Goal: Task Accomplishment & Management: Manage account settings

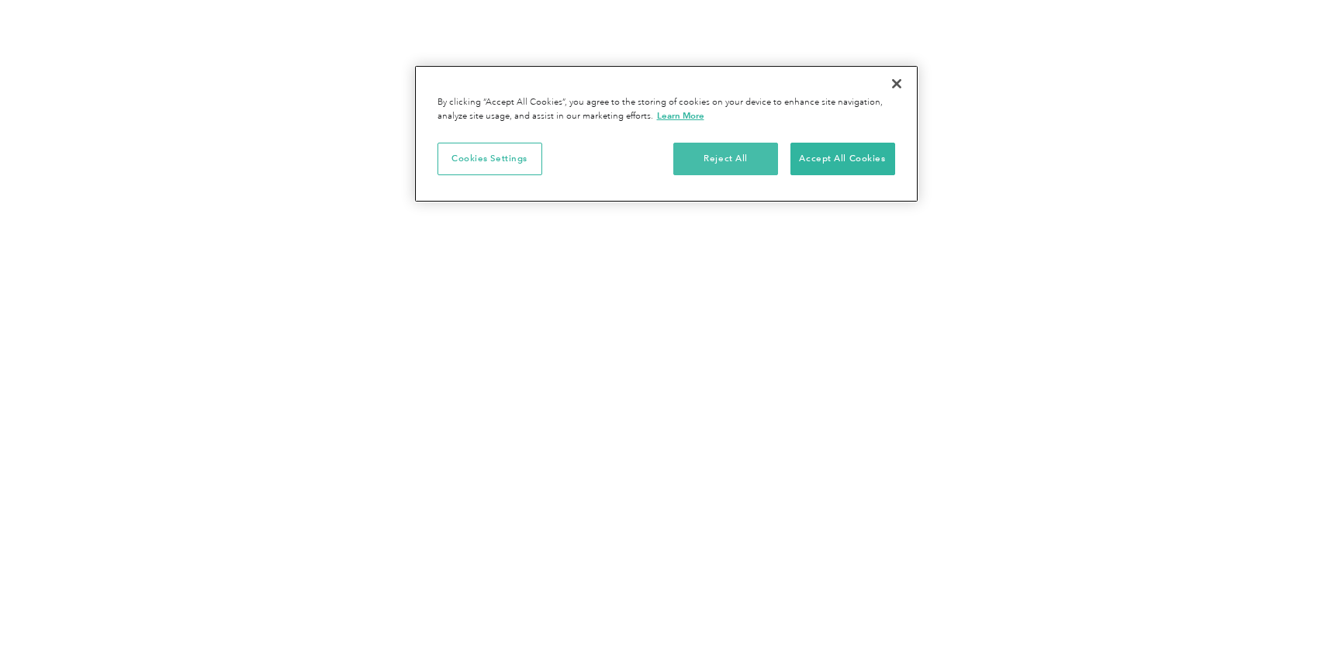
click at [745, 158] on button "Reject All" at bounding box center [725, 159] width 105 height 33
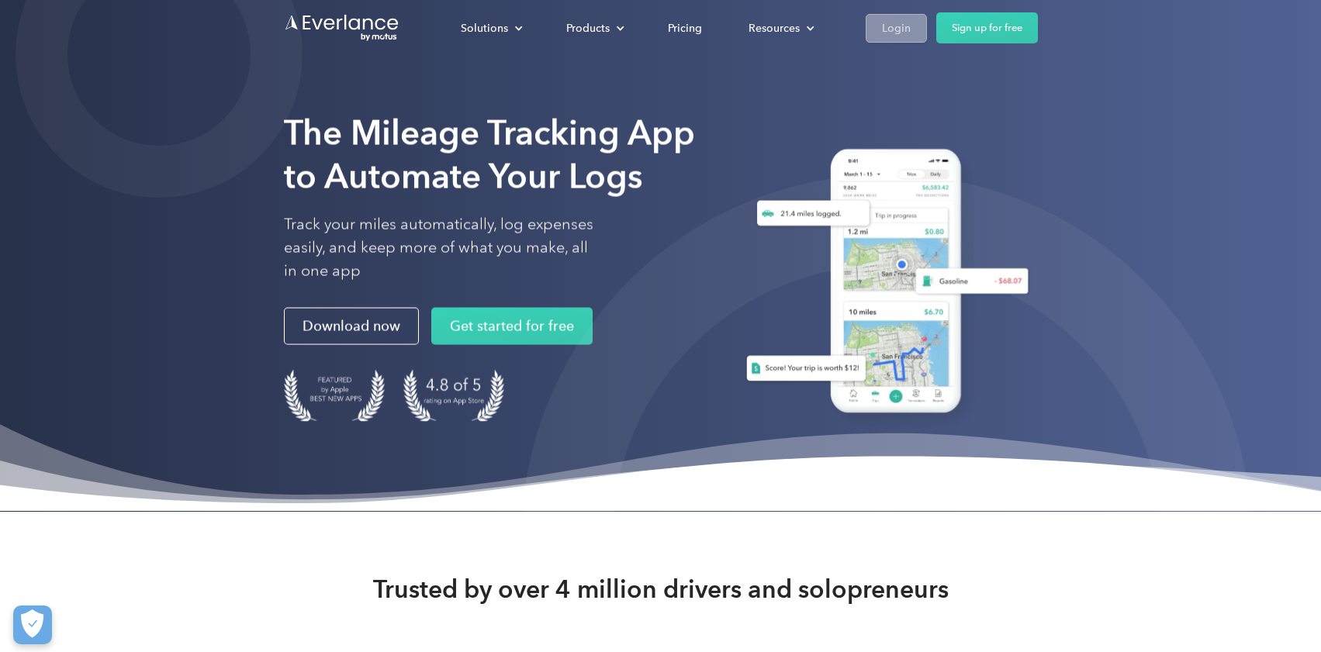
click at [887, 29] on div "Login" at bounding box center [896, 28] width 29 height 19
click at [896, 24] on div "Login" at bounding box center [896, 28] width 29 height 19
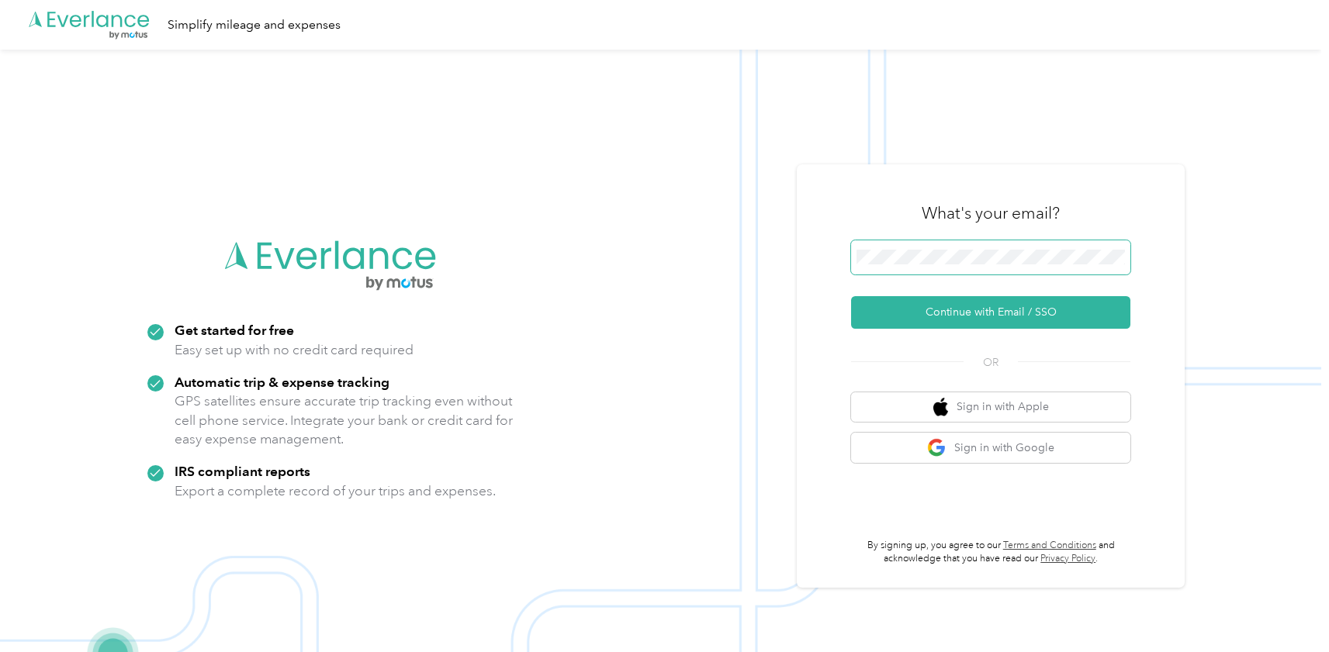
click at [955, 268] on span at bounding box center [990, 257] width 279 height 34
click at [996, 312] on button "Continue with Email / SSO" at bounding box center [990, 312] width 279 height 33
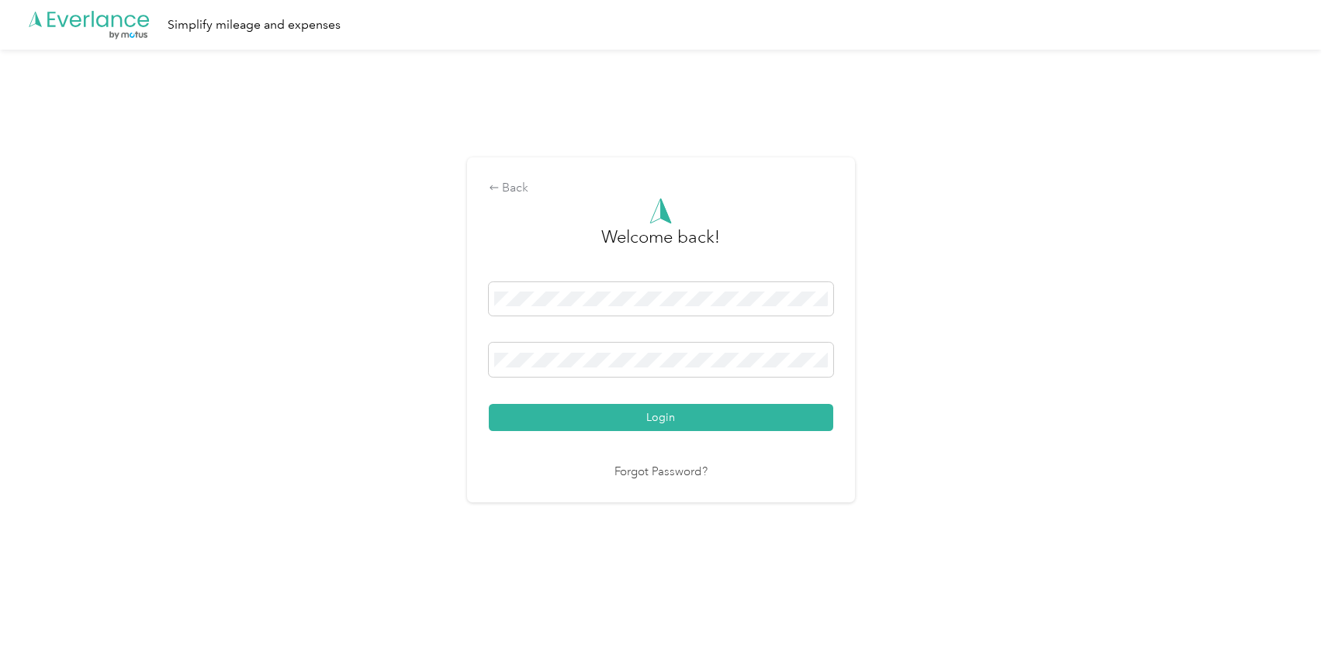
click at [664, 417] on button "Login" at bounding box center [661, 417] width 344 height 27
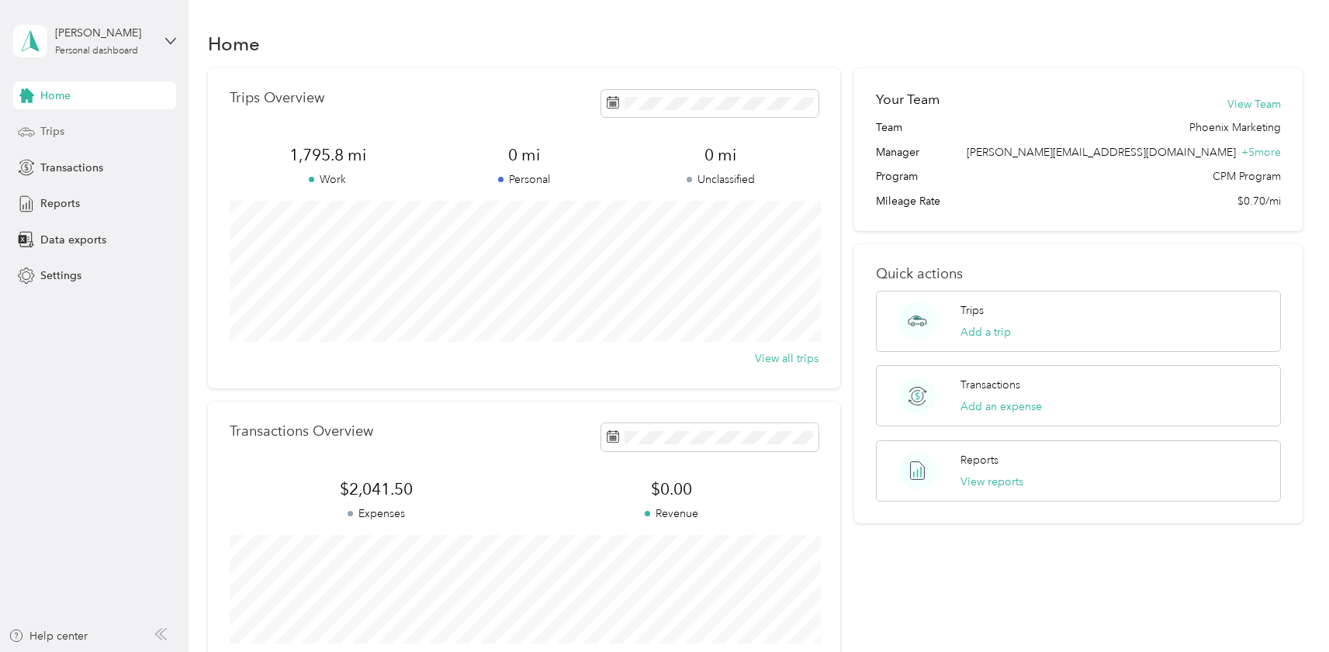
click at [42, 126] on span "Trips" at bounding box center [52, 131] width 24 height 16
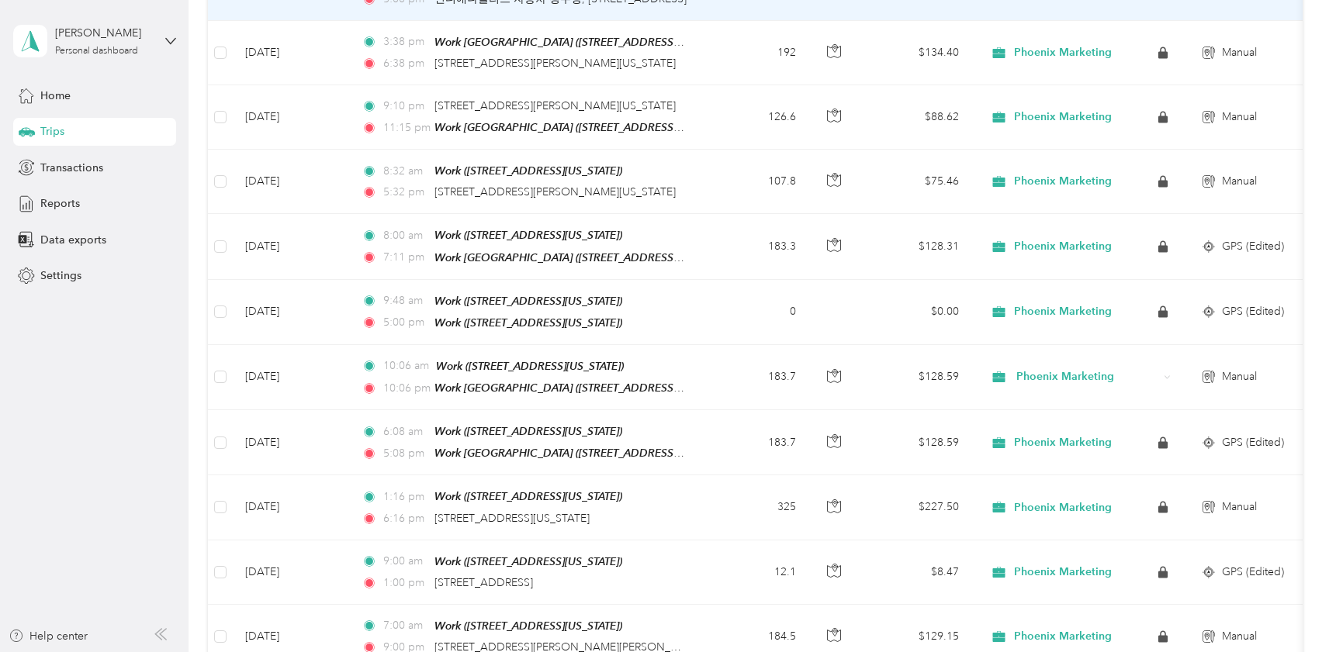
scroll to position [466, 0]
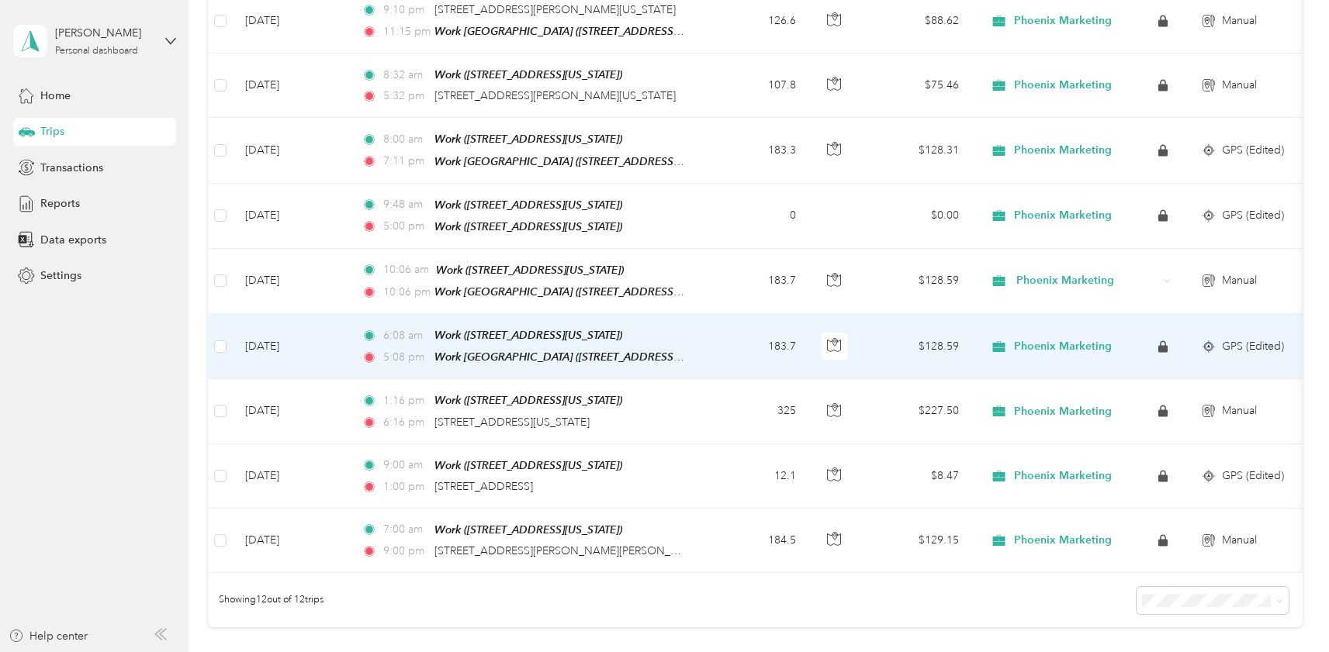
click at [742, 331] on td "183.7" at bounding box center [757, 346] width 102 height 65
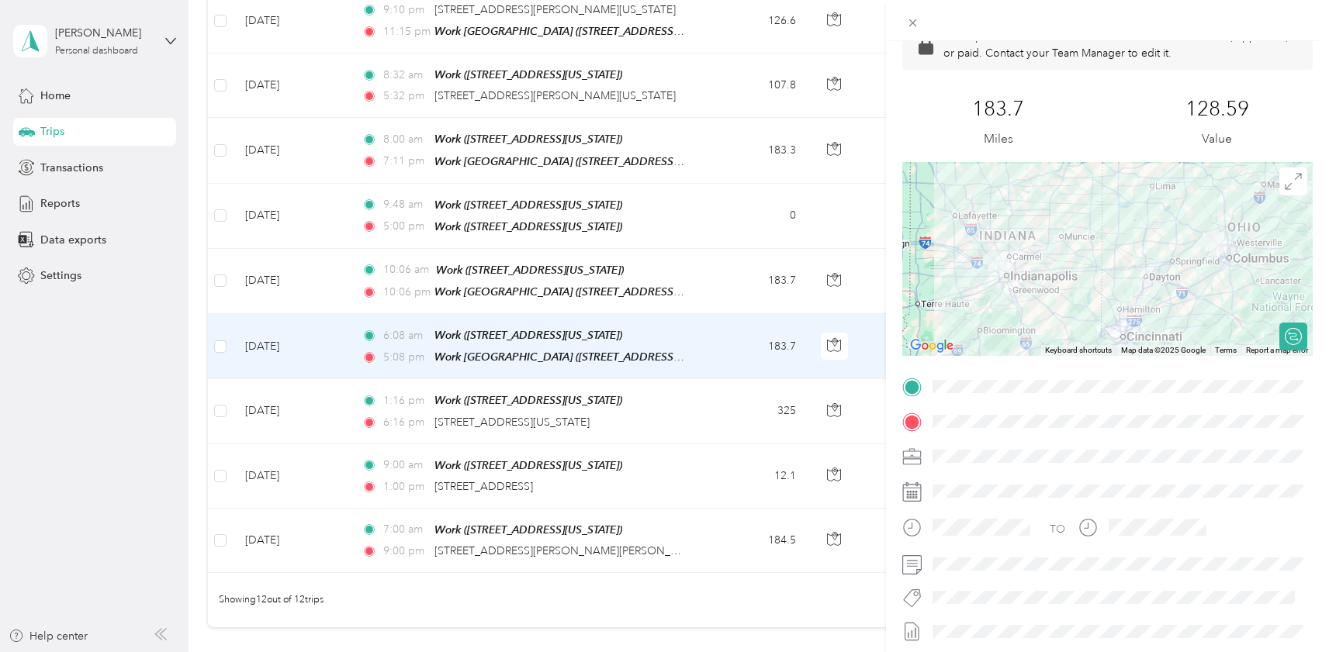
scroll to position [223, 0]
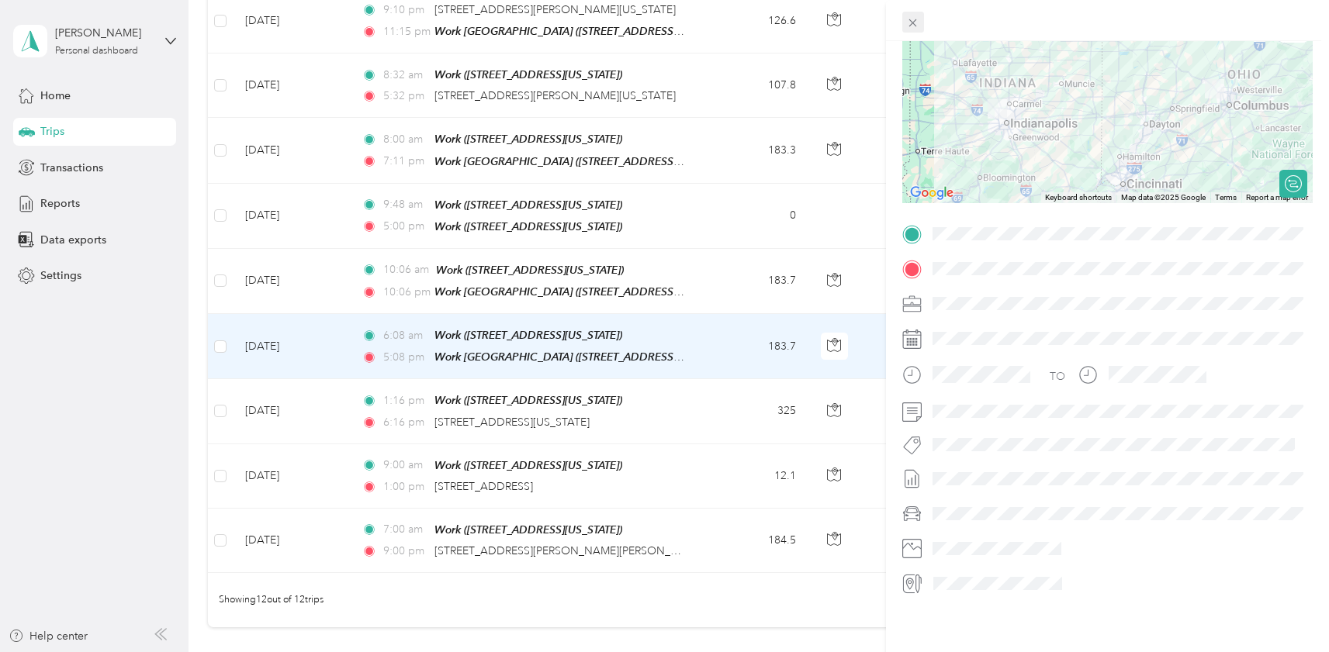
click at [912, 28] on icon at bounding box center [912, 22] width 13 height 13
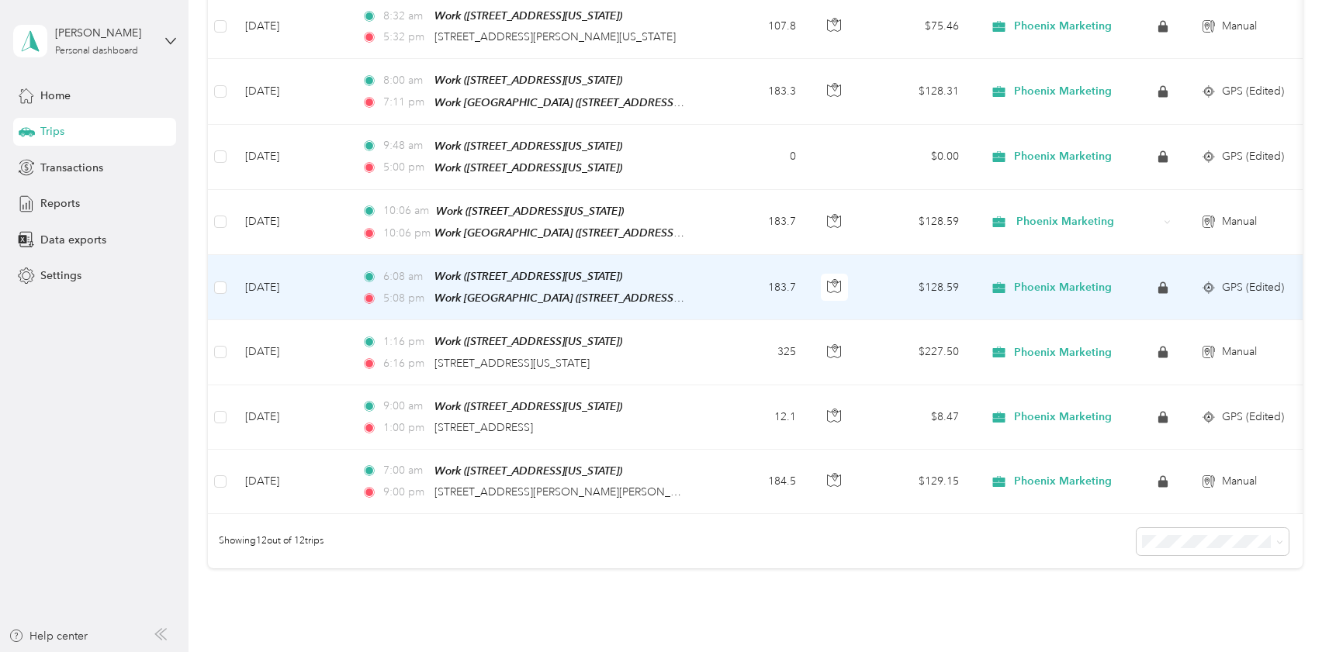
scroll to position [448, 0]
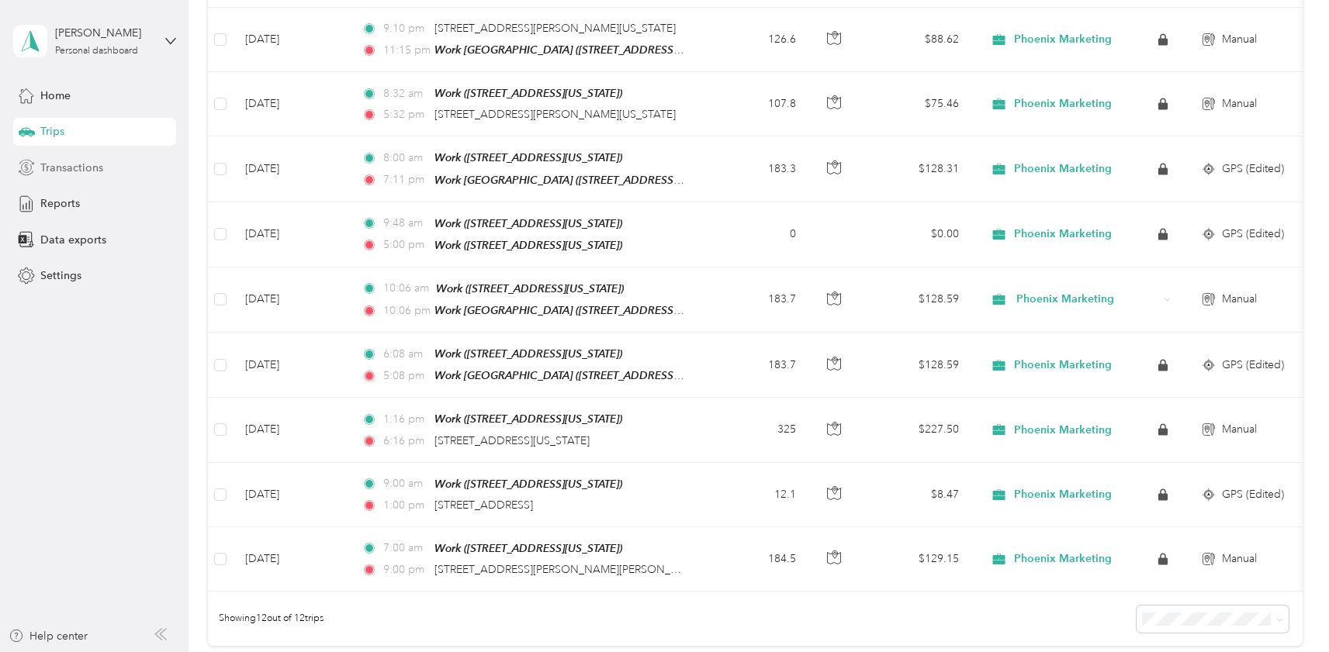
click at [58, 171] on span "Transactions" at bounding box center [71, 168] width 63 height 16
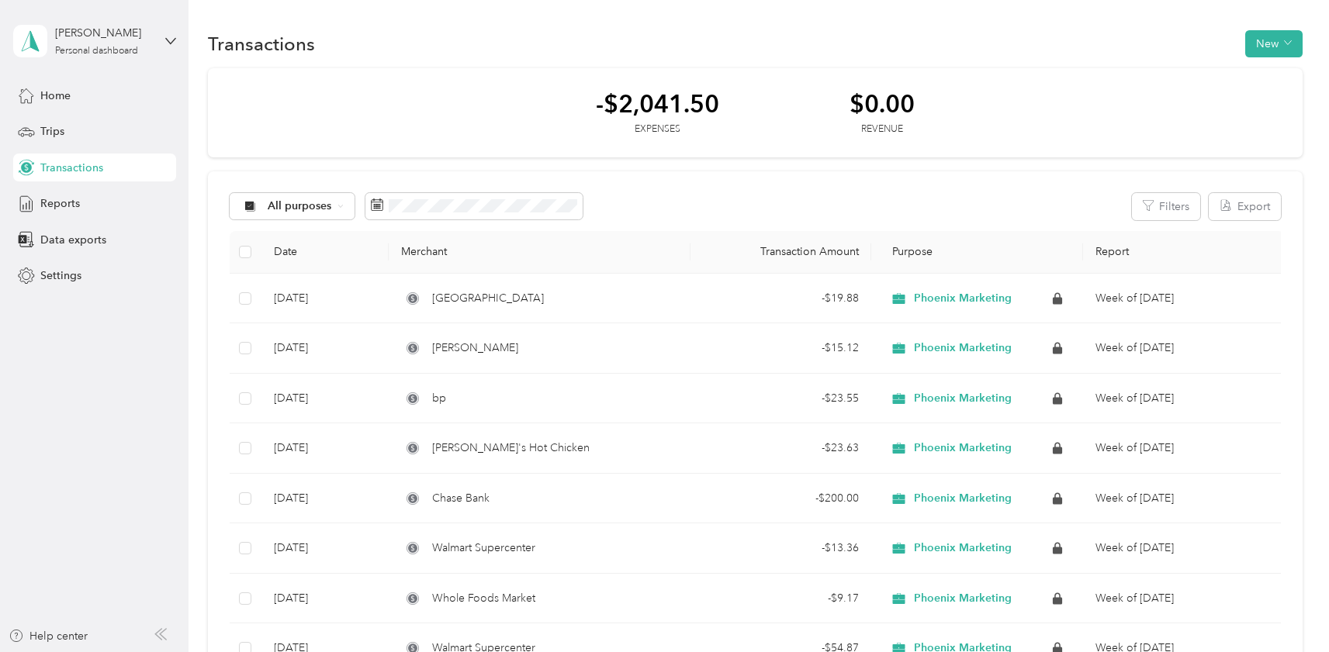
click at [1275, 54] on button "New" at bounding box center [1273, 43] width 57 height 27
click at [1279, 74] on span "Expense" at bounding box center [1274, 73] width 42 height 16
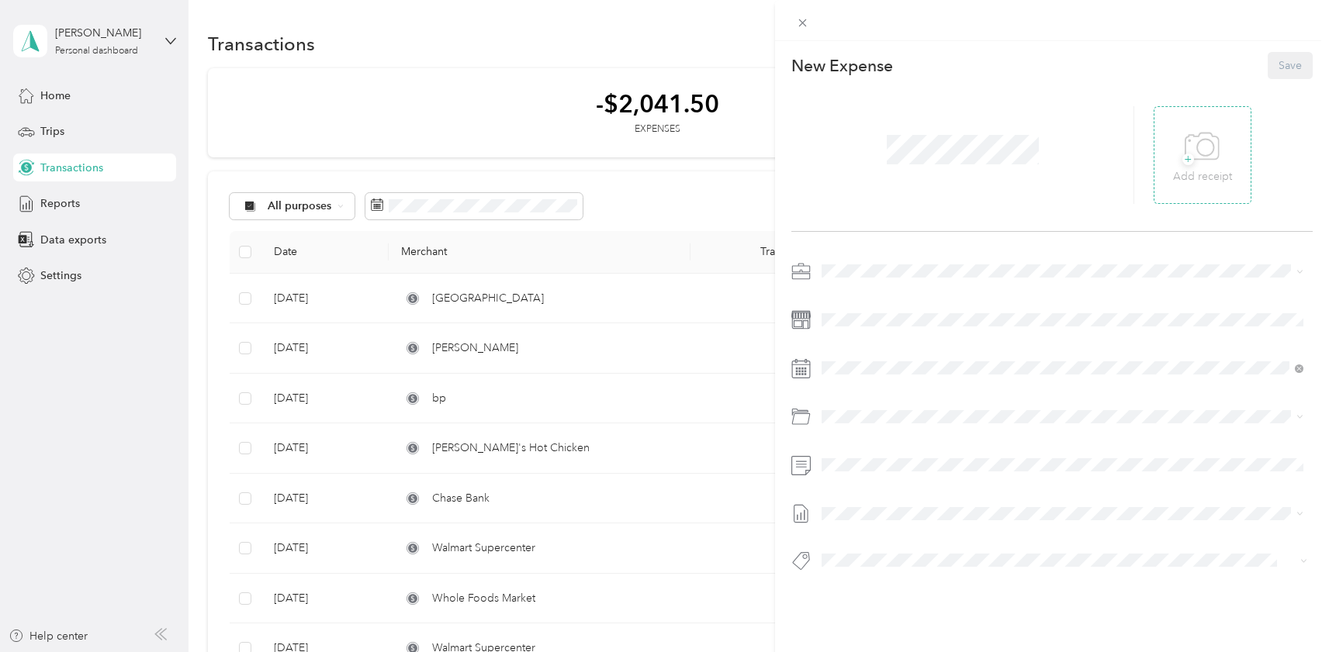
click at [1199, 149] on icon at bounding box center [1202, 147] width 35 height 43
click at [1199, 152] on icon at bounding box center [1202, 147] width 35 height 43
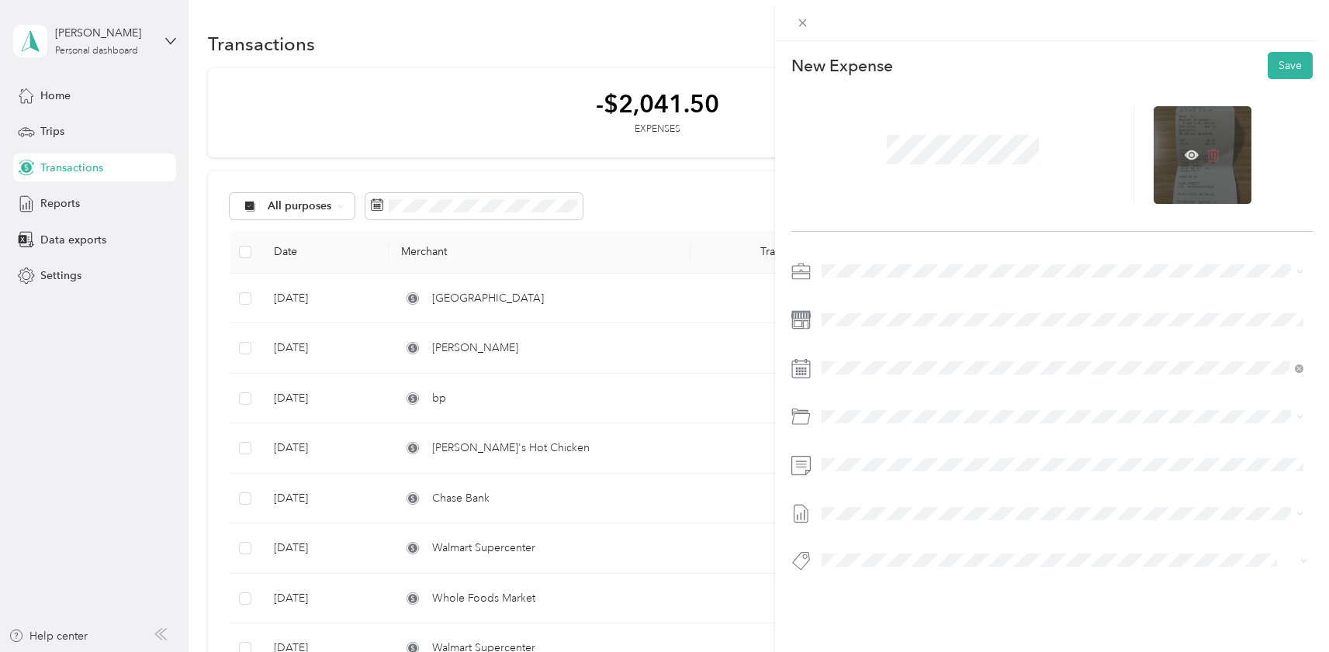
click at [1213, 155] on icon at bounding box center [1213, 155] width 14 height 14
click at [1214, 154] on icon at bounding box center [1202, 147] width 35 height 43
click at [984, 214] on div at bounding box center [1051, 155] width 521 height 153
click at [981, 168] on span at bounding box center [962, 150] width 163 height 40
click at [910, 386] on div at bounding box center [1051, 421] width 521 height 324
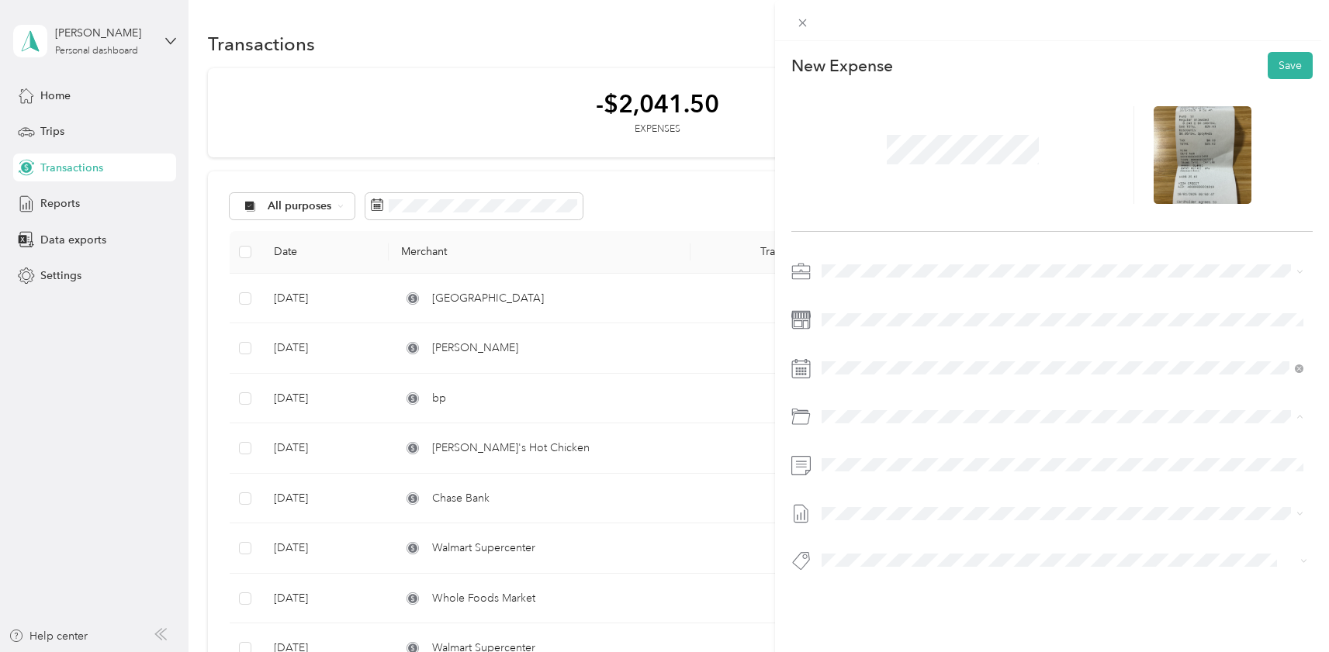
click at [888, 393] on div at bounding box center [1051, 421] width 521 height 324
click at [897, 507] on li "Gas" at bounding box center [1062, 505] width 493 height 28
click at [752, 458] on div "This expense cannot be edited because it is either under review, approved, or p…" at bounding box center [664, 326] width 1329 height 652
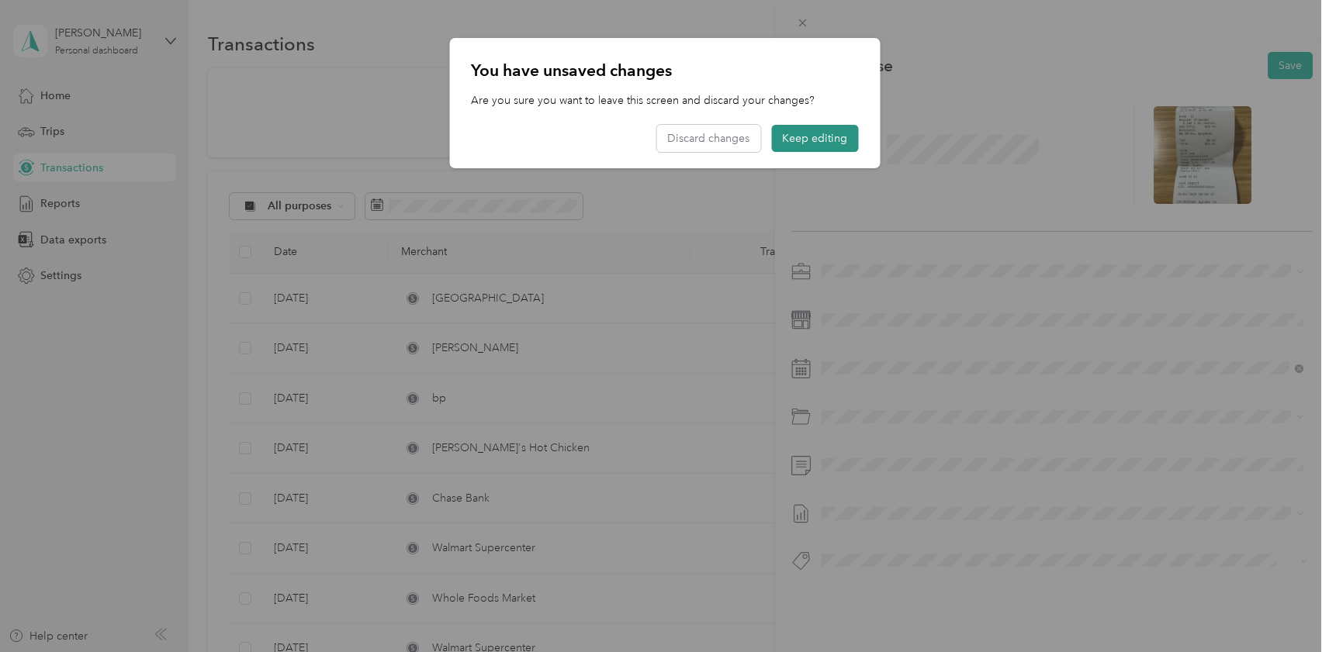
click at [800, 147] on button "Keep editing" at bounding box center [814, 138] width 87 height 27
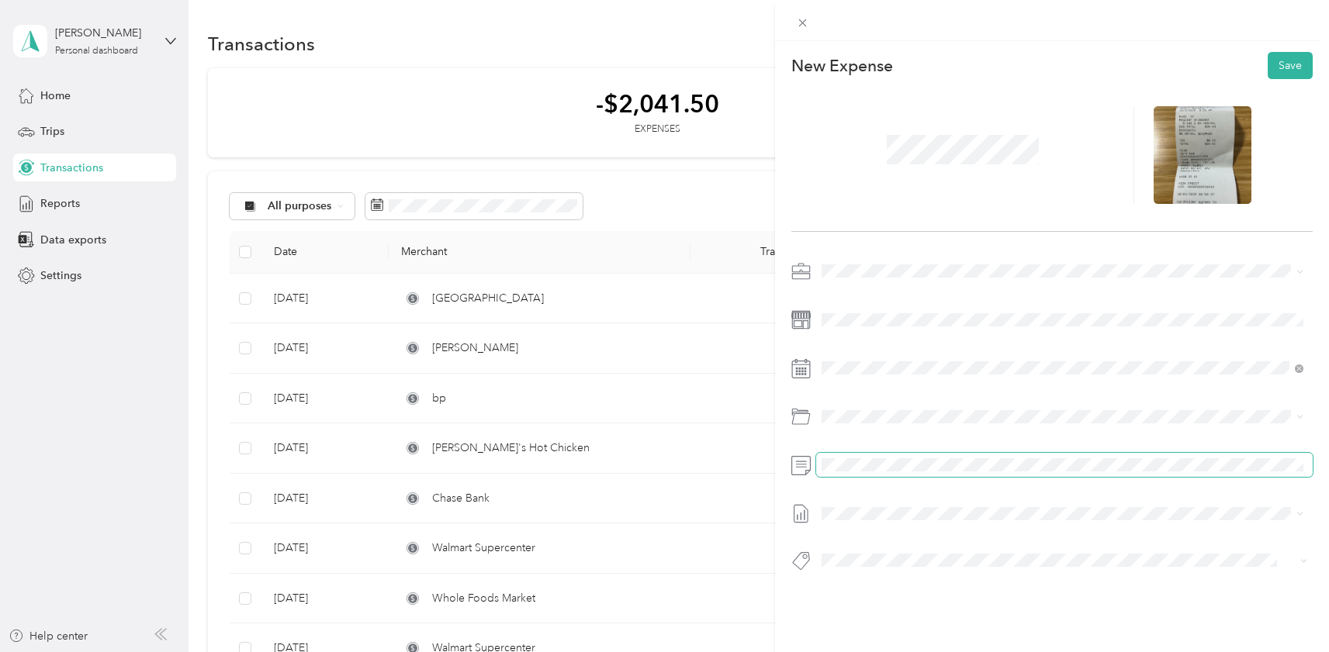
click at [793, 461] on div at bounding box center [1051, 465] width 521 height 24
click at [1296, 68] on button "Save" at bounding box center [1290, 65] width 45 height 27
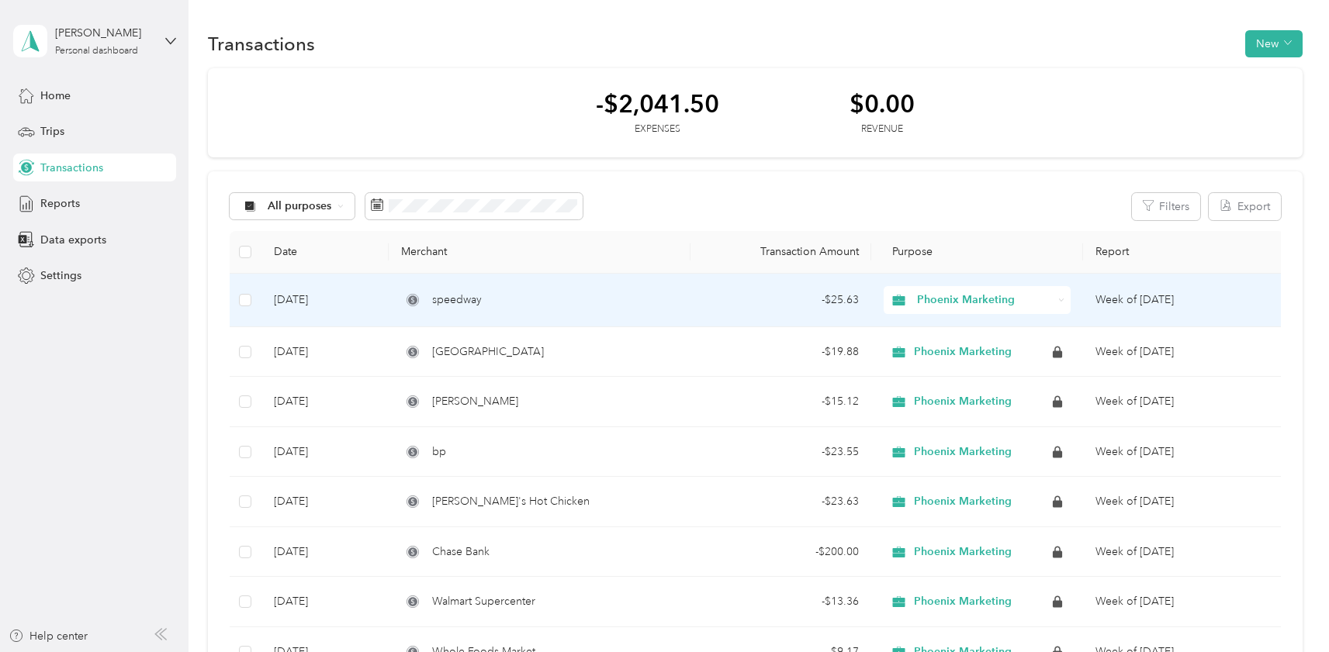
click at [1144, 299] on td "Week of September 29 2025" at bounding box center [1184, 301] width 202 height 54
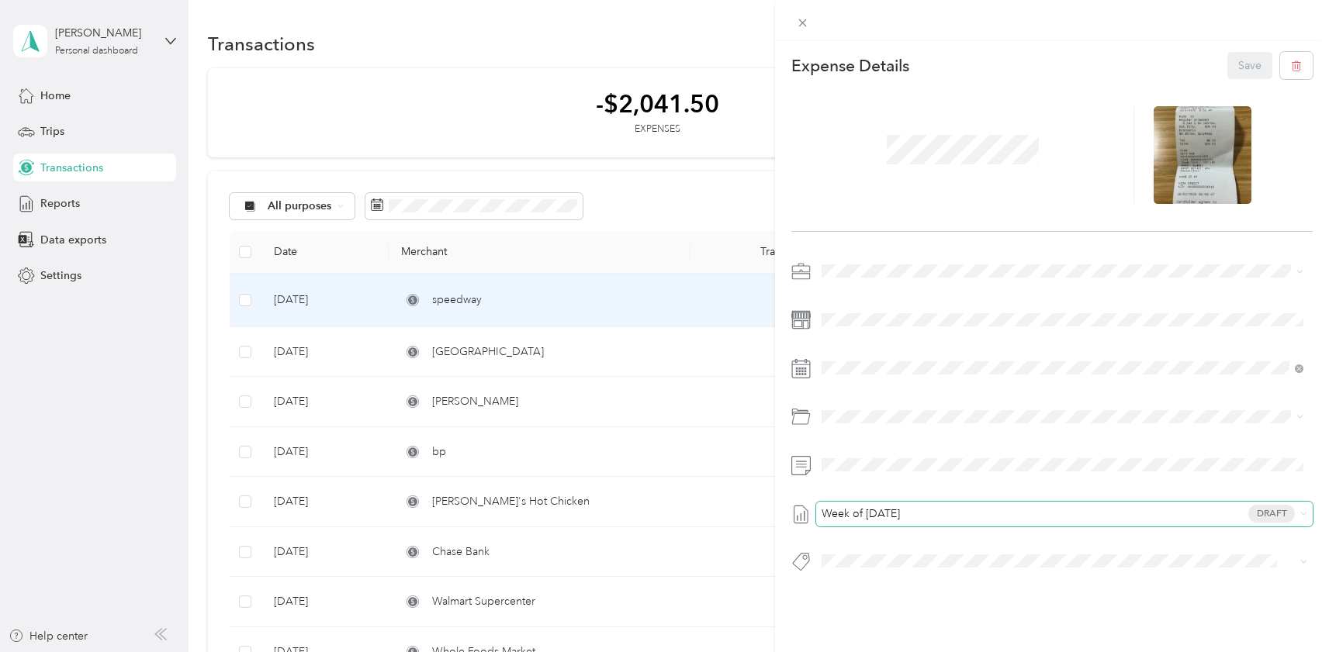
click at [900, 509] on span "Week of September 29 2025" at bounding box center [861, 514] width 78 height 11
click at [1119, 585] on span "Draft" at bounding box center [1062, 587] width 471 height 14
click at [1139, 514] on span "Draft" at bounding box center [1061, 514] width 468 height 14
click at [1123, 614] on span "Draft" at bounding box center [1062, 615] width 471 height 14
click at [1044, 504] on div "Draft" at bounding box center [1064, 514] width 497 height 25
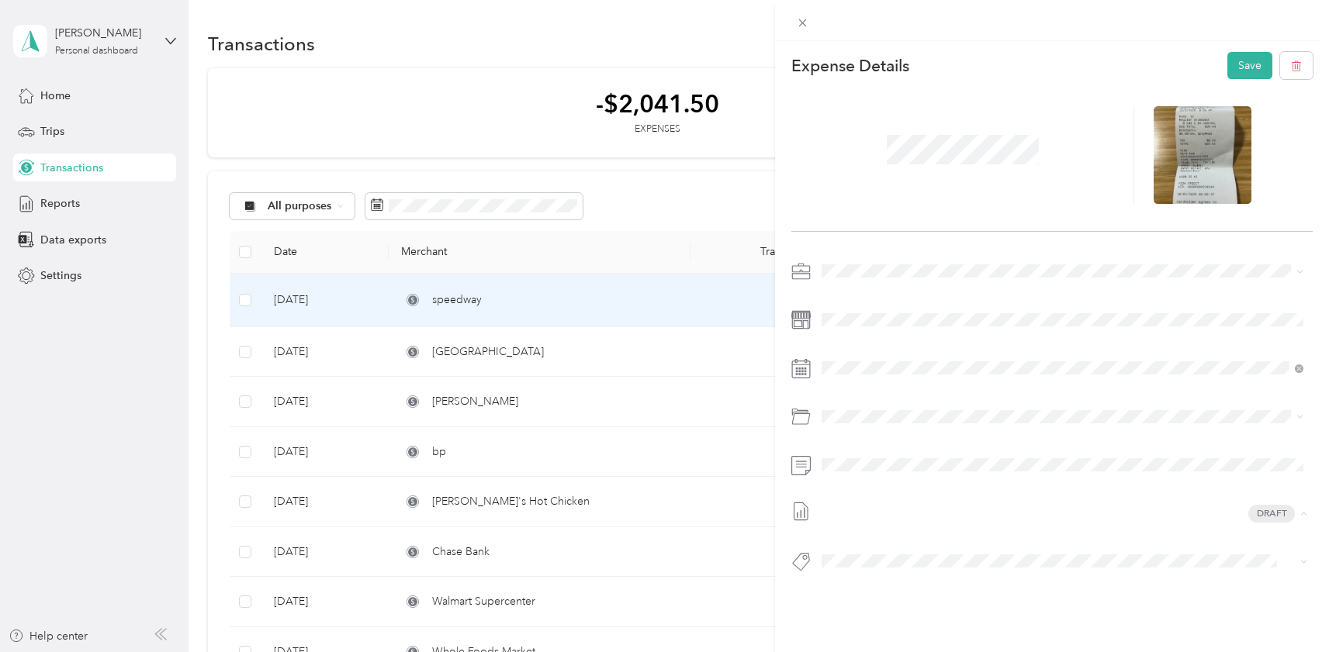
click at [1050, 555] on li "Week of September 29 2025 Draft" at bounding box center [1062, 565] width 493 height 25
click at [1005, 513] on span "Week of September 29 2025 Draft" at bounding box center [1061, 514] width 468 height 14
click at [841, 544] on li "None" at bounding box center [1062, 540] width 493 height 25
click at [1244, 56] on button "Save" at bounding box center [1249, 65] width 45 height 27
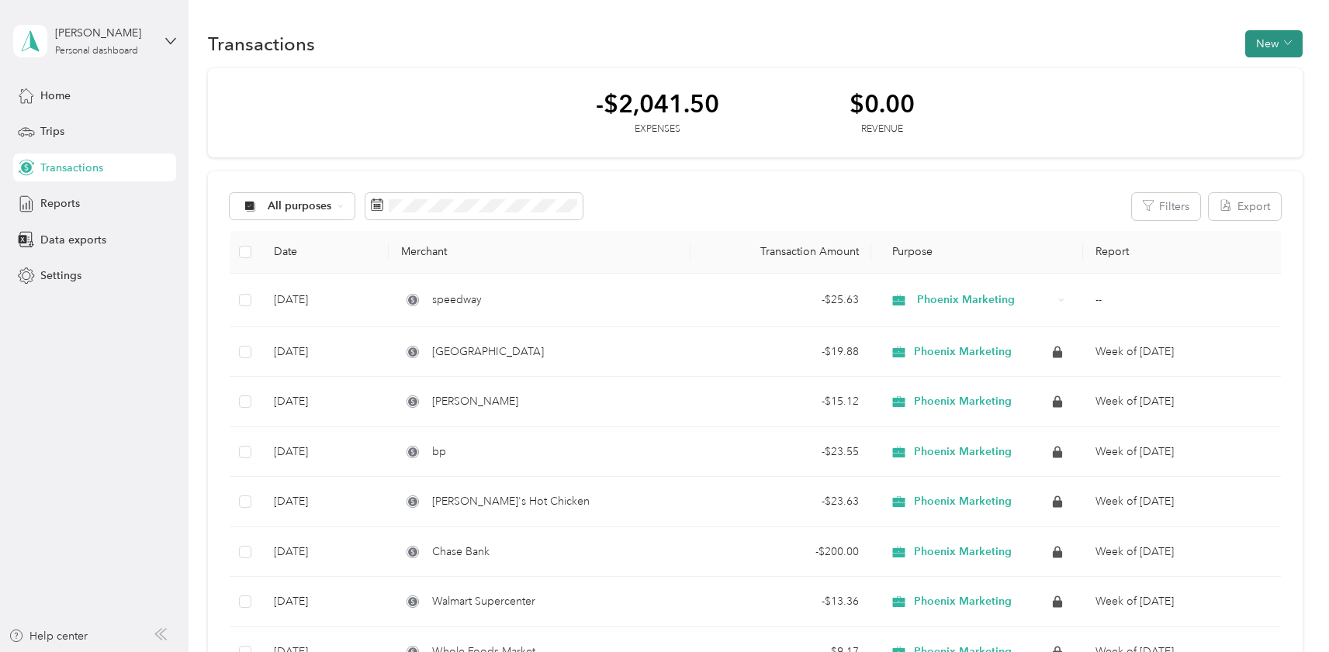
click at [1286, 43] on button "New" at bounding box center [1273, 43] width 57 height 27
click at [1260, 74] on span "Expense" at bounding box center [1274, 73] width 42 height 16
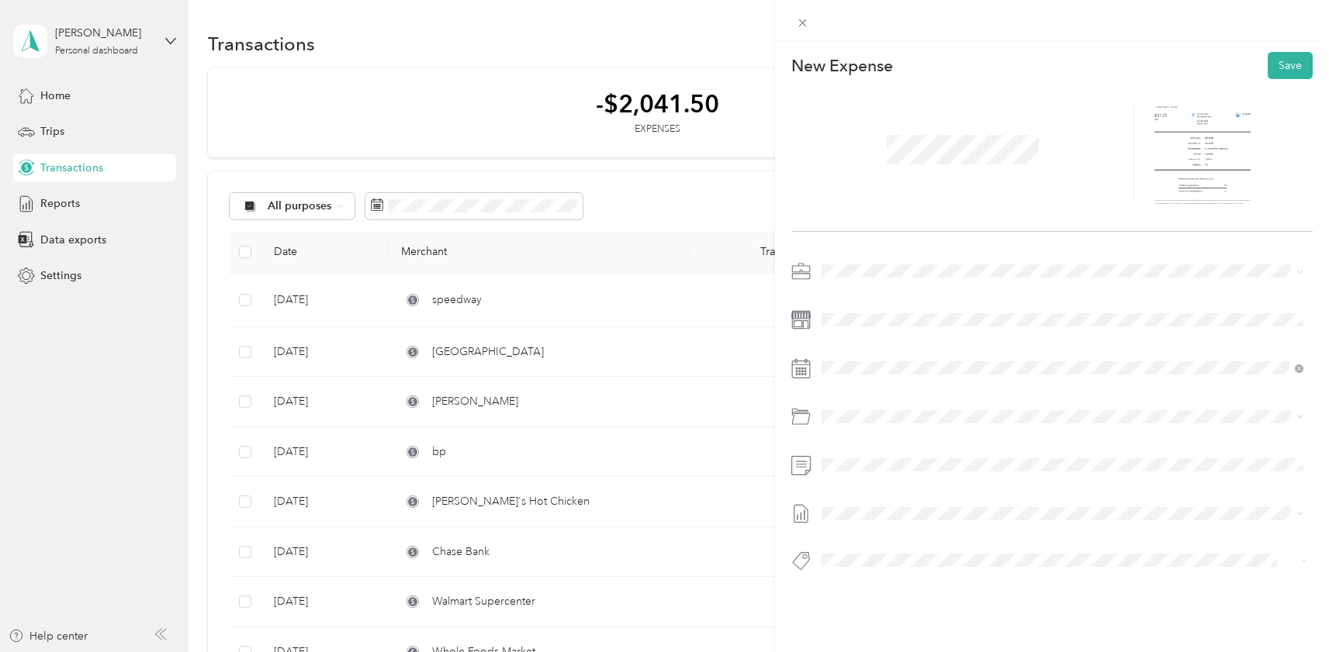
click at [974, 168] on span at bounding box center [962, 150] width 163 height 40
click at [908, 497] on div "Gas" at bounding box center [1080, 501] width 434 height 16
click at [1181, 156] on div at bounding box center [1203, 155] width 98 height 98
click at [1185, 155] on icon at bounding box center [1192, 155] width 14 height 9
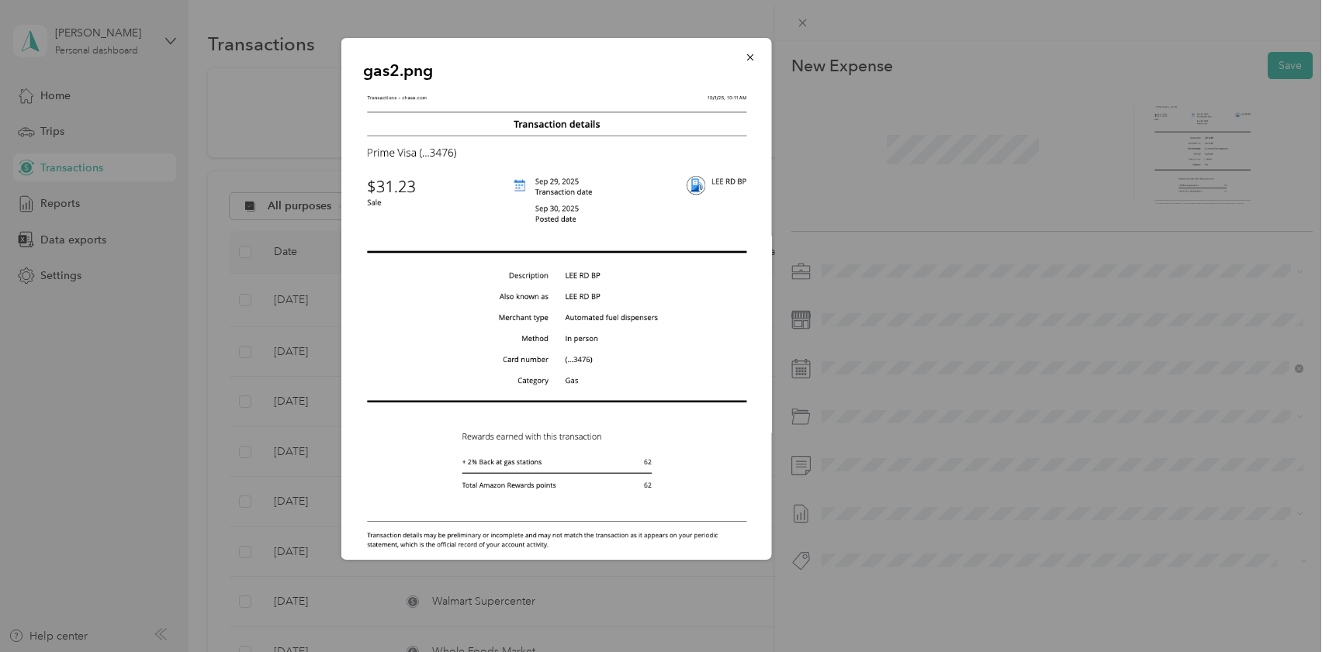
click at [959, 147] on div "gas2.png" at bounding box center [880, 301] width 431 height 527
click at [739, 57] on button "button" at bounding box center [749, 56] width 33 height 27
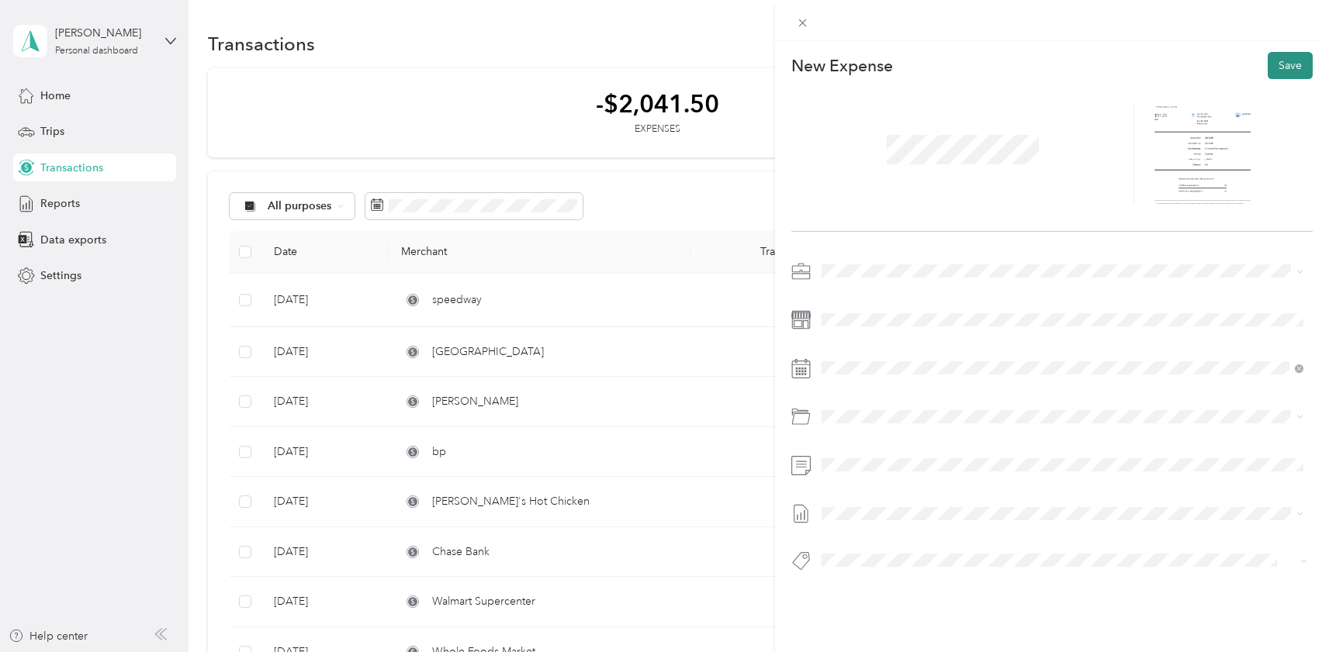
click at [1291, 70] on button "Save" at bounding box center [1290, 65] width 45 height 27
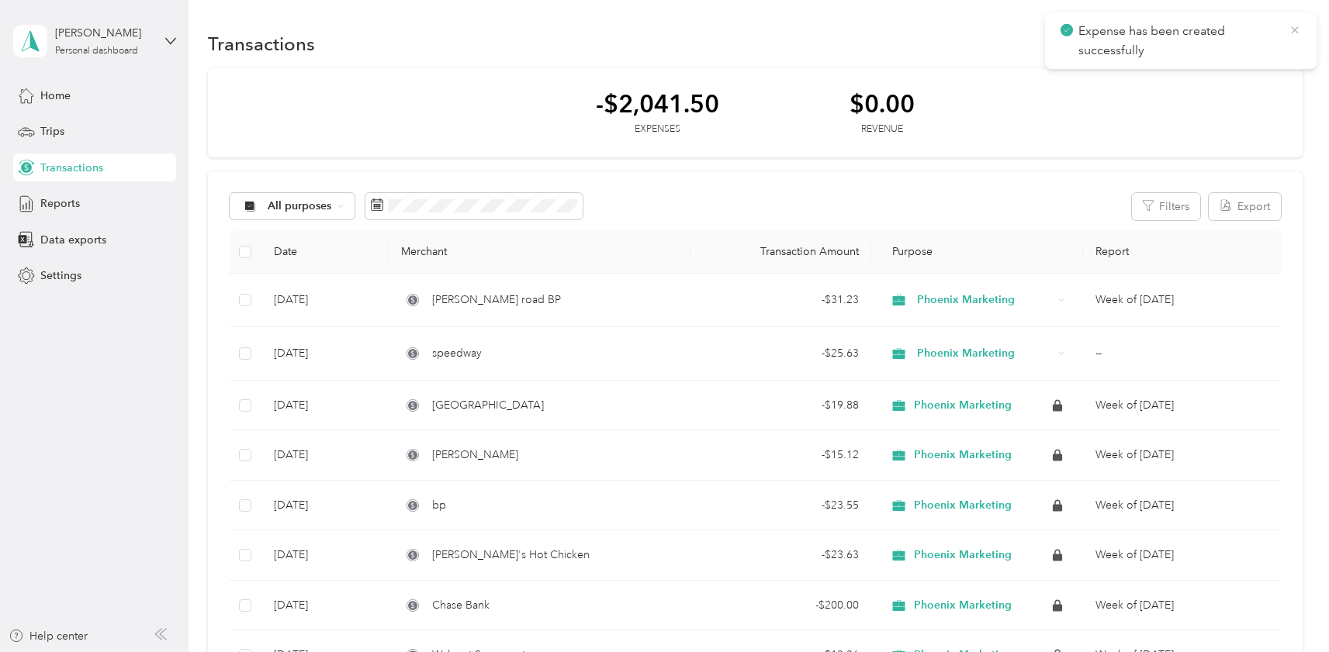
click at [1292, 31] on icon at bounding box center [1295, 30] width 12 height 14
click at [1264, 45] on button "New" at bounding box center [1273, 43] width 57 height 27
click at [1263, 70] on span "Expense" at bounding box center [1274, 73] width 42 height 16
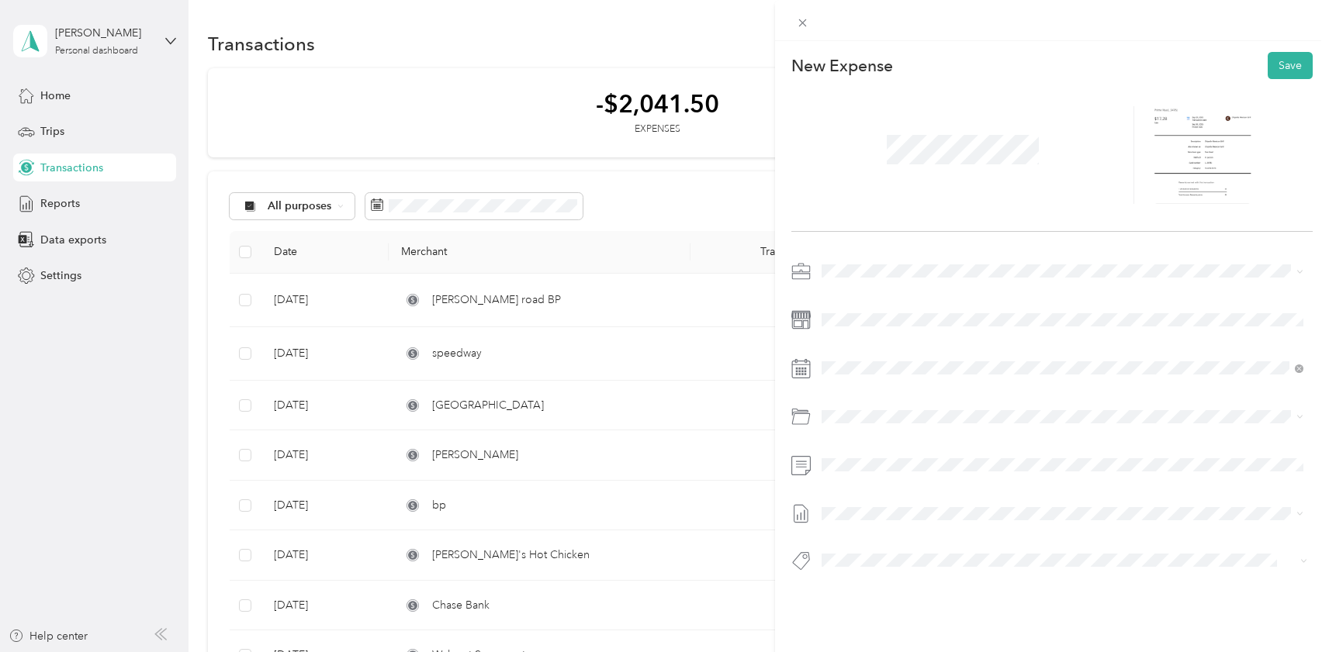
click at [914, 333] on div at bounding box center [1051, 421] width 521 height 324
click at [937, 409] on span at bounding box center [1064, 417] width 497 height 24
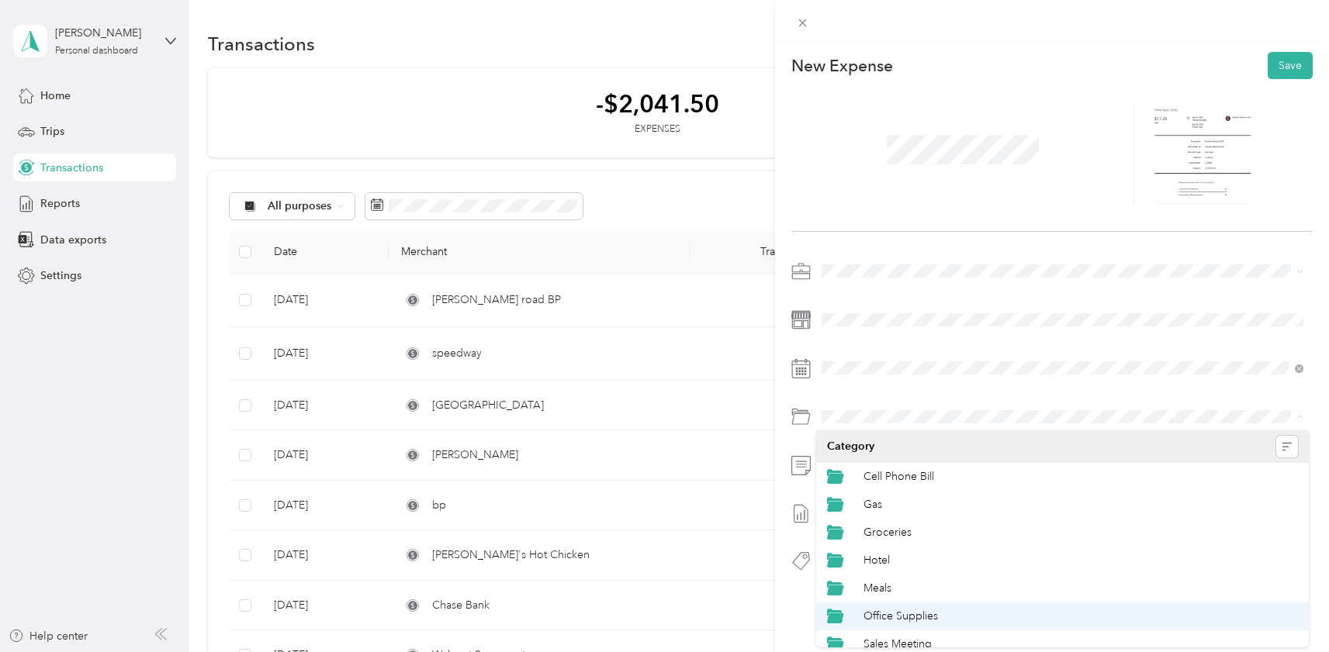
scroll to position [102, 0]
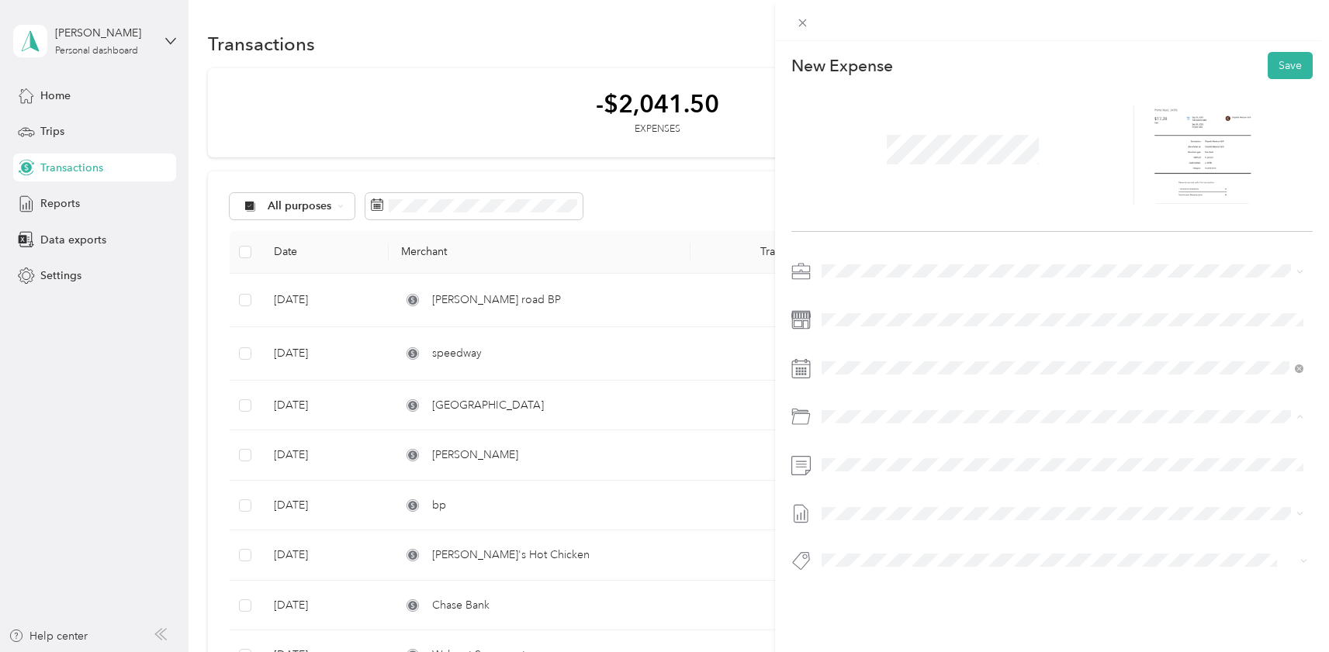
click at [870, 483] on span "Meals" at bounding box center [877, 486] width 28 height 13
click at [1306, 62] on button "Save" at bounding box center [1290, 65] width 45 height 27
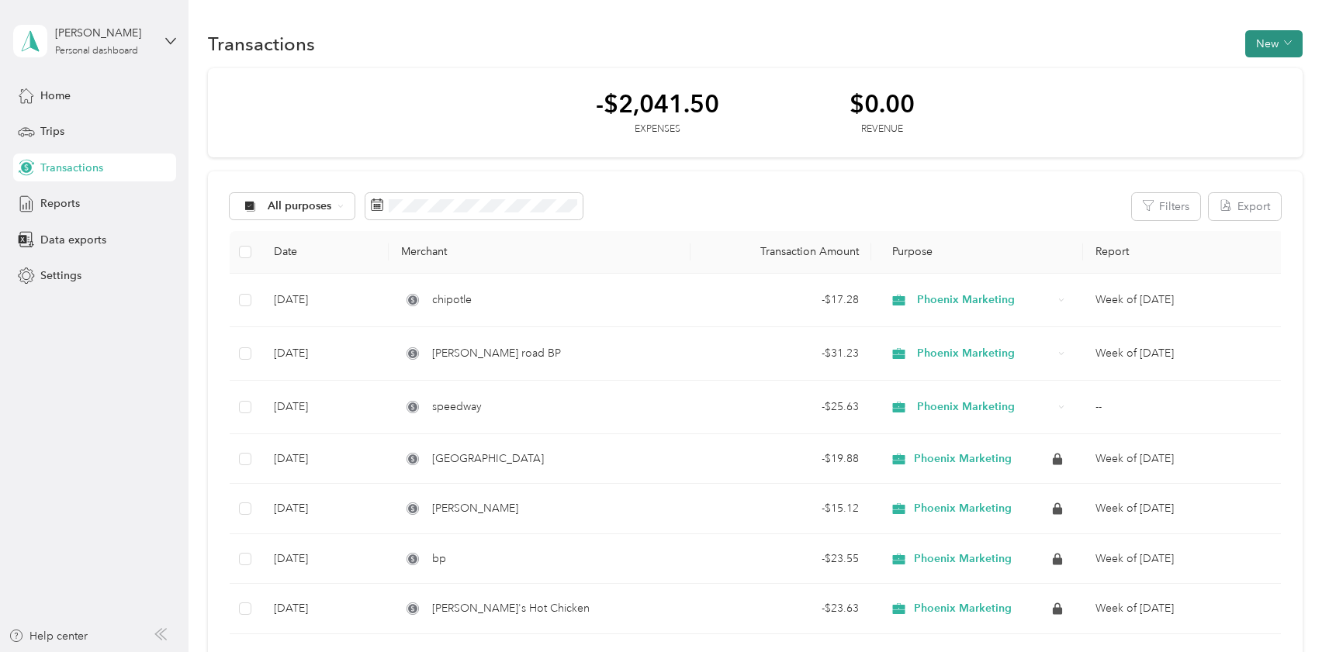
click at [1272, 52] on button "New" at bounding box center [1273, 43] width 57 height 27
click at [1261, 74] on span "Expense" at bounding box center [1274, 73] width 42 height 16
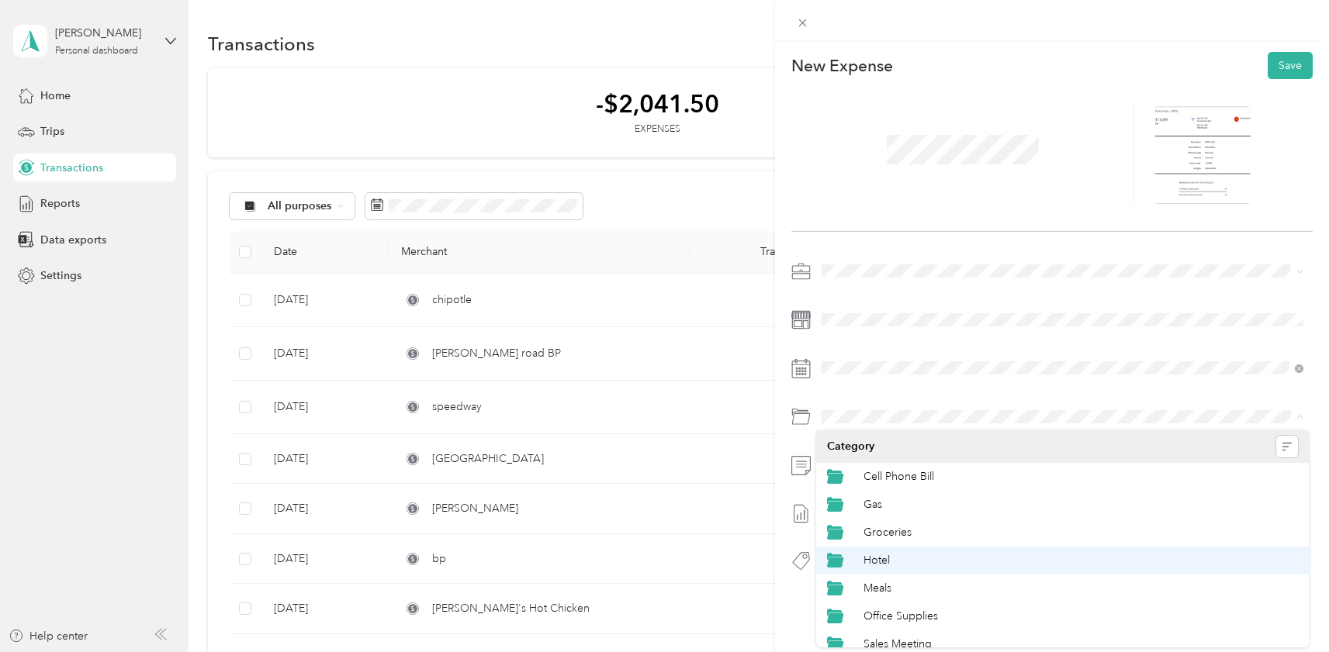
scroll to position [3, 0]
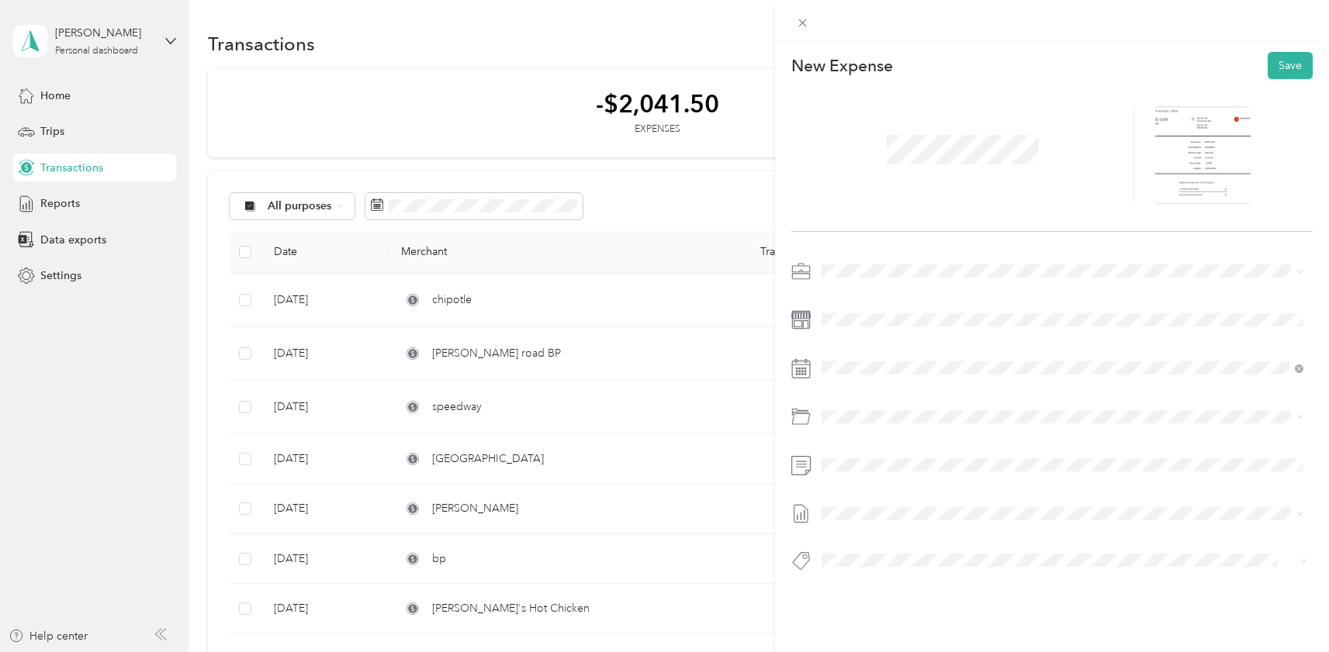
click at [954, 581] on div "Meals" at bounding box center [1080, 585] width 434 height 16
click at [1278, 61] on button "Save" at bounding box center [1290, 65] width 45 height 27
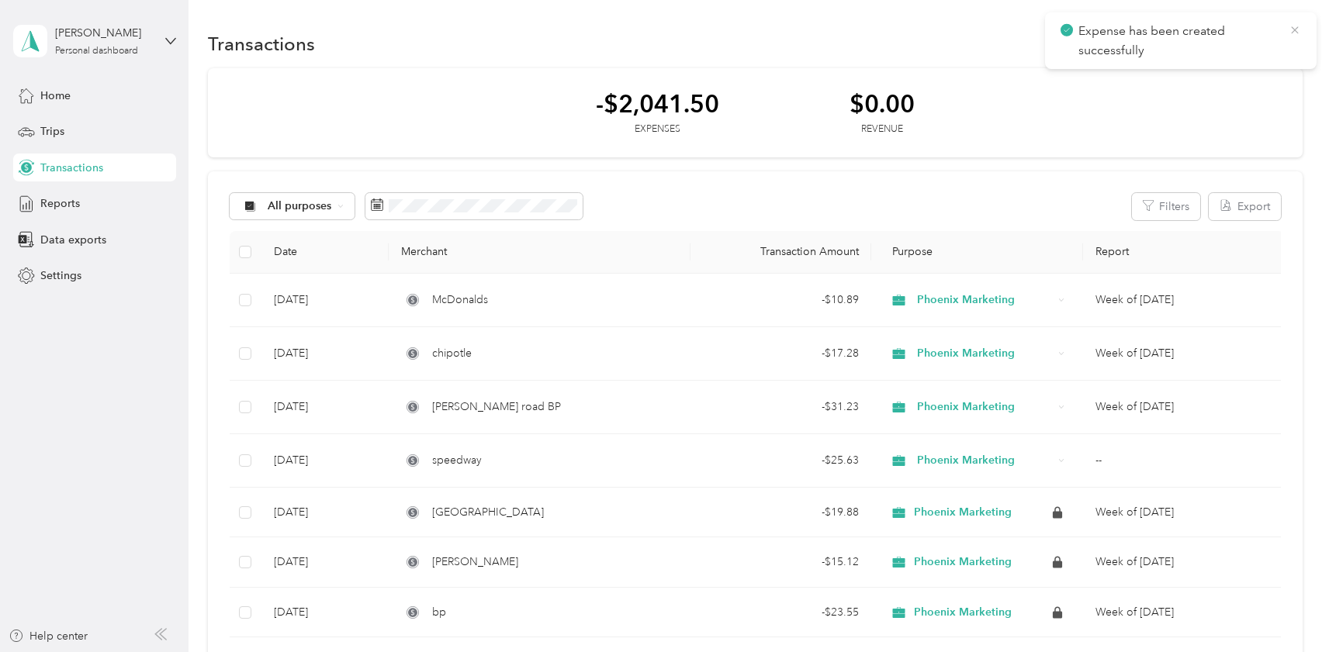
click at [1300, 36] on icon at bounding box center [1295, 30] width 12 height 14
click at [1296, 38] on button "New" at bounding box center [1273, 43] width 57 height 27
click at [1279, 81] on span "Expense" at bounding box center [1274, 73] width 42 height 16
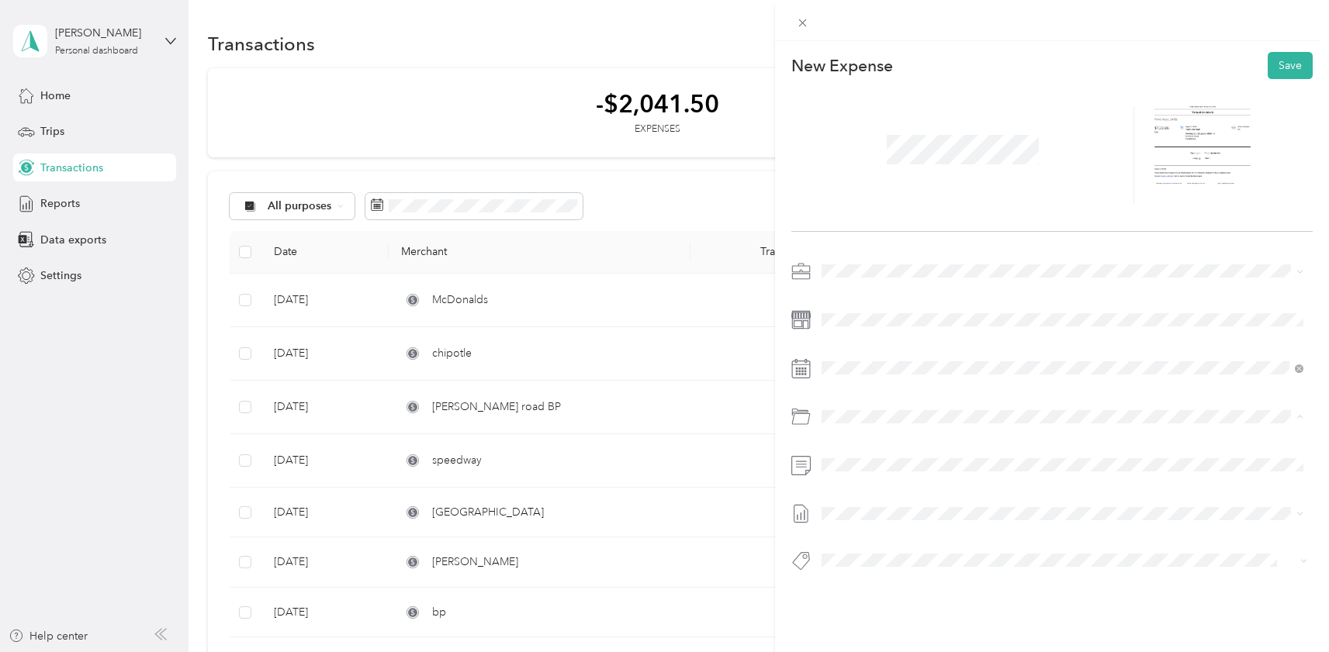
click at [906, 548] on li "Hotel" at bounding box center [1062, 561] width 493 height 28
click at [1303, 70] on button "Save" at bounding box center [1290, 65] width 45 height 27
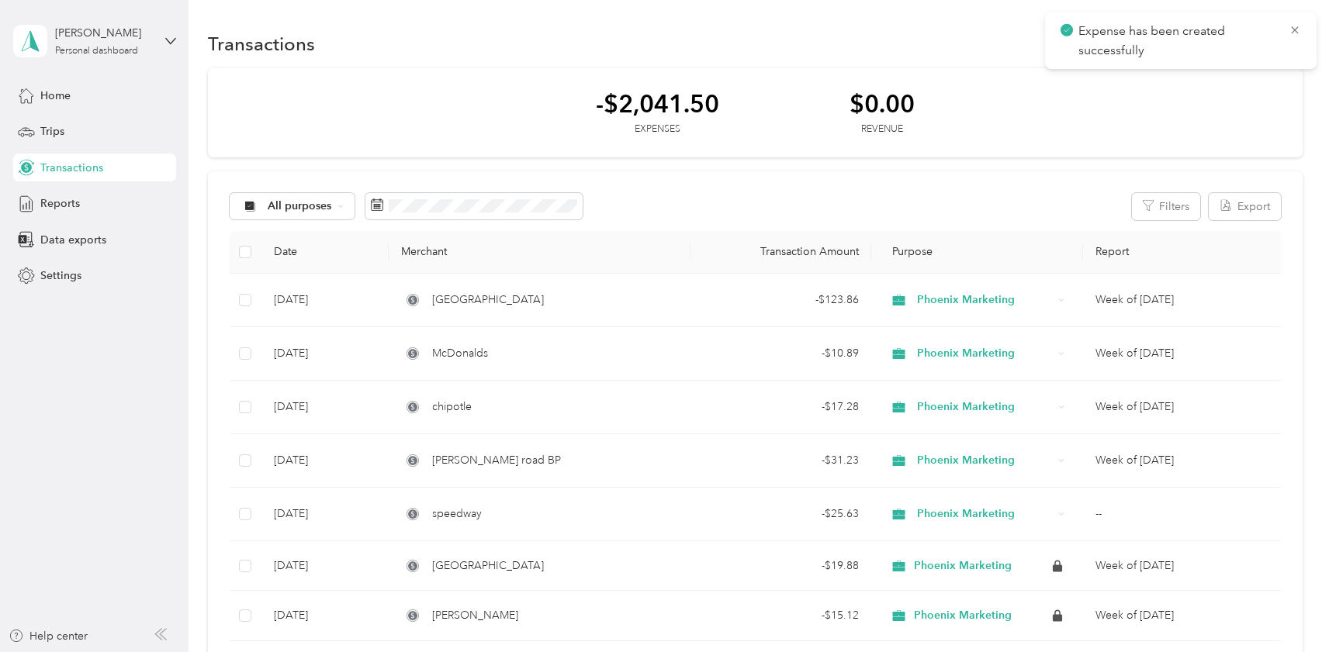
click at [1289, 29] on icon at bounding box center [1295, 30] width 12 height 14
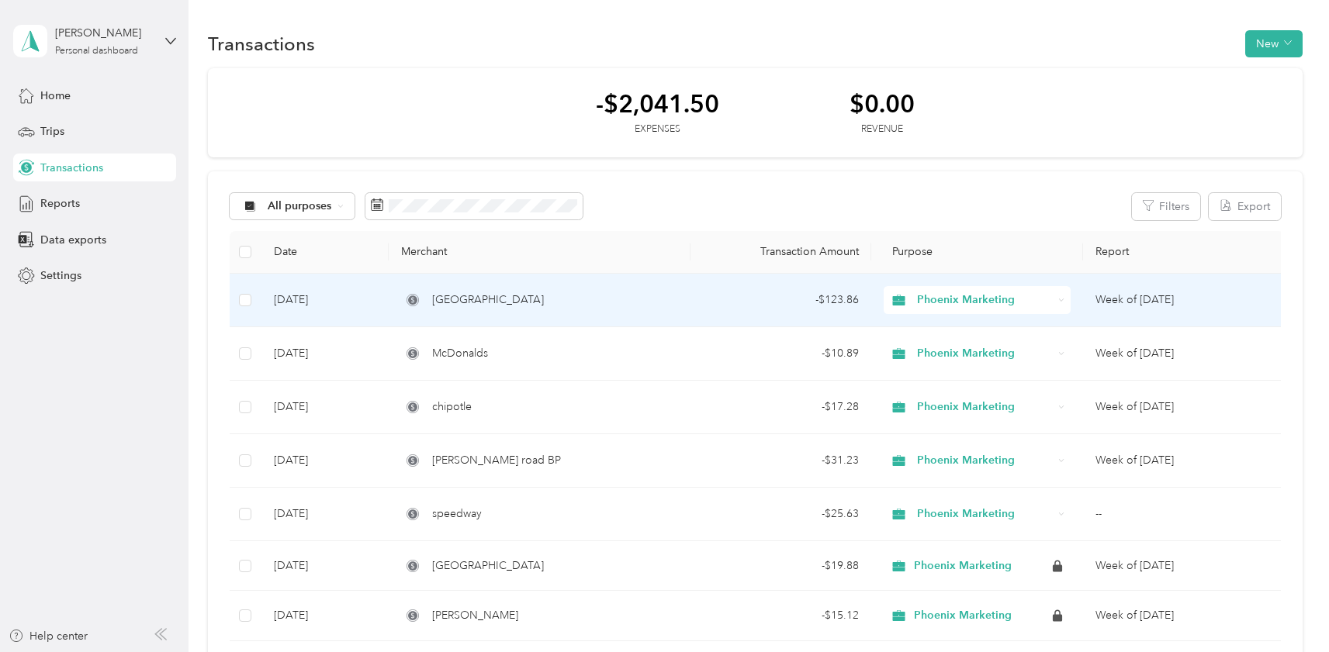
click at [1202, 306] on td "Week of September 29 2025" at bounding box center [1184, 301] width 202 height 54
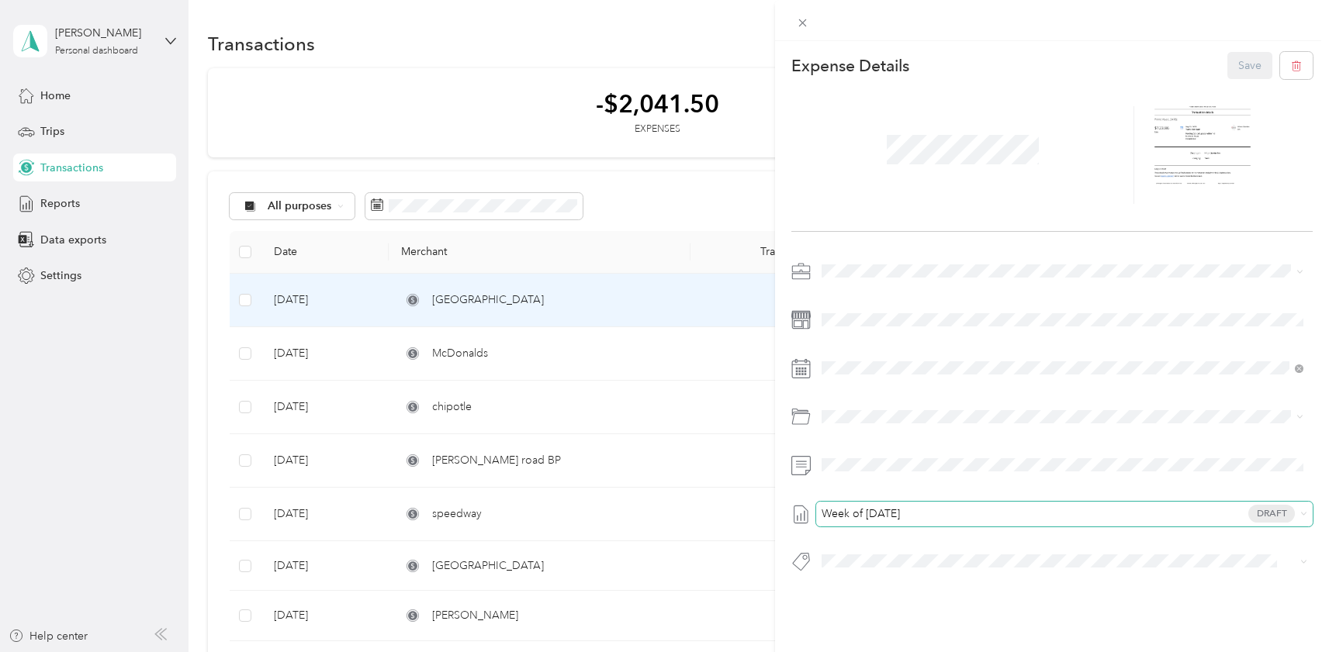
drag, startPoint x: 1266, startPoint y: 509, endPoint x: 1244, endPoint y: 514, distance: 23.1
click at [1266, 509] on span "Draft" at bounding box center [1271, 514] width 47 height 18
click at [1202, 531] on li "None" at bounding box center [1062, 540] width 493 height 25
click at [1255, 61] on button "Save" at bounding box center [1249, 65] width 45 height 27
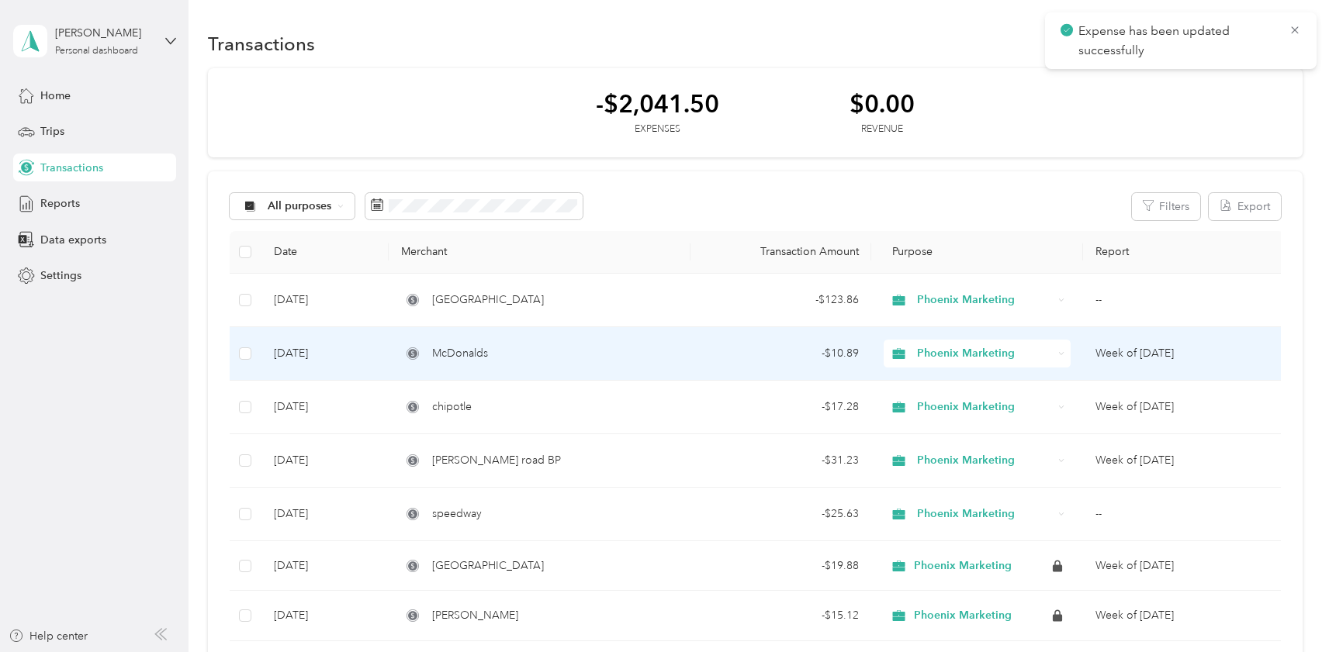
click at [1145, 355] on td "Week of September 29 2025" at bounding box center [1184, 354] width 202 height 54
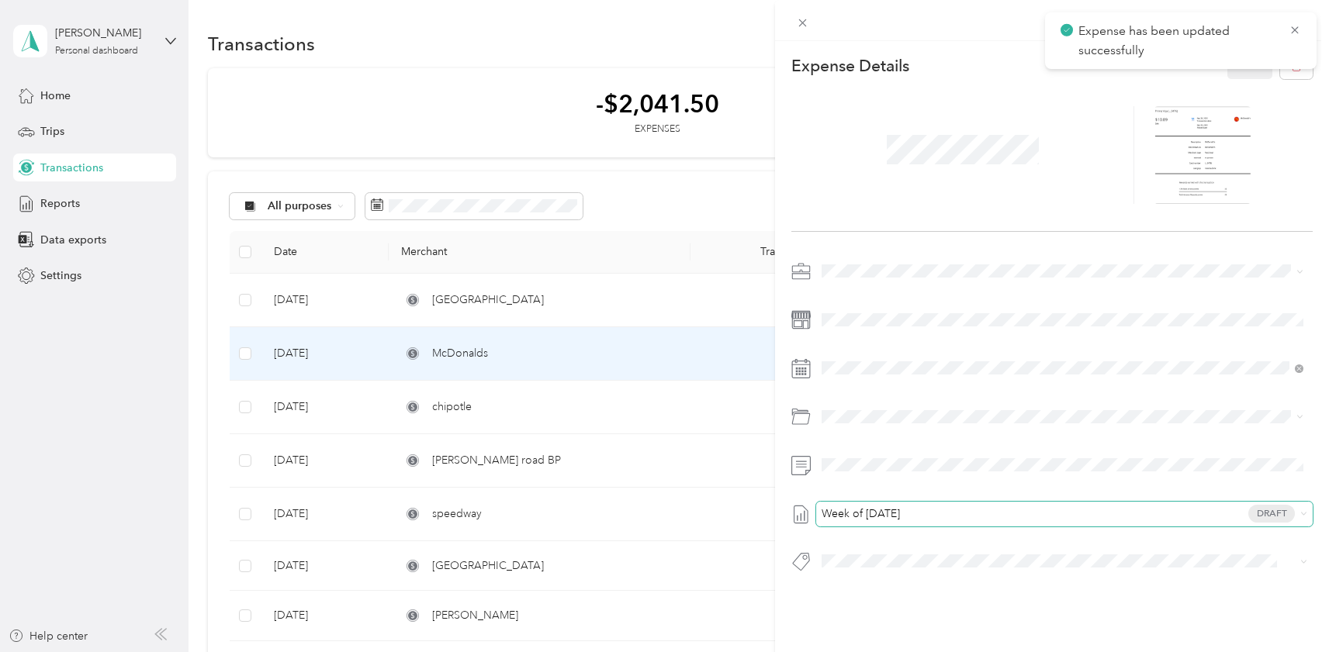
click at [1157, 511] on span "Week of September 29 2025 Draft" at bounding box center [1061, 514] width 468 height 14
click at [1125, 554] on li "Week of September 29 2025 Draft" at bounding box center [1062, 565] width 493 height 25
drag, startPoint x: 1125, startPoint y: 554, endPoint x: 1126, endPoint y: 546, distance: 7.8
click at [1130, 526] on div "Week of September 29 2025 Draft" at bounding box center [1051, 421] width 521 height 324
click at [1128, 515] on span "Week of September 29 2025 Draft" at bounding box center [1061, 514] width 468 height 14
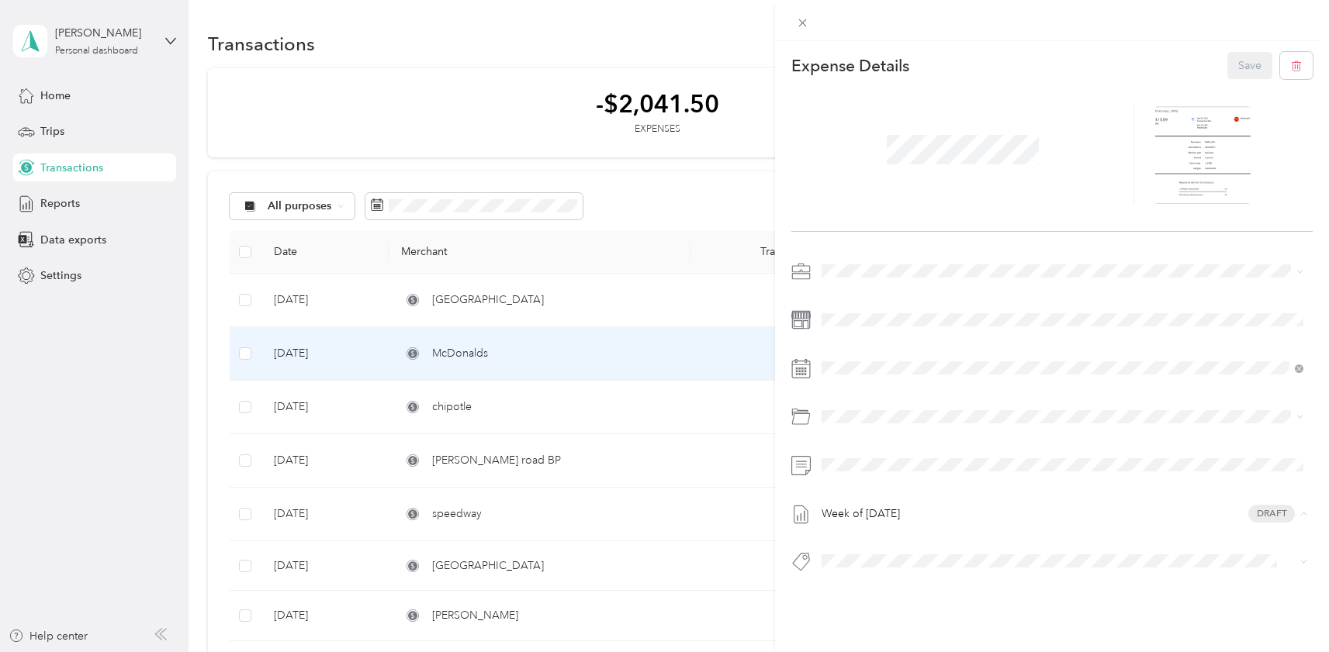
click at [1111, 542] on span "None" at bounding box center [1062, 541] width 471 height 14
click at [1209, 36] on div at bounding box center [1052, 20] width 554 height 41
click at [1237, 78] on button "Save" at bounding box center [1249, 65] width 45 height 27
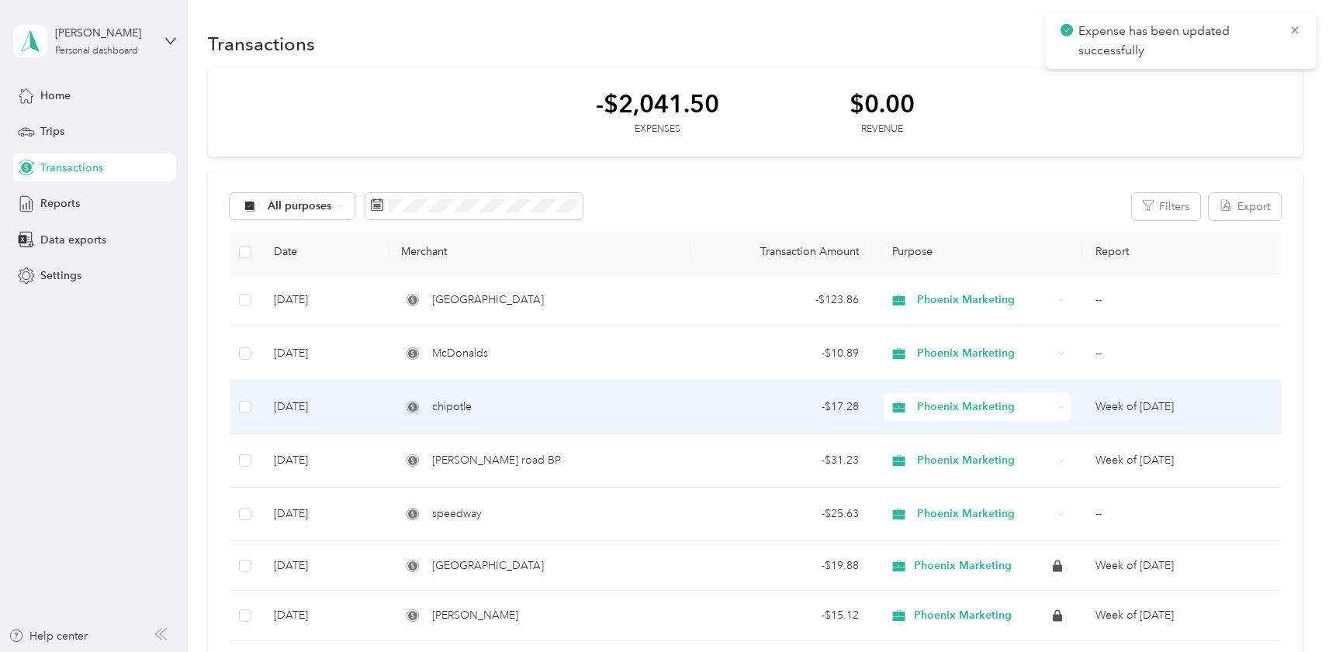
click at [1123, 399] on td "Week of September 29 2025" at bounding box center [1184, 408] width 202 height 54
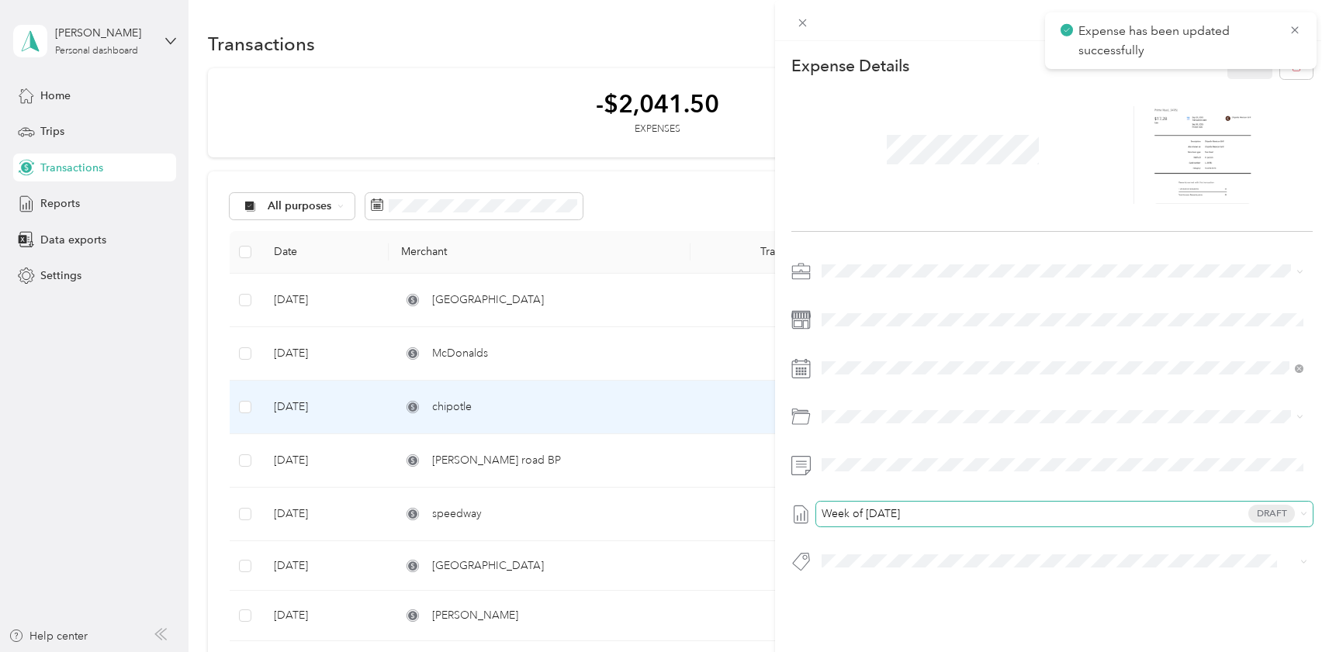
click at [958, 521] on span "Week of September 29 2025 Draft" at bounding box center [1061, 514] width 468 height 14
click at [941, 534] on span "None" at bounding box center [1062, 541] width 471 height 14
click at [1265, 64] on button "Save" at bounding box center [1249, 65] width 45 height 27
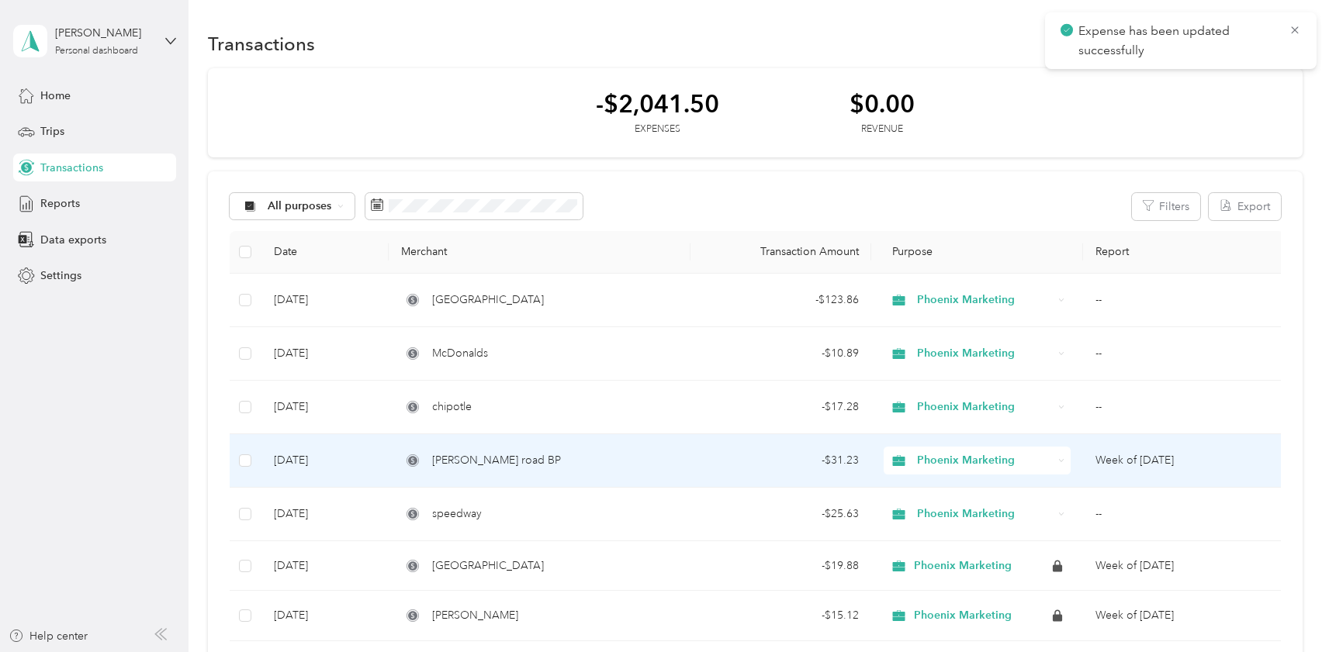
click at [1167, 454] on td "Week of September 29 2025" at bounding box center [1184, 461] width 202 height 54
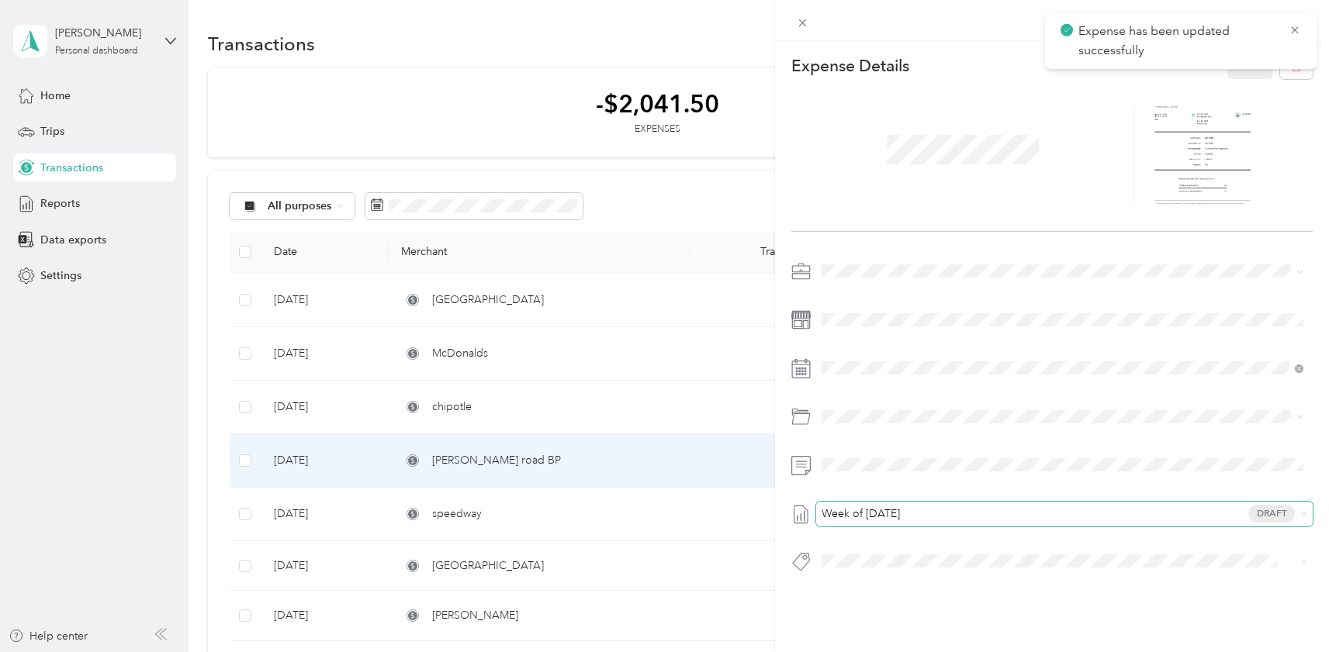
click at [900, 515] on span "Week of September 29 2025" at bounding box center [861, 514] width 78 height 11
click at [919, 536] on span "None" at bounding box center [1062, 541] width 471 height 14
click at [1234, 52] on button "Save" at bounding box center [1249, 65] width 45 height 27
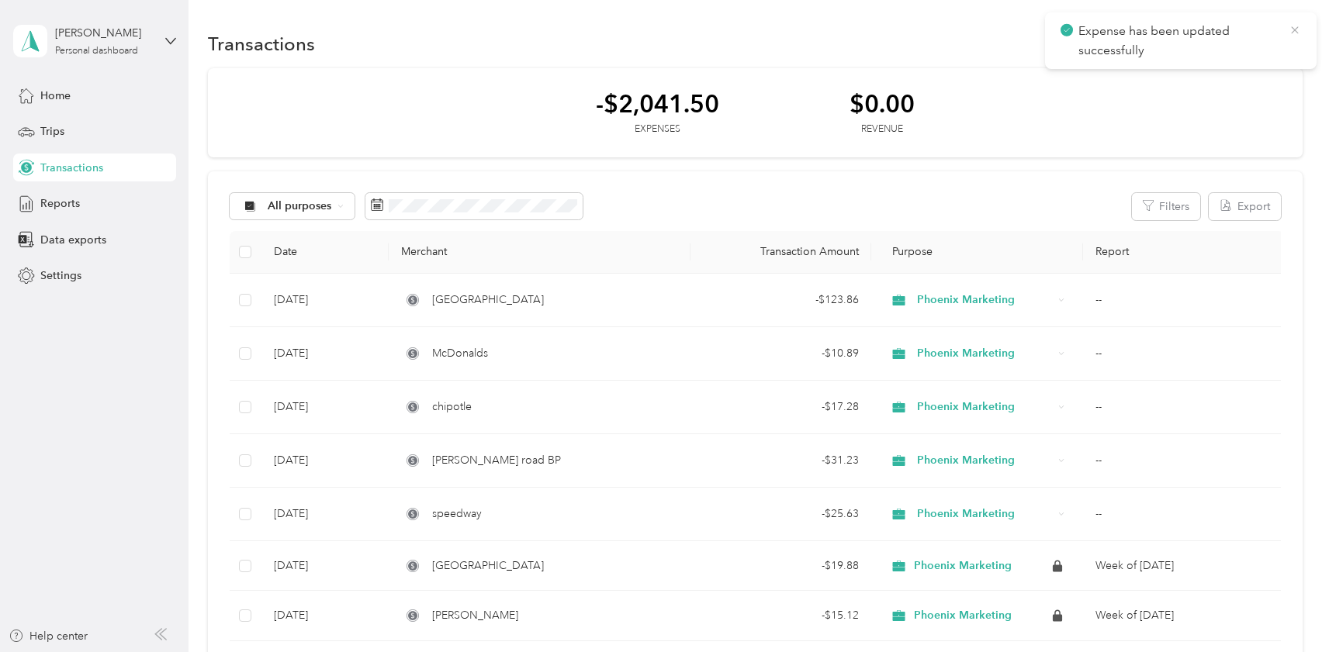
click at [1291, 28] on icon at bounding box center [1295, 30] width 12 height 14
click at [36, 199] on div "Reports" at bounding box center [94, 204] width 163 height 28
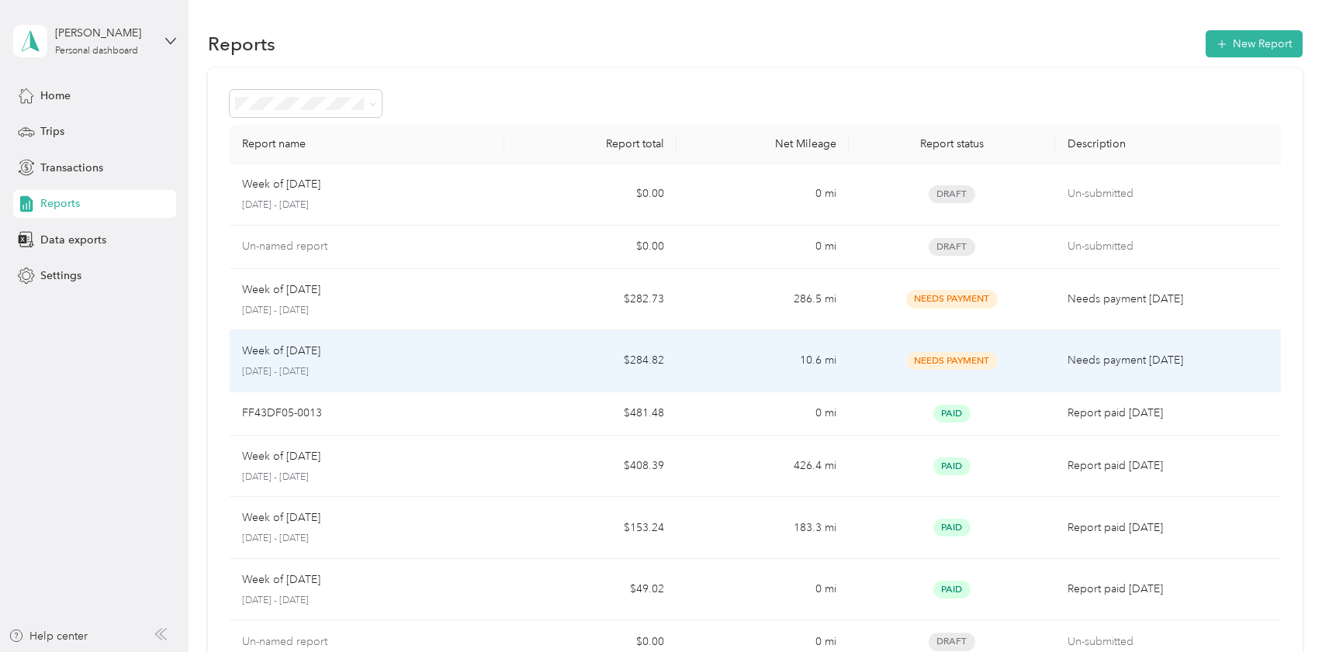
click at [997, 362] on span "Needs Payment" at bounding box center [952, 361] width 92 height 18
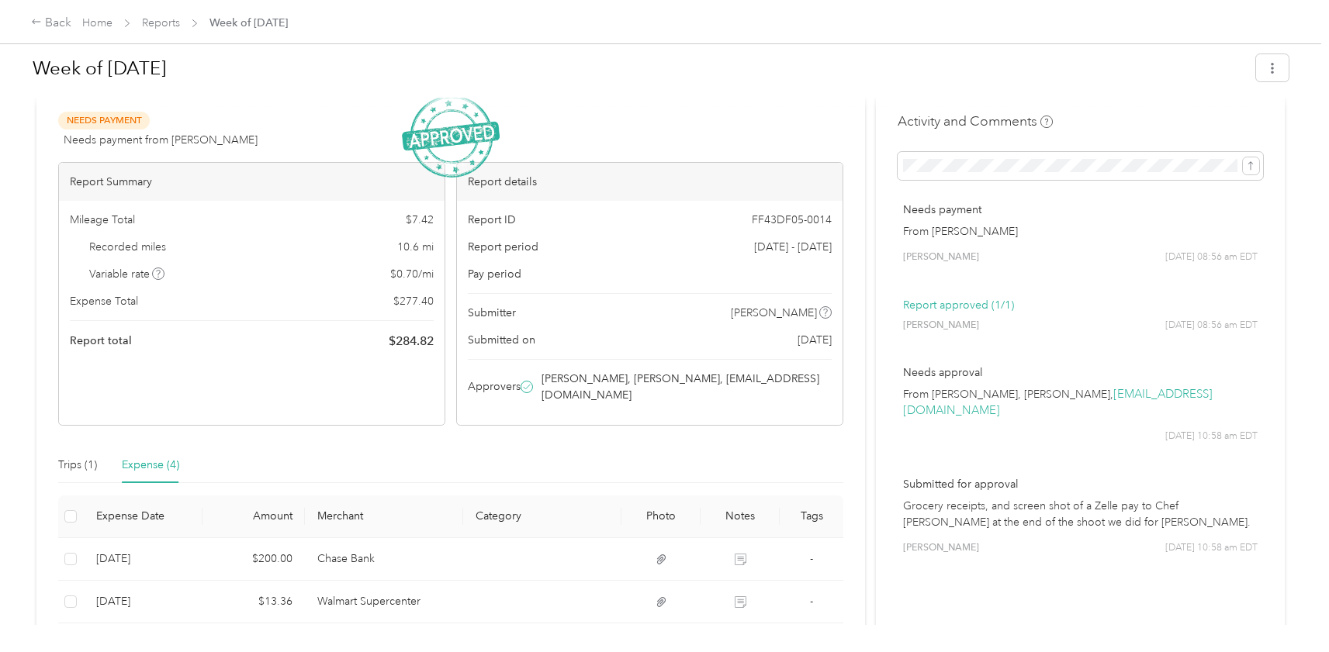
scroll to position [26, 0]
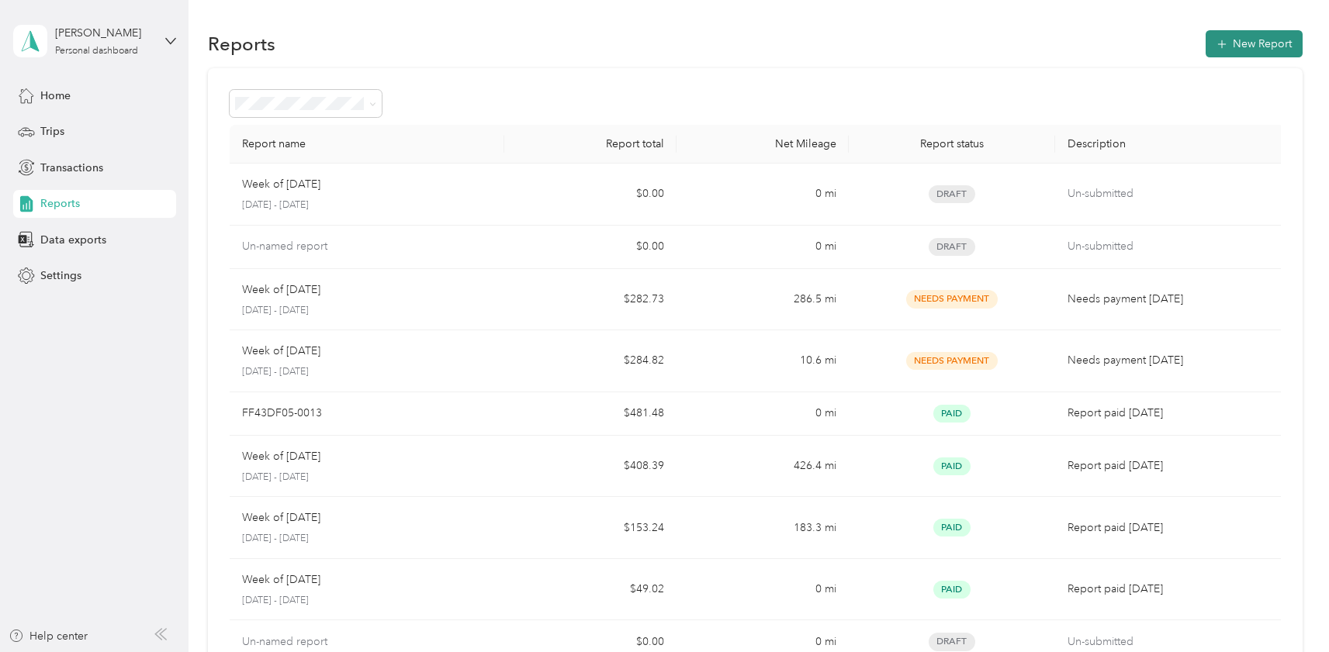
click at [1242, 41] on button "New Report" at bounding box center [1254, 43] width 97 height 27
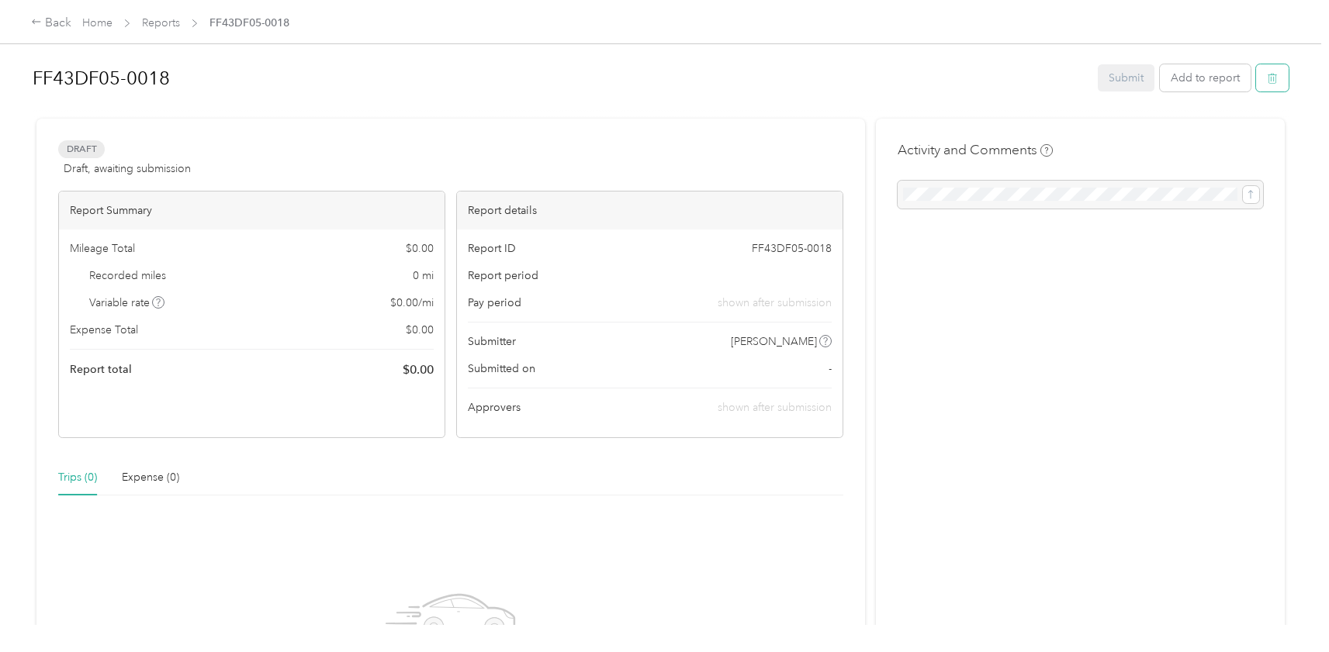
click at [1283, 83] on button "button" at bounding box center [1272, 77] width 33 height 27
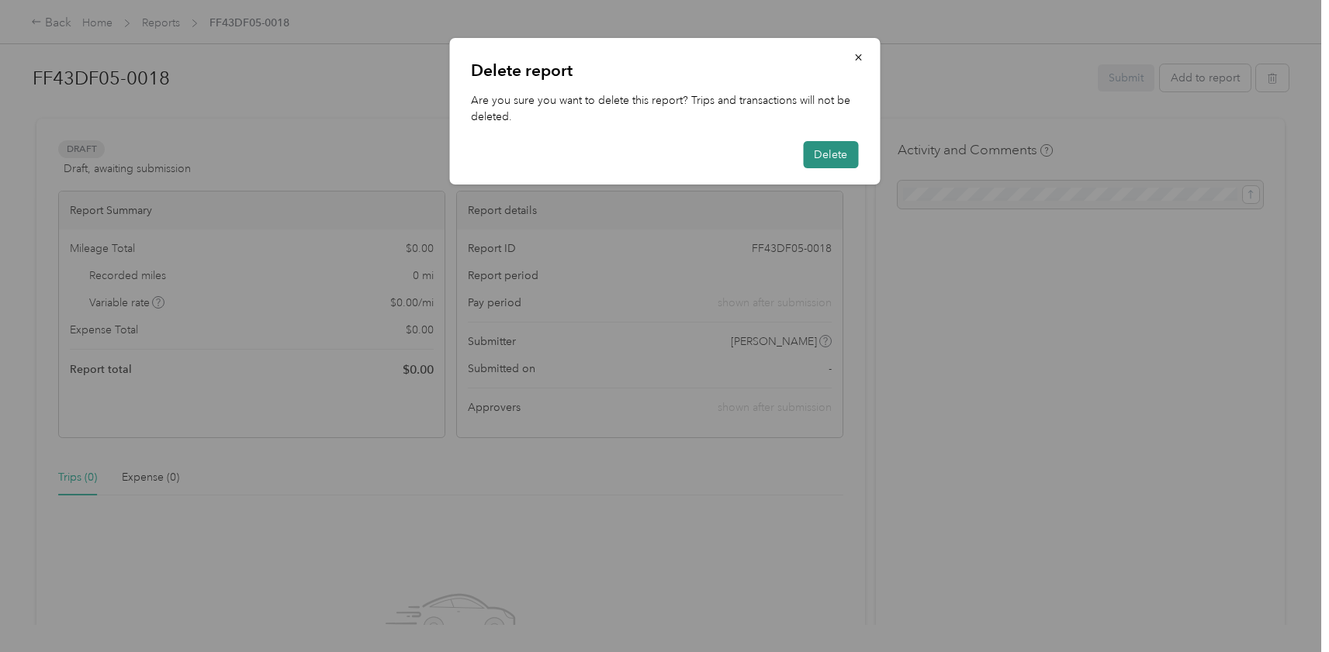
click at [848, 148] on button "Delete" at bounding box center [830, 154] width 55 height 27
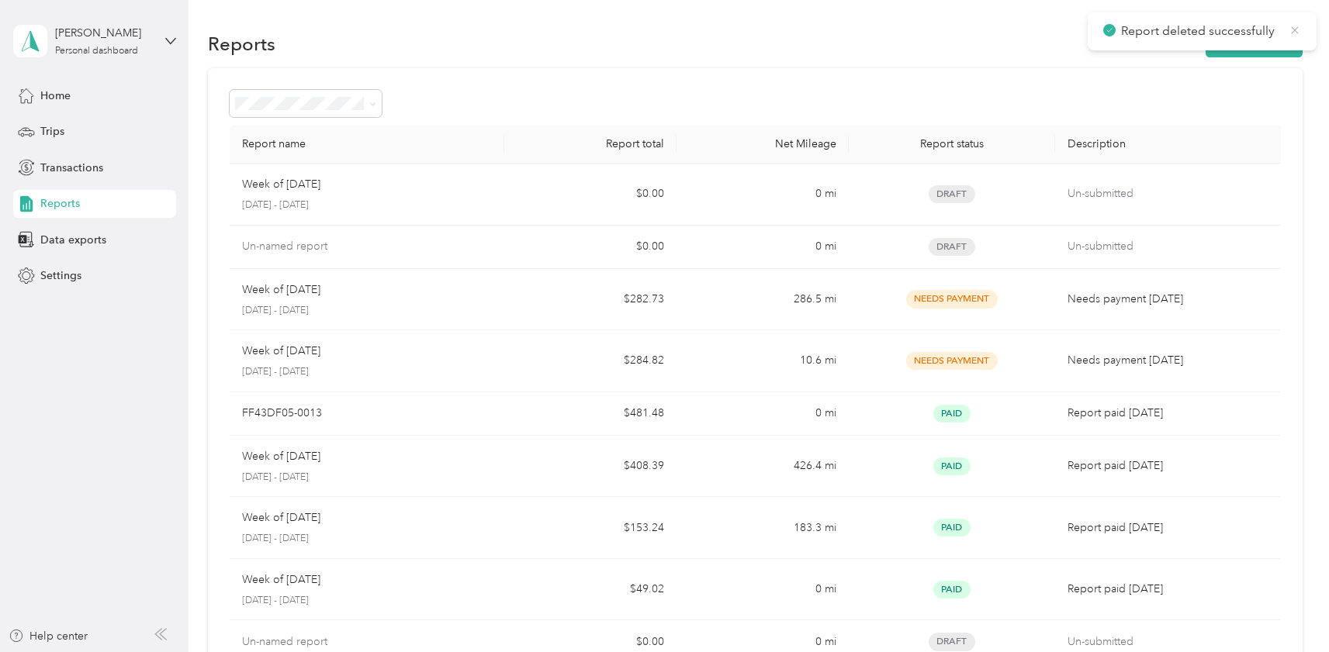
click at [1292, 29] on icon at bounding box center [1295, 30] width 12 height 14
click at [1276, 42] on button "New Report" at bounding box center [1254, 43] width 97 height 27
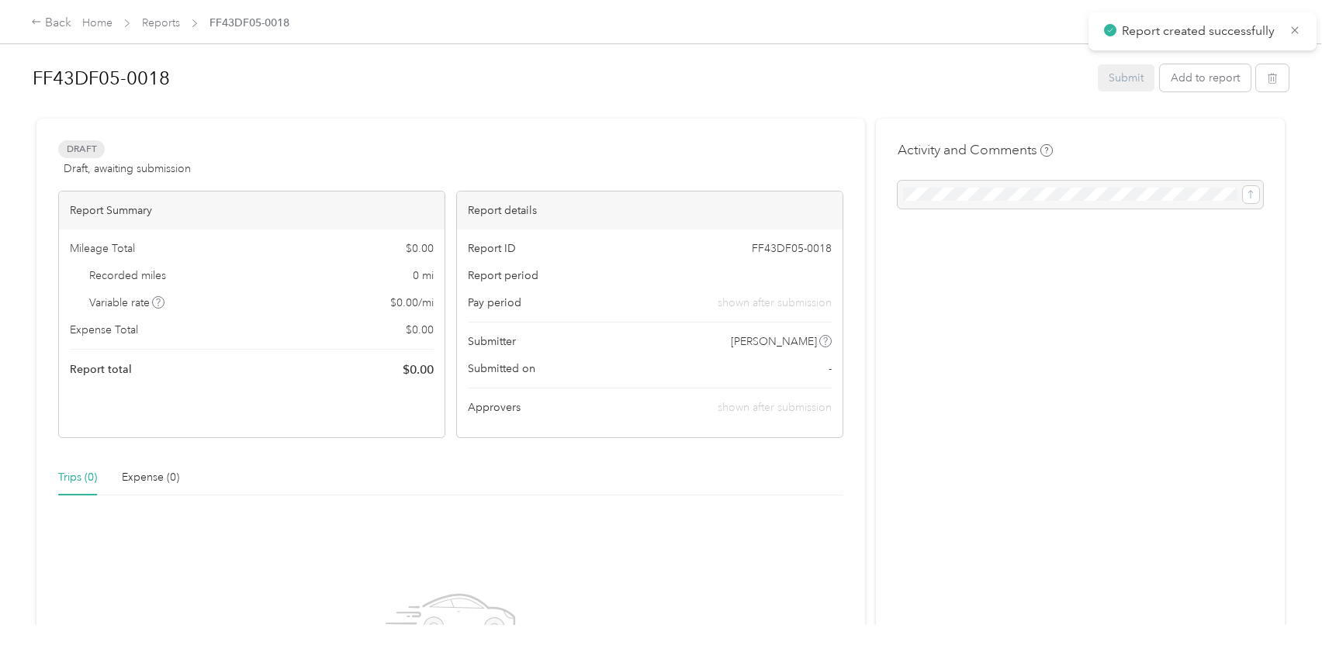
click at [199, 275] on div "Recorded miles 0 mi" at bounding box center [252, 276] width 364 height 16
click at [282, 253] on div "Mileage Total $ 0.00" at bounding box center [252, 248] width 364 height 16
click at [1266, 75] on button "button" at bounding box center [1272, 77] width 33 height 27
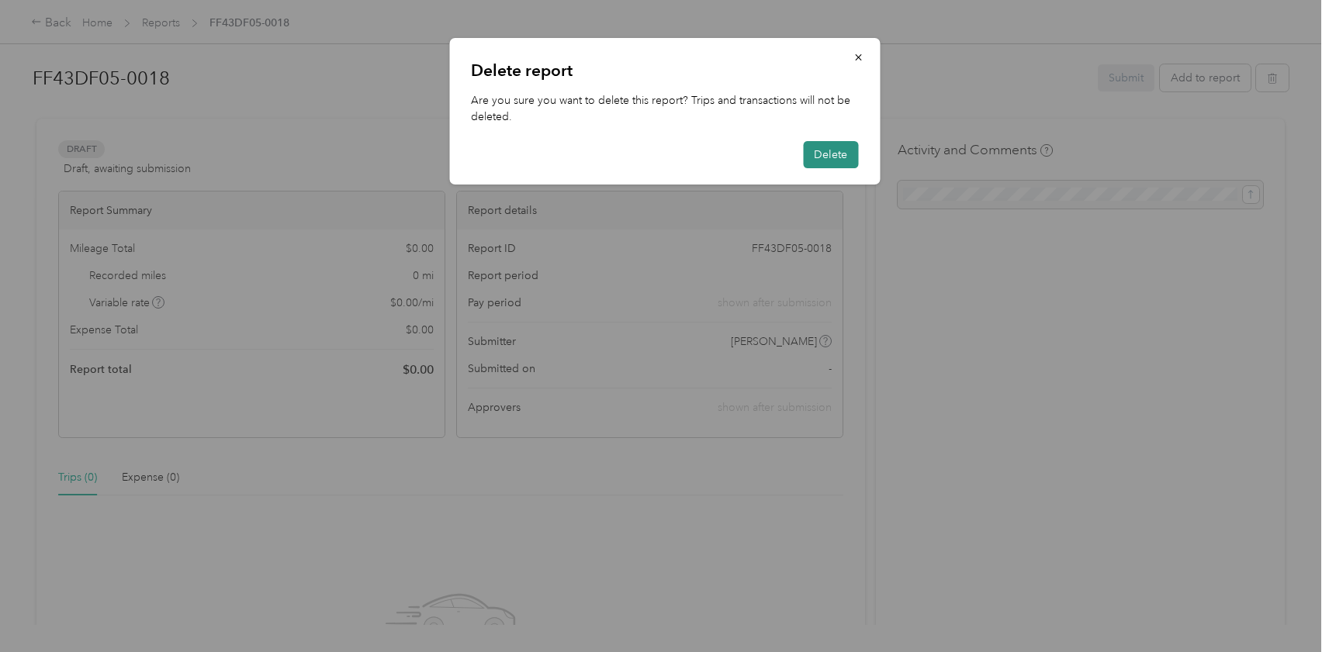
click at [835, 155] on button "Delete" at bounding box center [830, 154] width 55 height 27
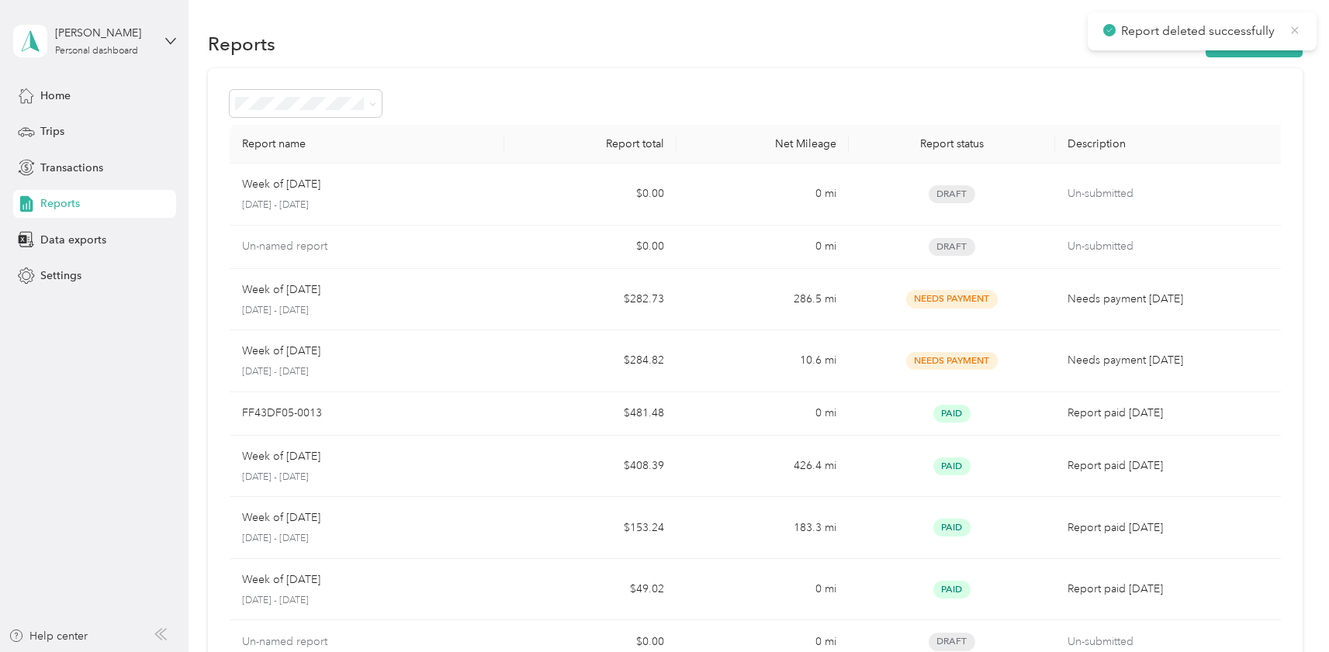
click at [1292, 27] on icon at bounding box center [1294, 29] width 7 height 7
click at [1021, 105] on div at bounding box center [755, 103] width 1051 height 27
click at [1266, 51] on button "New Report" at bounding box center [1254, 43] width 97 height 27
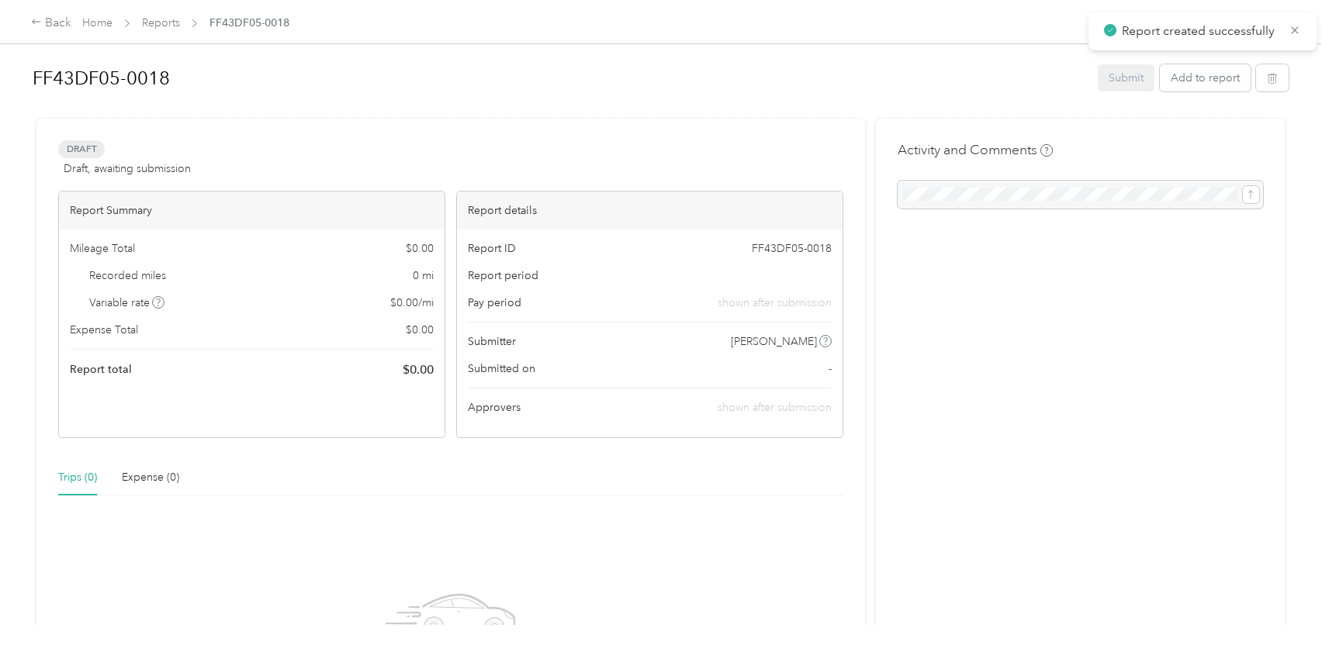
click at [201, 253] on div "Mileage Total $ 0.00" at bounding box center [252, 248] width 364 height 16
click at [111, 167] on span "Draft, awaiting submission" at bounding box center [127, 169] width 127 height 16
click at [146, 479] on div "Expense (0)" at bounding box center [150, 477] width 57 height 17
click at [1267, 80] on button "button" at bounding box center [1272, 77] width 33 height 27
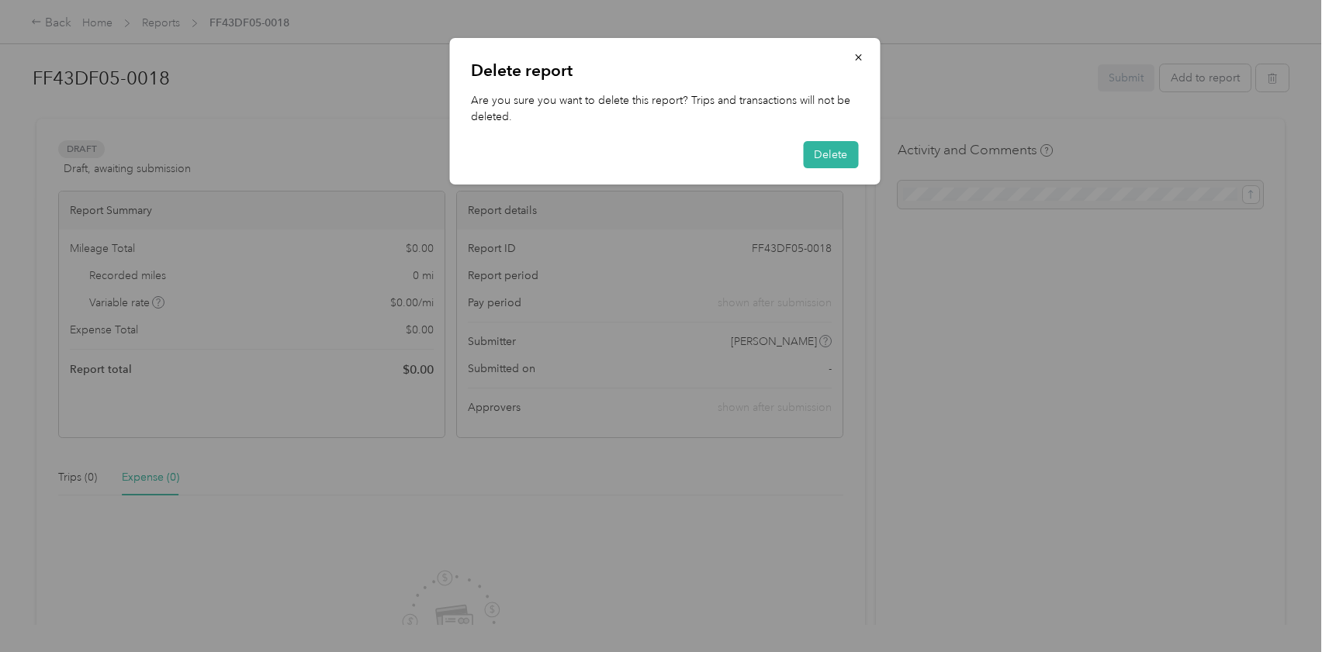
click at [794, 148] on div "Delete" at bounding box center [664, 154] width 387 height 27
click at [847, 160] on button "Delete" at bounding box center [830, 154] width 55 height 27
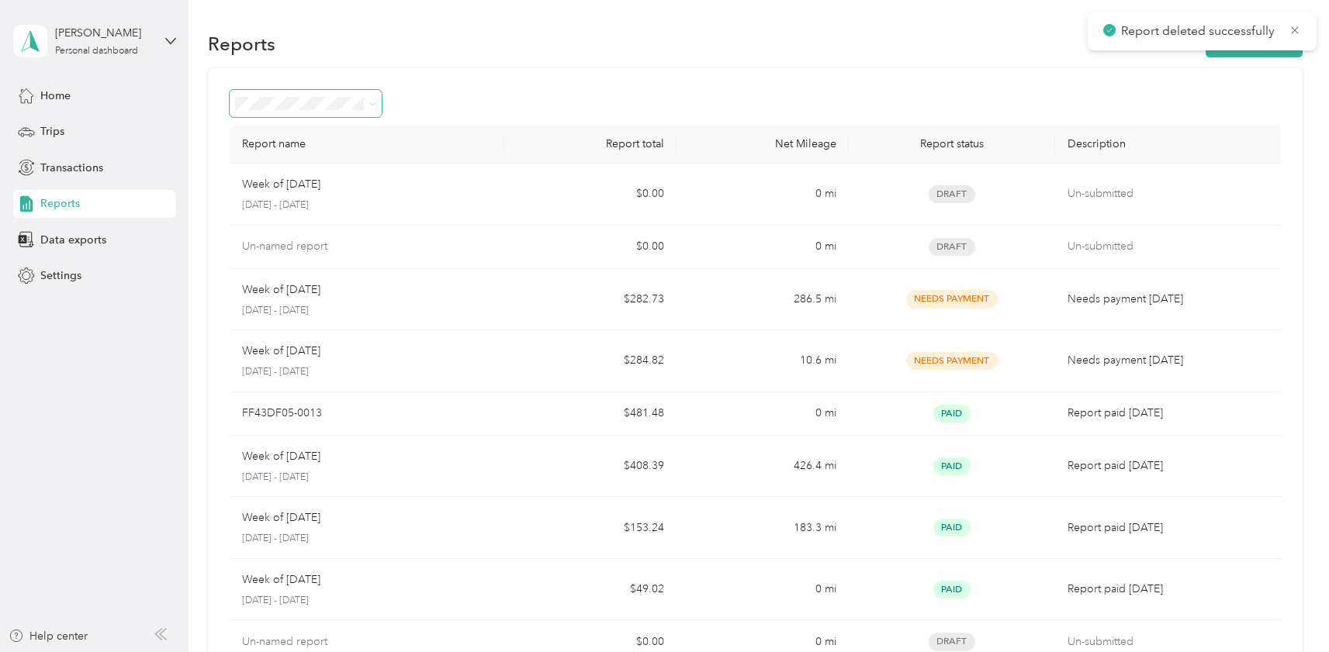
click at [295, 110] on span at bounding box center [306, 103] width 152 height 27
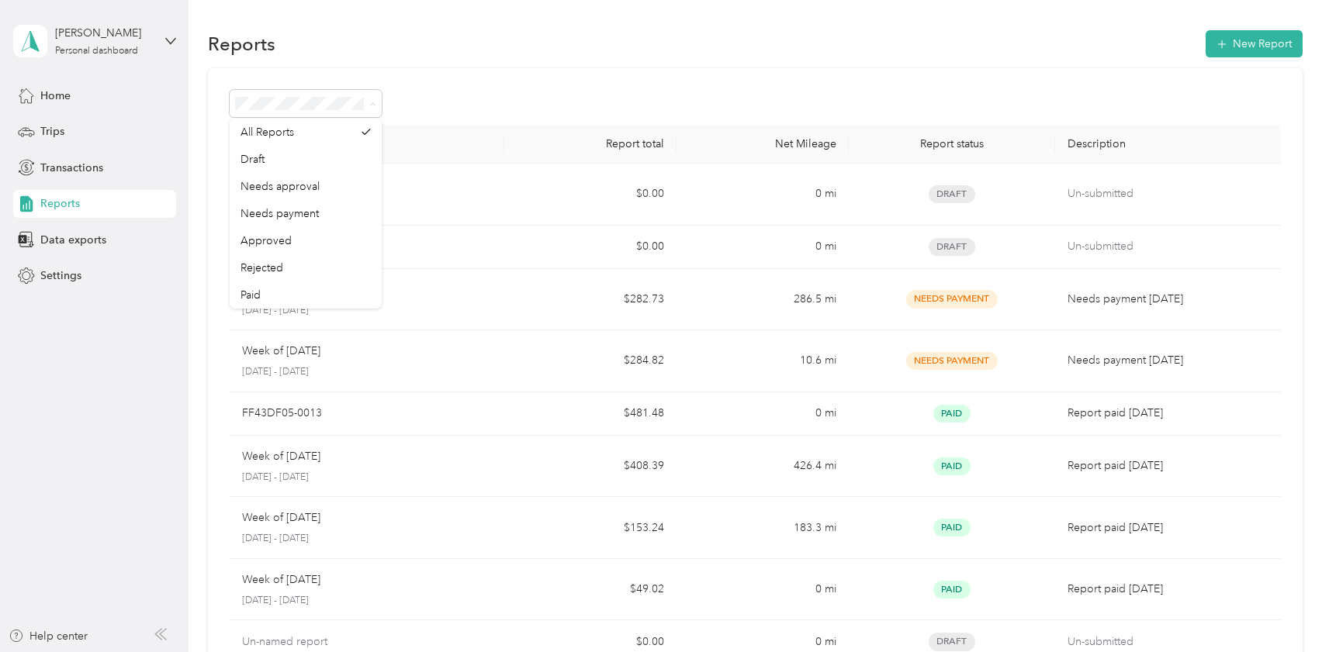
click at [456, 104] on div at bounding box center [755, 103] width 1051 height 27
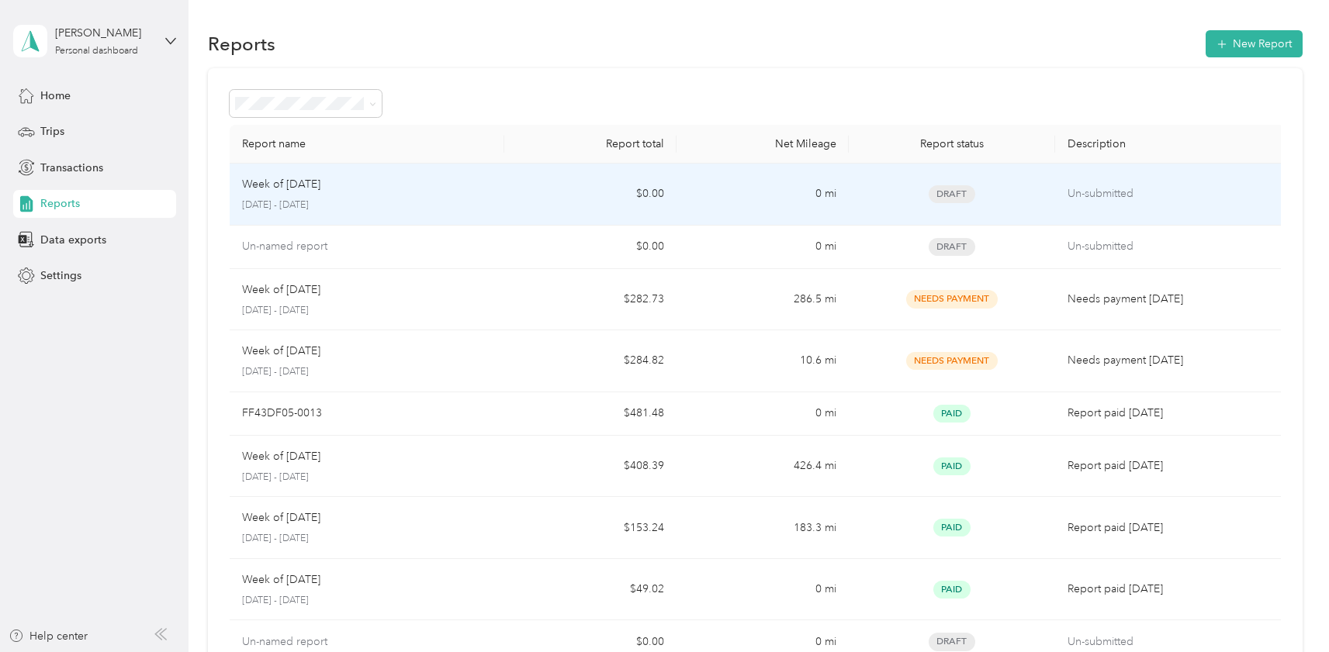
click at [595, 194] on td "$0.00" at bounding box center [590, 195] width 172 height 62
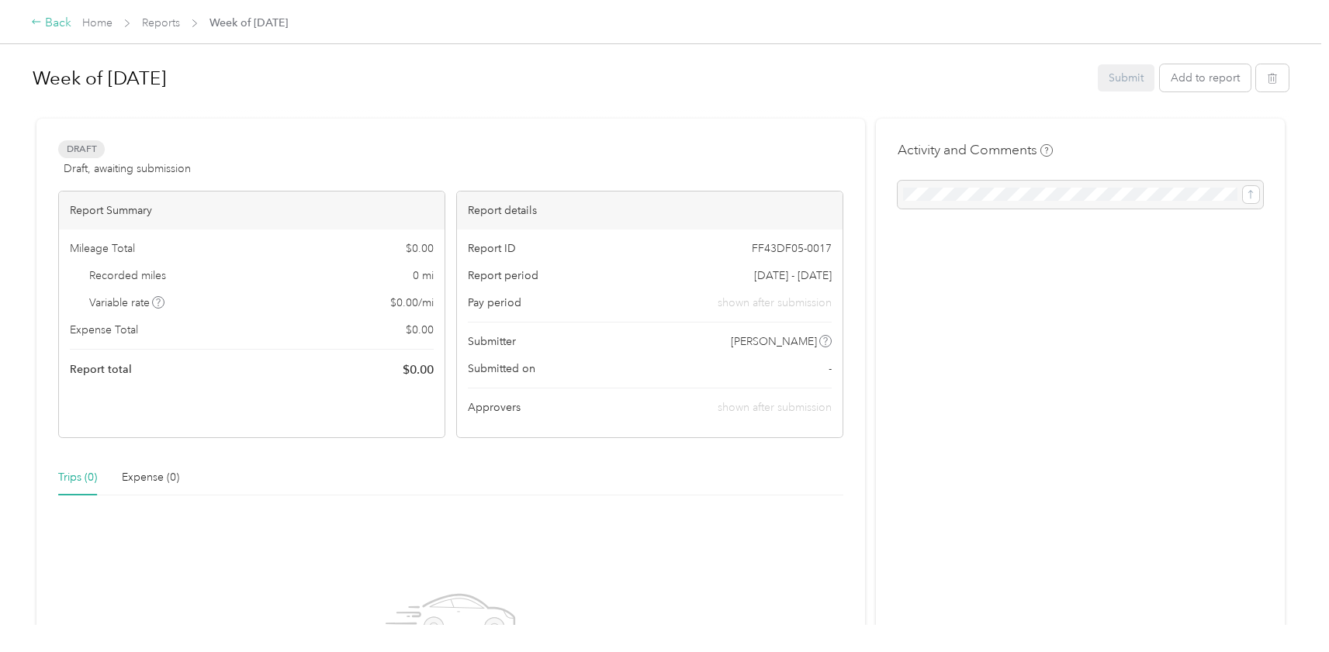
click at [45, 19] on div "Back" at bounding box center [51, 23] width 40 height 19
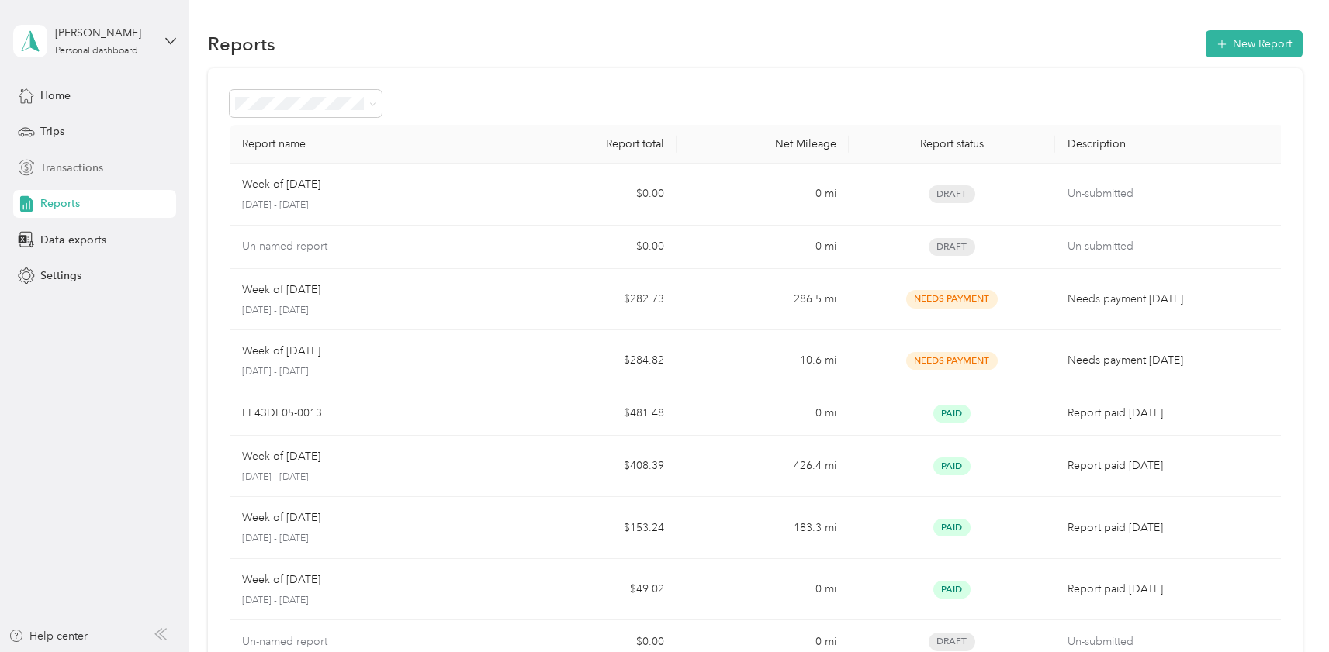
click at [60, 170] on span "Transactions" at bounding box center [71, 168] width 63 height 16
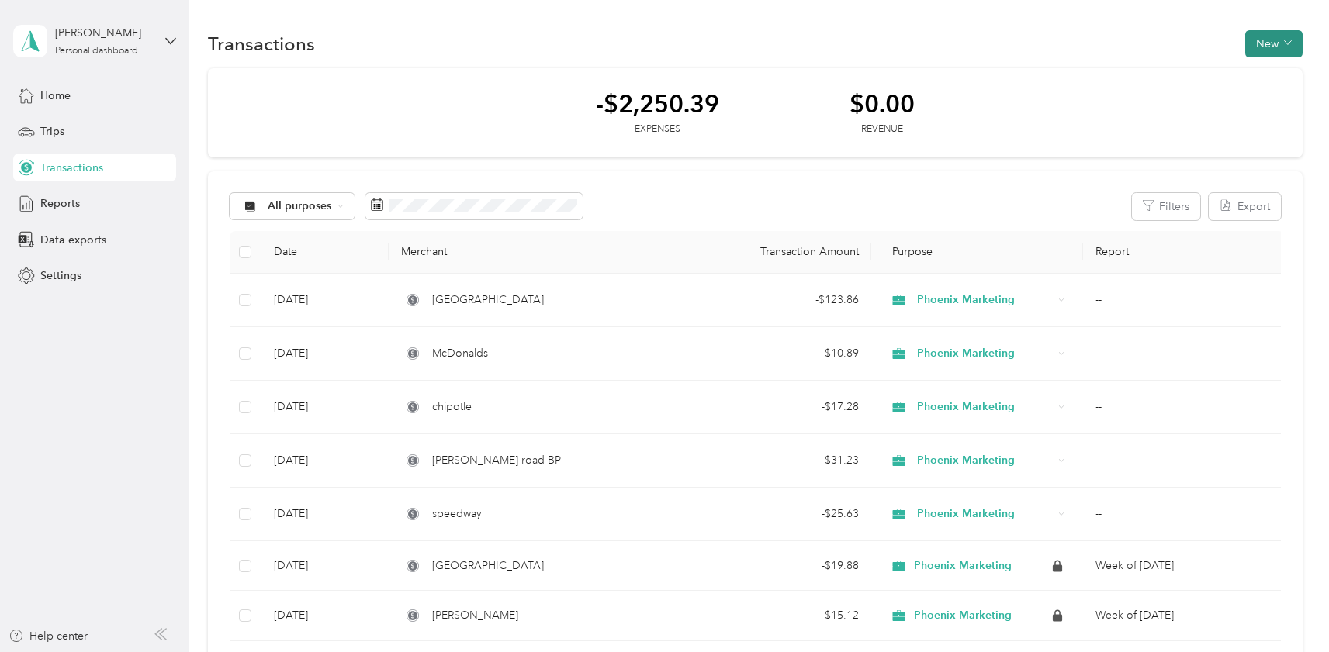
click at [1275, 52] on button "New" at bounding box center [1273, 43] width 57 height 27
click at [1269, 98] on span "Revenue" at bounding box center [1274, 100] width 43 height 16
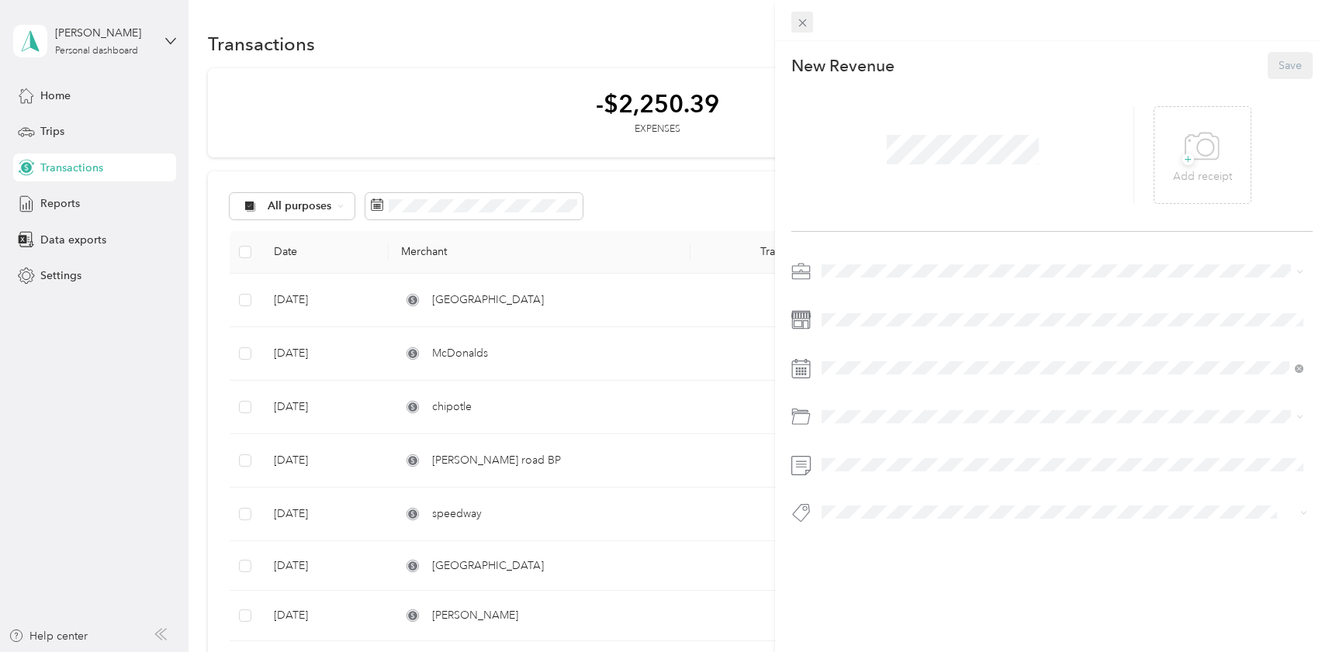
click at [799, 22] on icon at bounding box center [802, 22] width 13 height 13
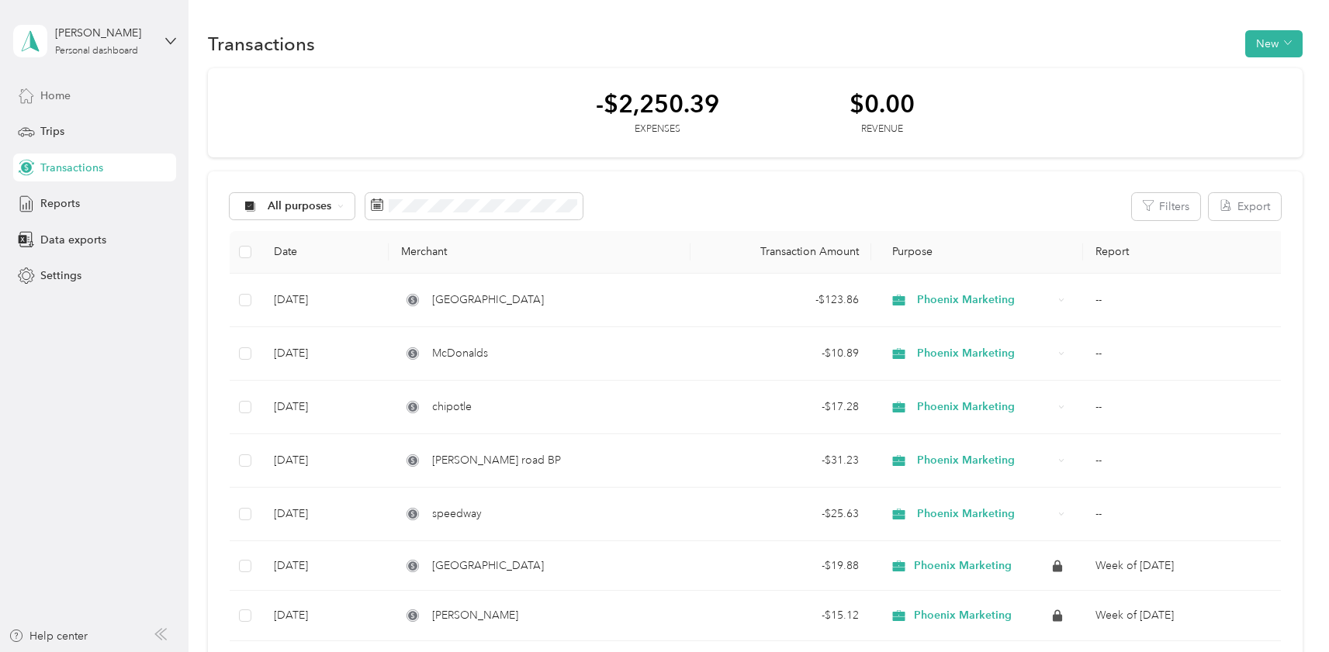
click at [58, 89] on span "Home" at bounding box center [55, 96] width 30 height 16
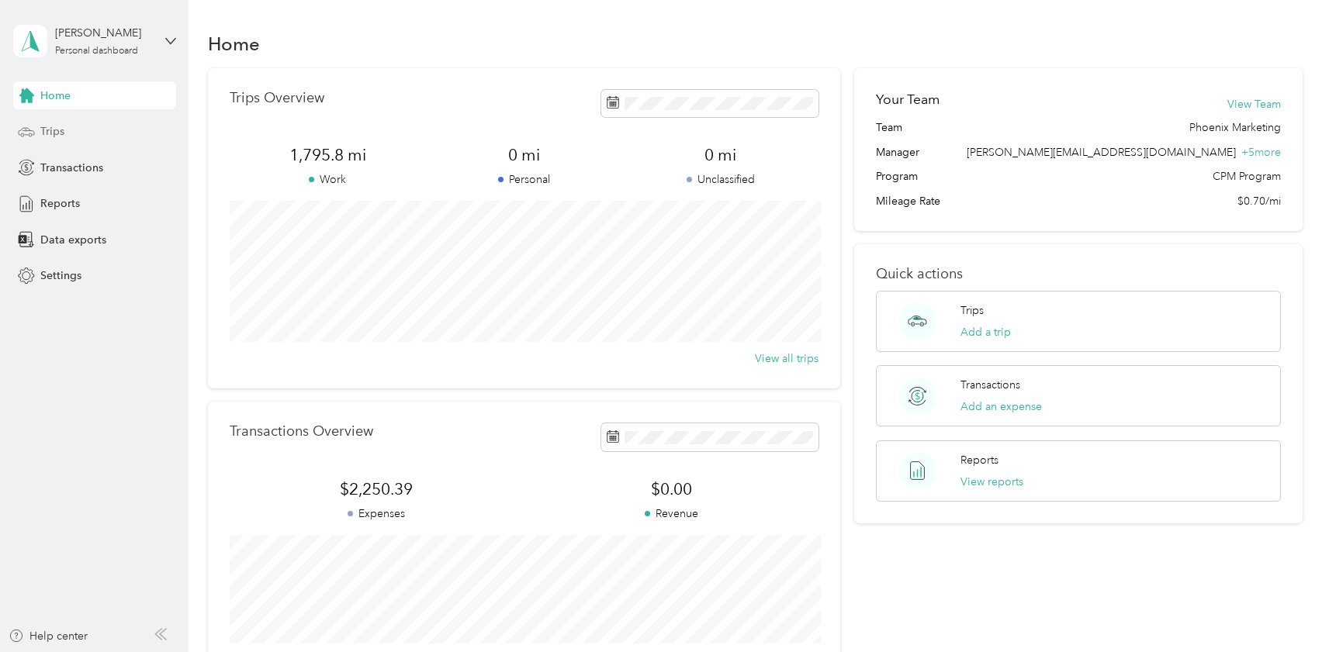
click at [64, 130] on div "Trips" at bounding box center [94, 132] width 163 height 28
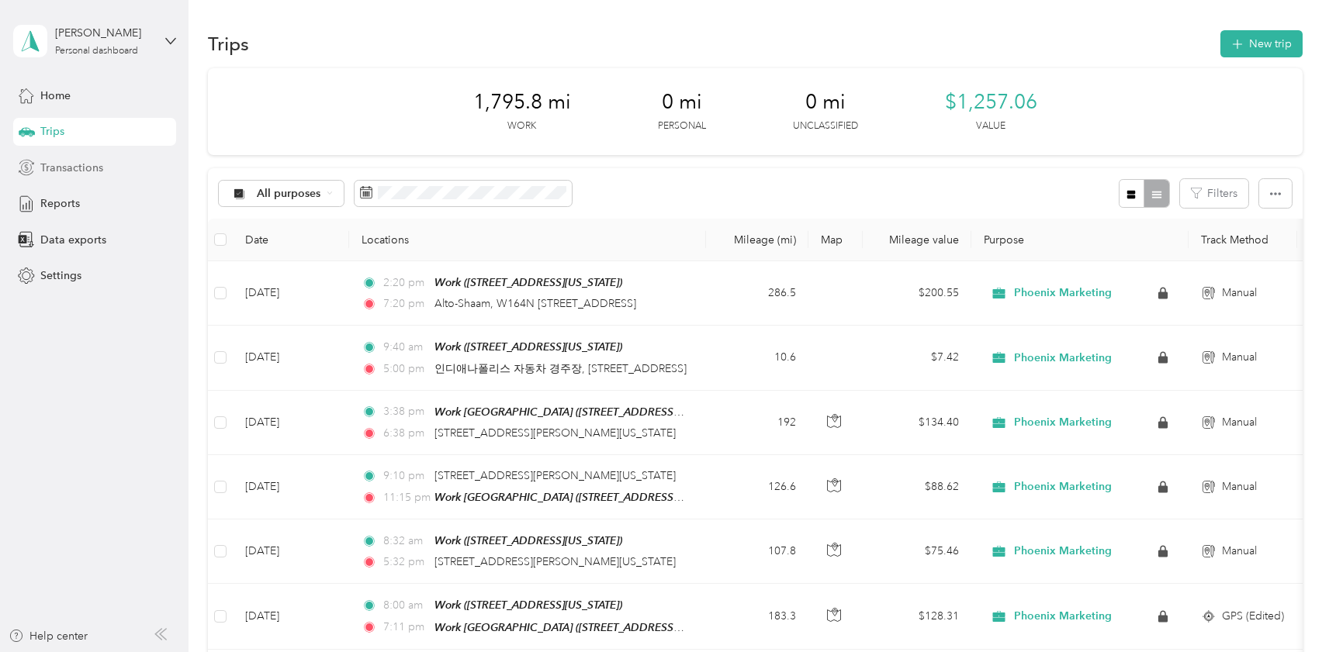
click at [63, 158] on div "Transactions" at bounding box center [94, 168] width 163 height 28
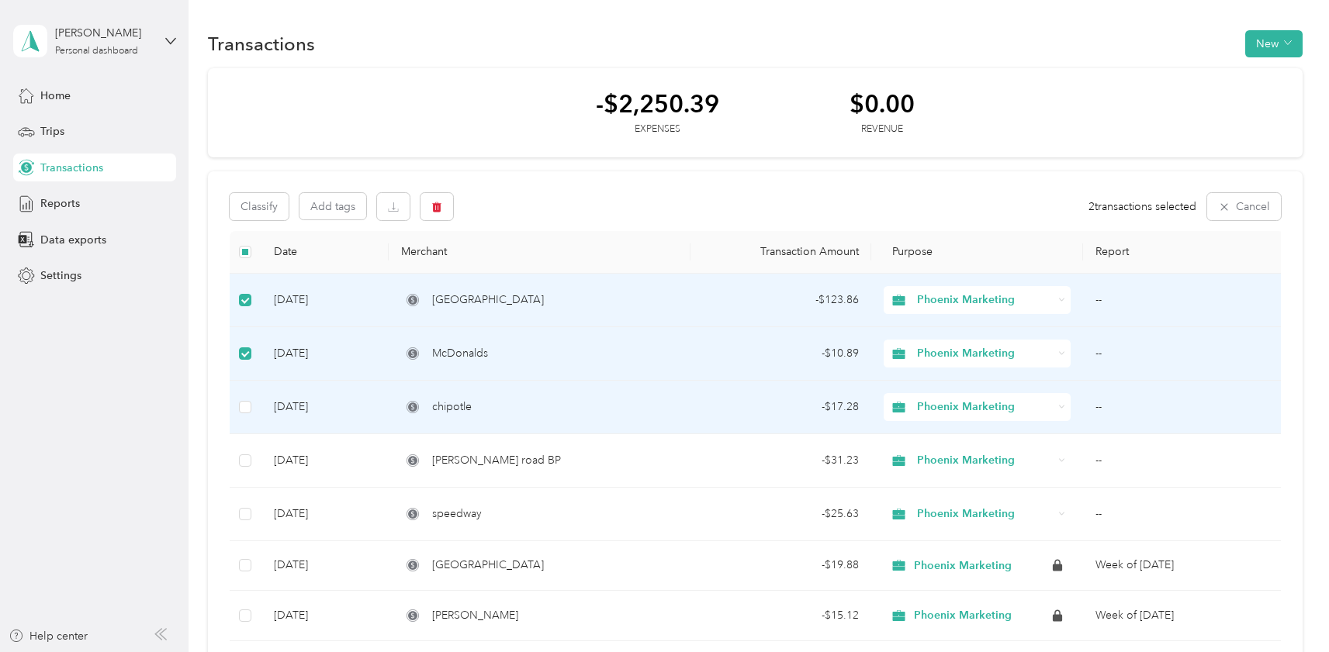
click at [256, 400] on td at bounding box center [246, 408] width 33 height 54
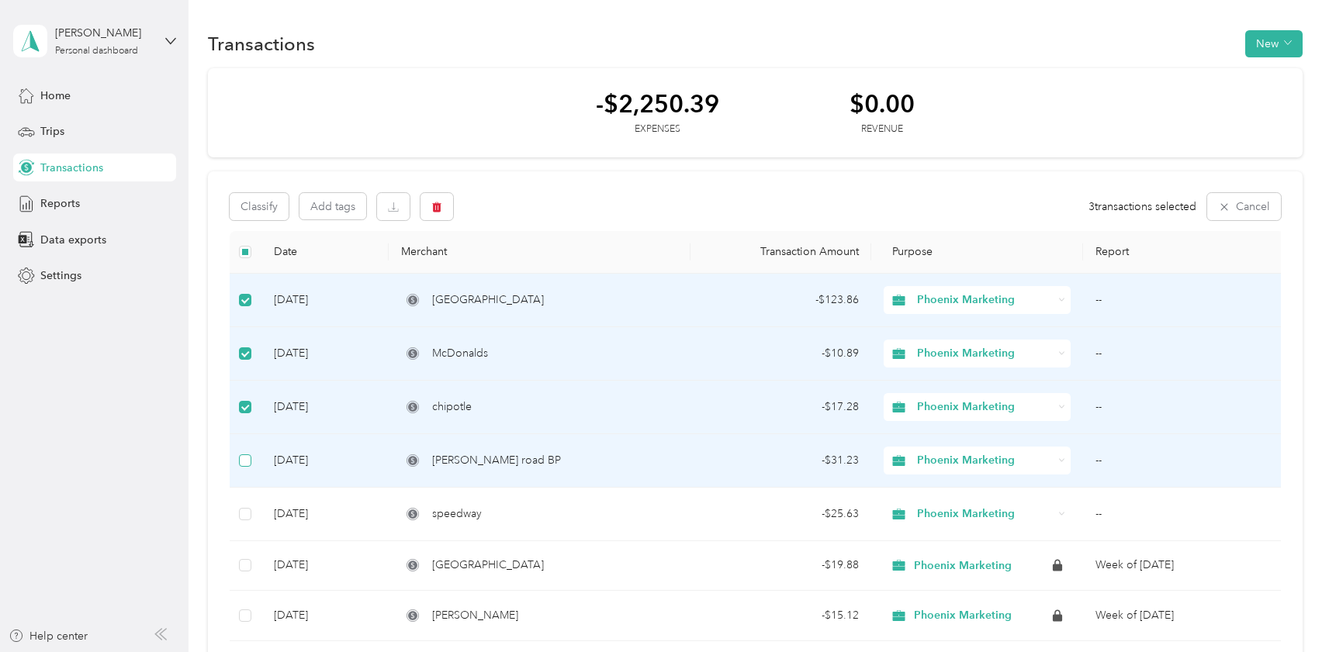
click at [249, 460] on span at bounding box center [245, 461] width 12 height 12
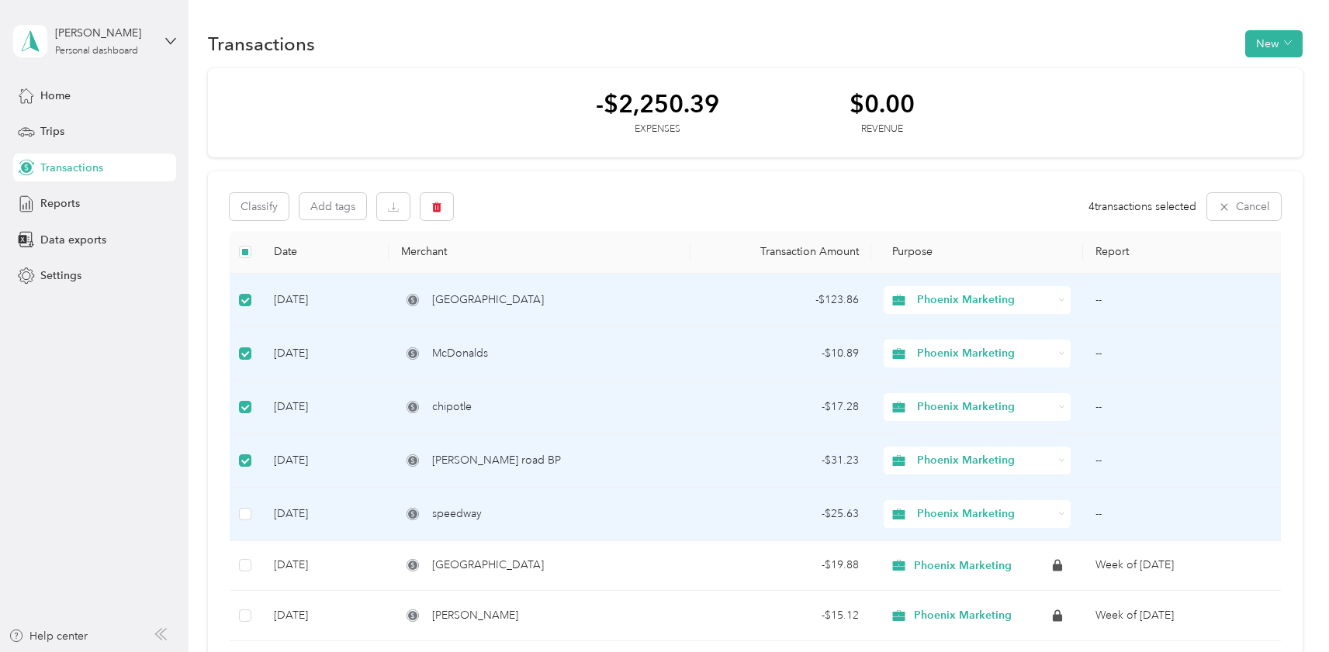
click at [254, 503] on td at bounding box center [246, 515] width 33 height 54
click at [249, 510] on span at bounding box center [245, 514] width 12 height 12
click at [265, 203] on button "Classify" at bounding box center [259, 206] width 59 height 27
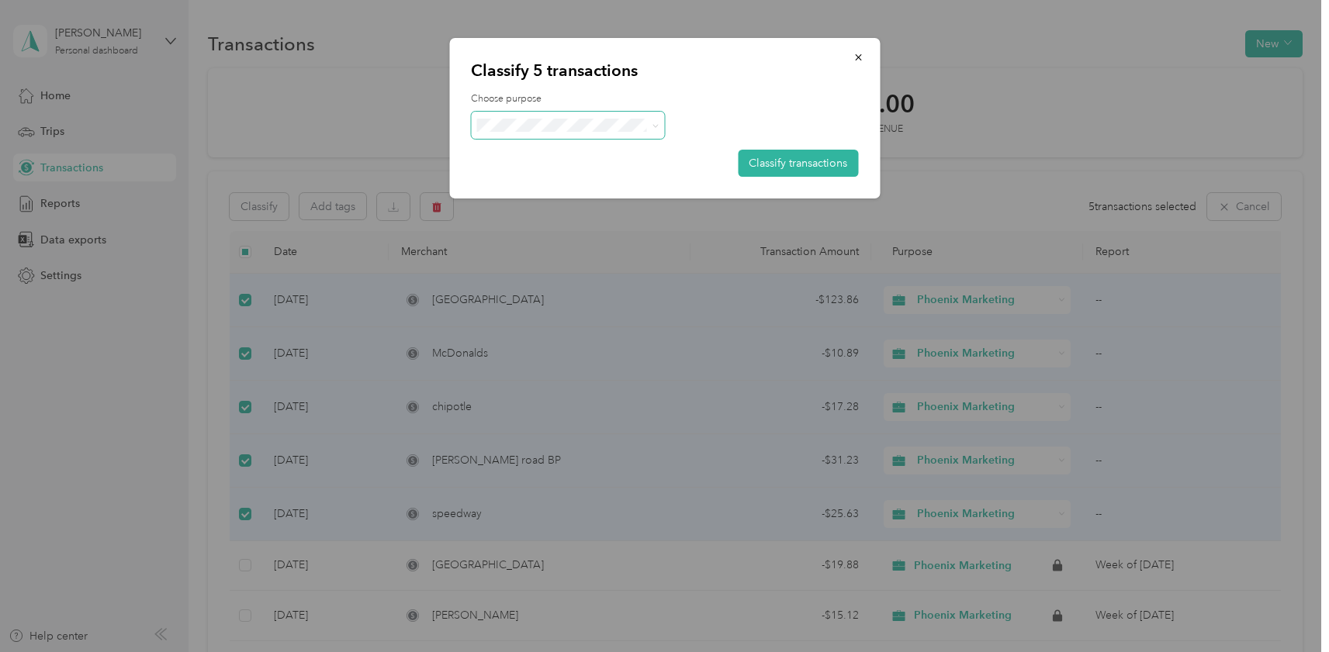
click at [531, 131] on span at bounding box center [568, 125] width 194 height 27
click at [863, 48] on button "button" at bounding box center [858, 56] width 33 height 27
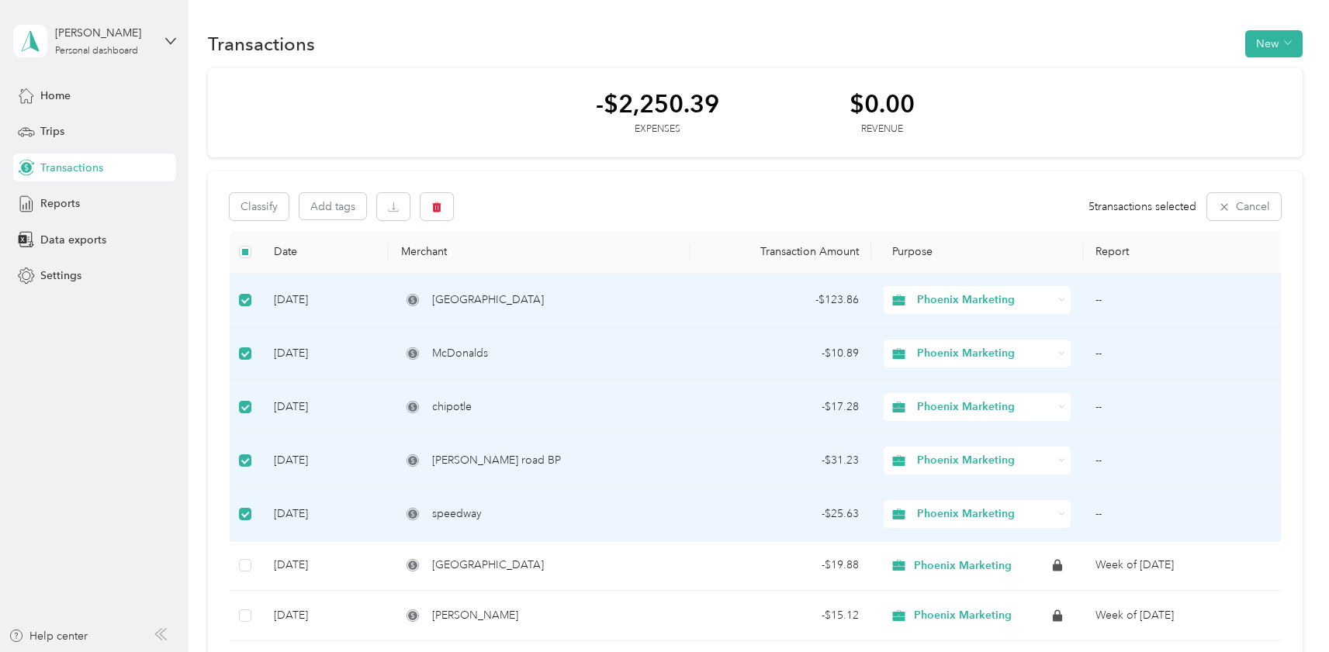
scroll to position [47, 0]
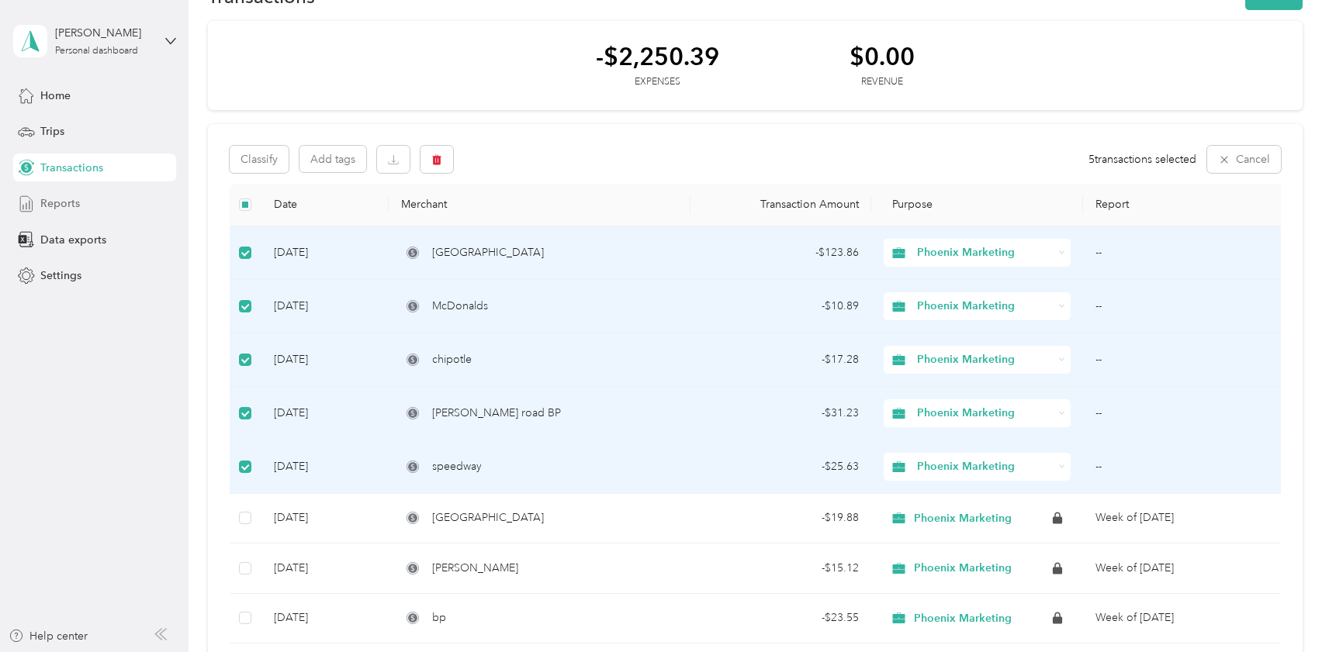
click at [58, 211] on span "Reports" at bounding box center [60, 204] width 40 height 16
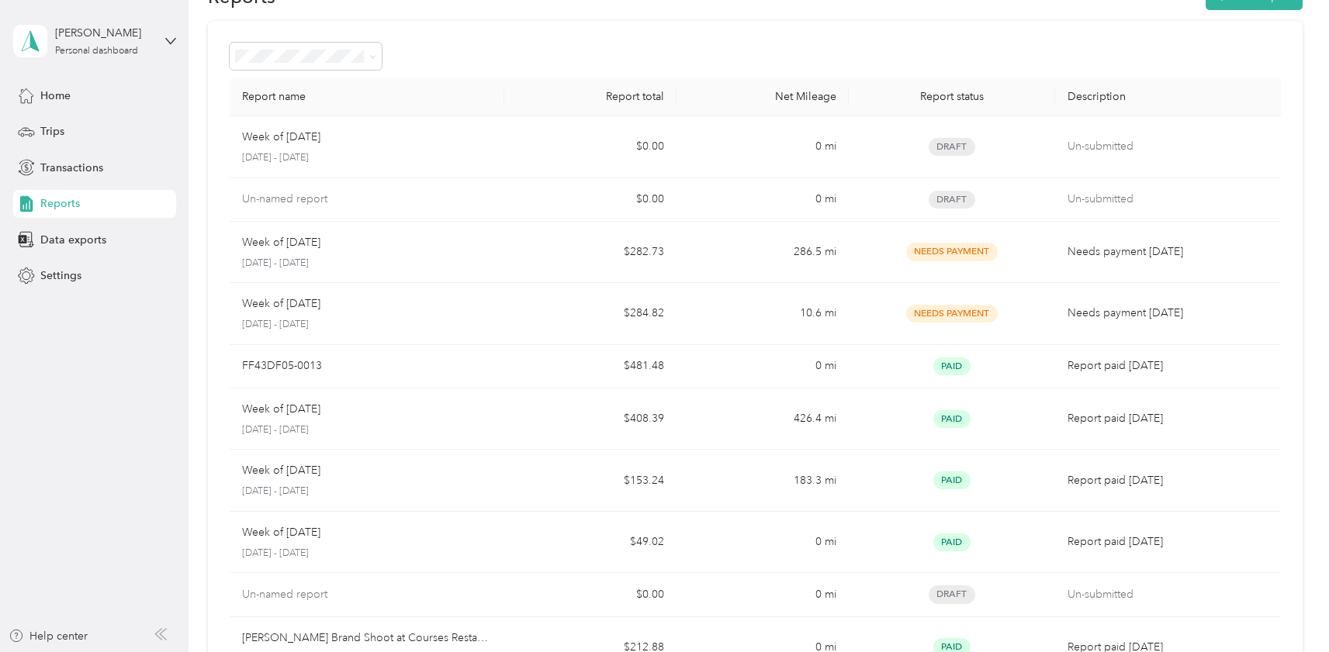
click at [202, 234] on div "Reports New Report Report name Report total Net Mileage Report status Descripti…" at bounding box center [755, 391] width 1133 height 876
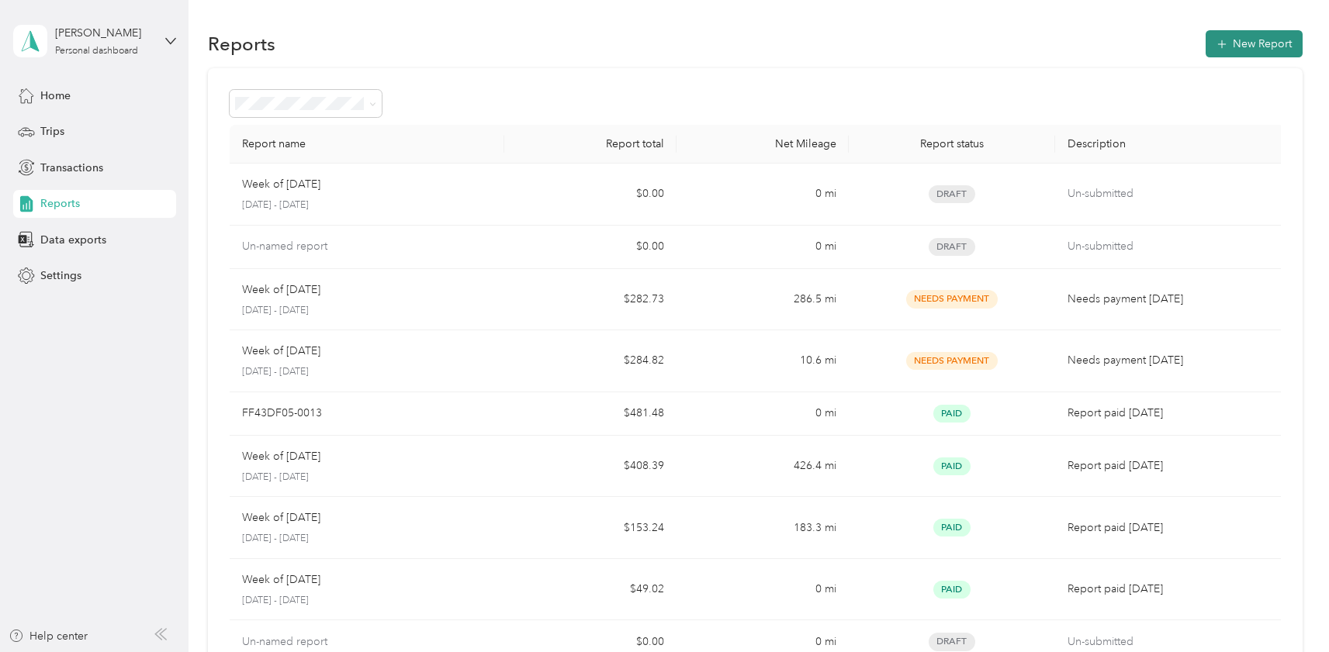
click at [1254, 52] on button "New Report" at bounding box center [1254, 43] width 97 height 27
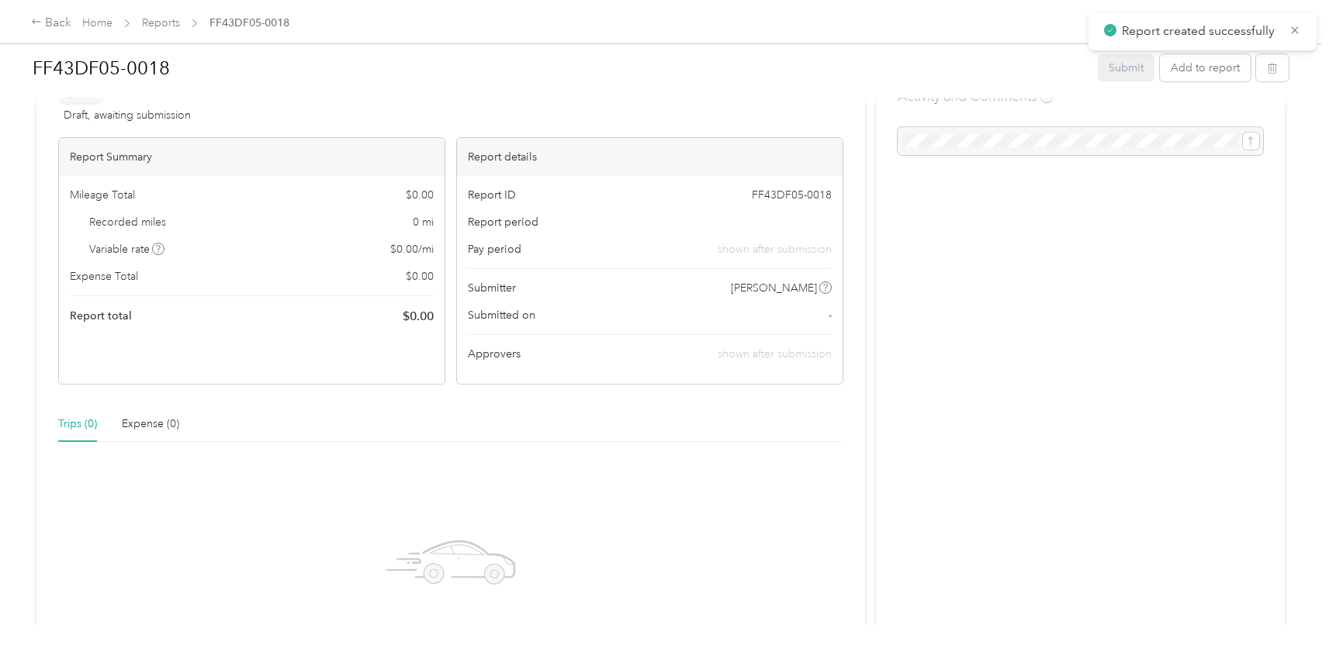
scroll to position [99, 0]
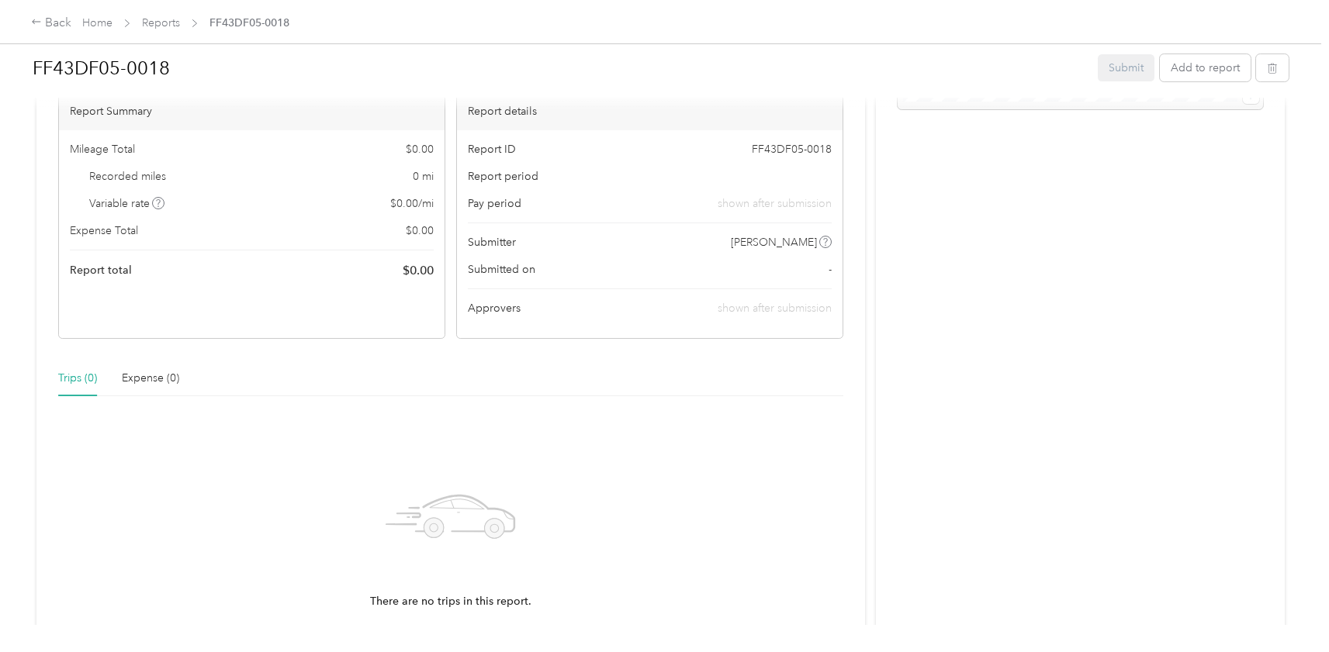
click at [419, 272] on span "$ 0.00" at bounding box center [418, 270] width 31 height 19
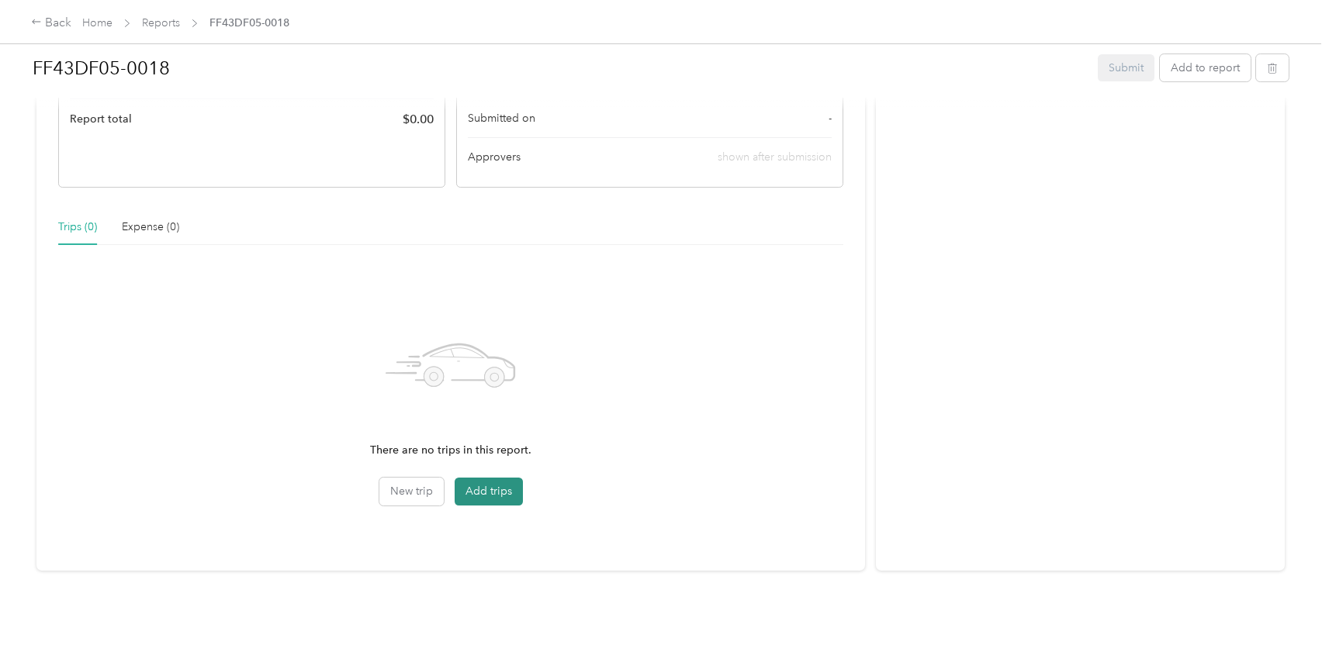
click at [476, 484] on button "Add trips" at bounding box center [489, 492] width 68 height 28
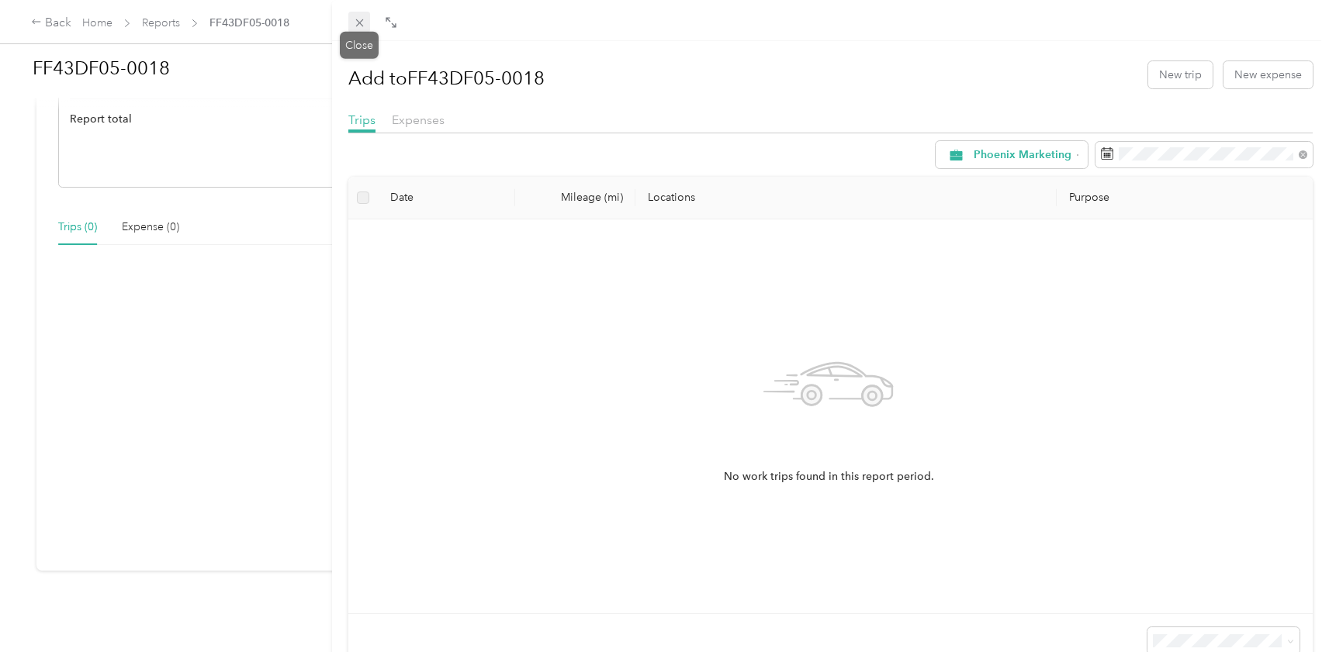
click at [365, 23] on icon at bounding box center [359, 22] width 13 height 13
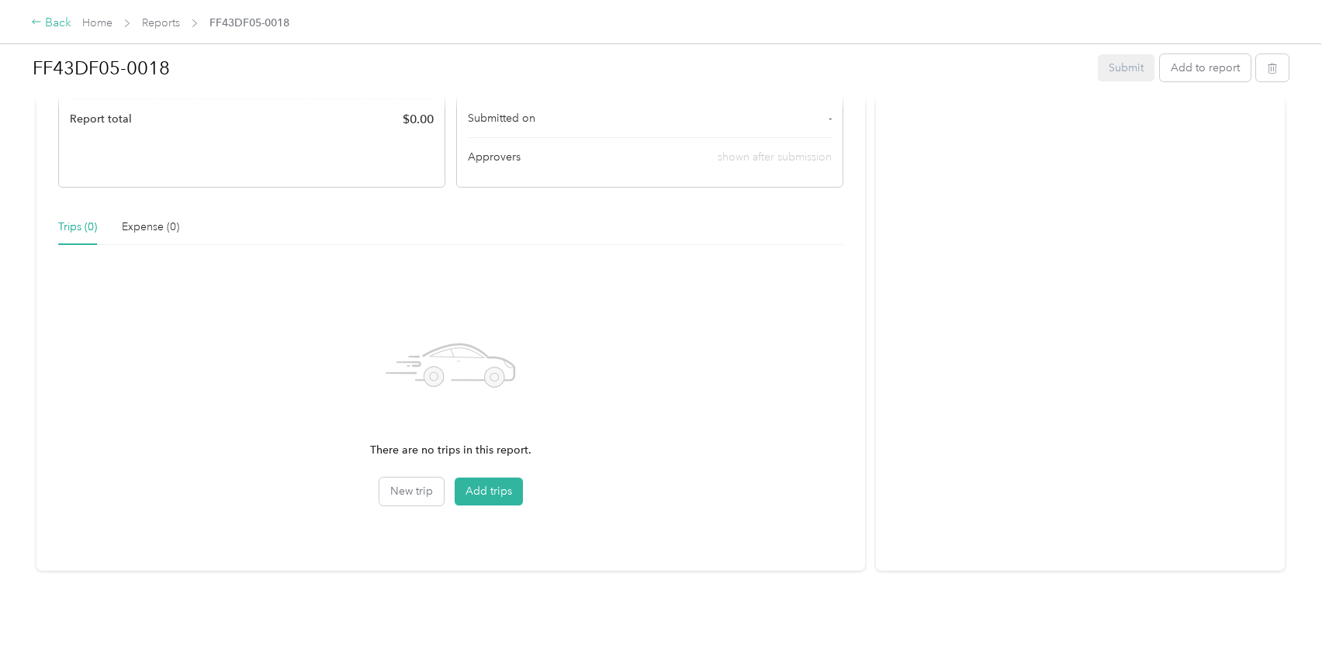
click at [54, 21] on div "Back" at bounding box center [51, 23] width 40 height 19
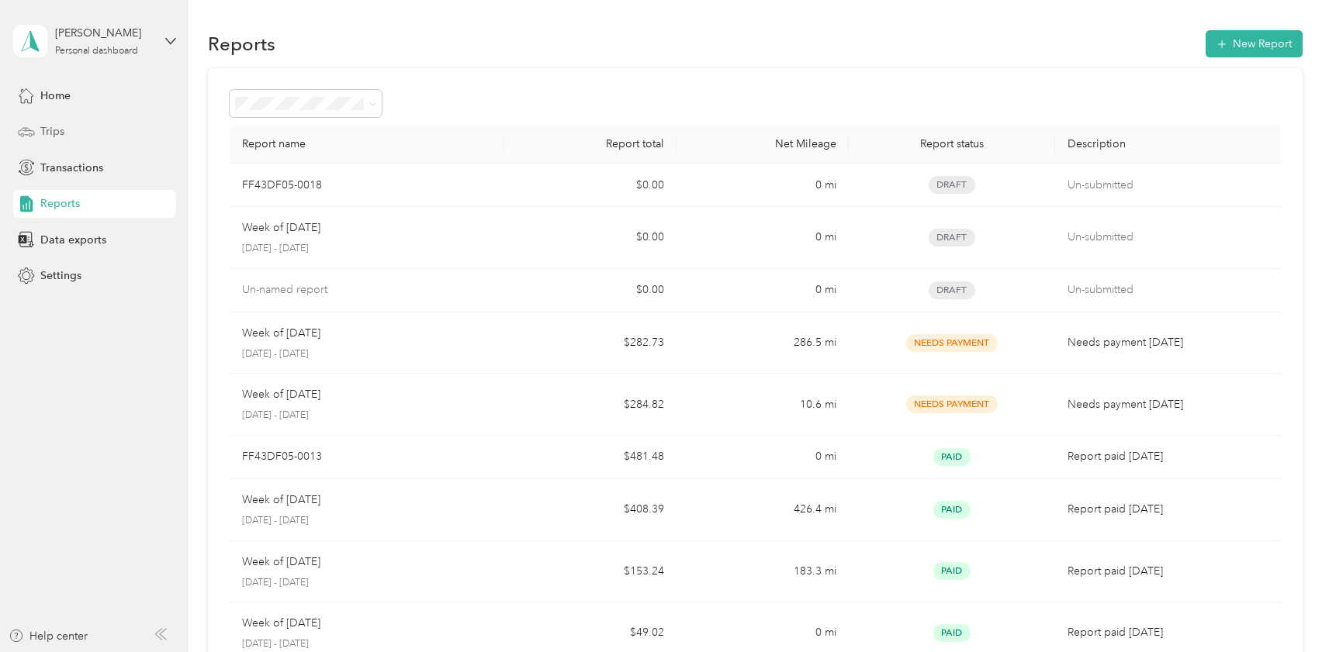
click at [47, 123] on span "Trips" at bounding box center [52, 131] width 24 height 16
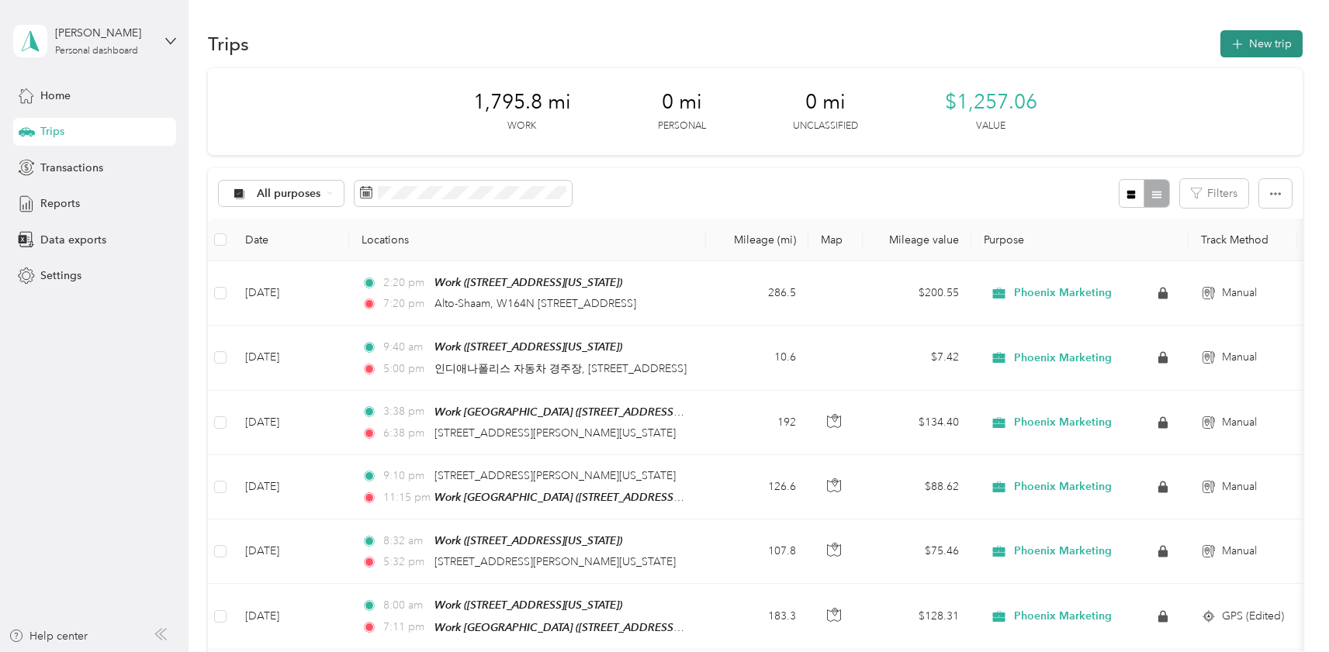
click at [1249, 43] on button "New trip" at bounding box center [1261, 43] width 82 height 27
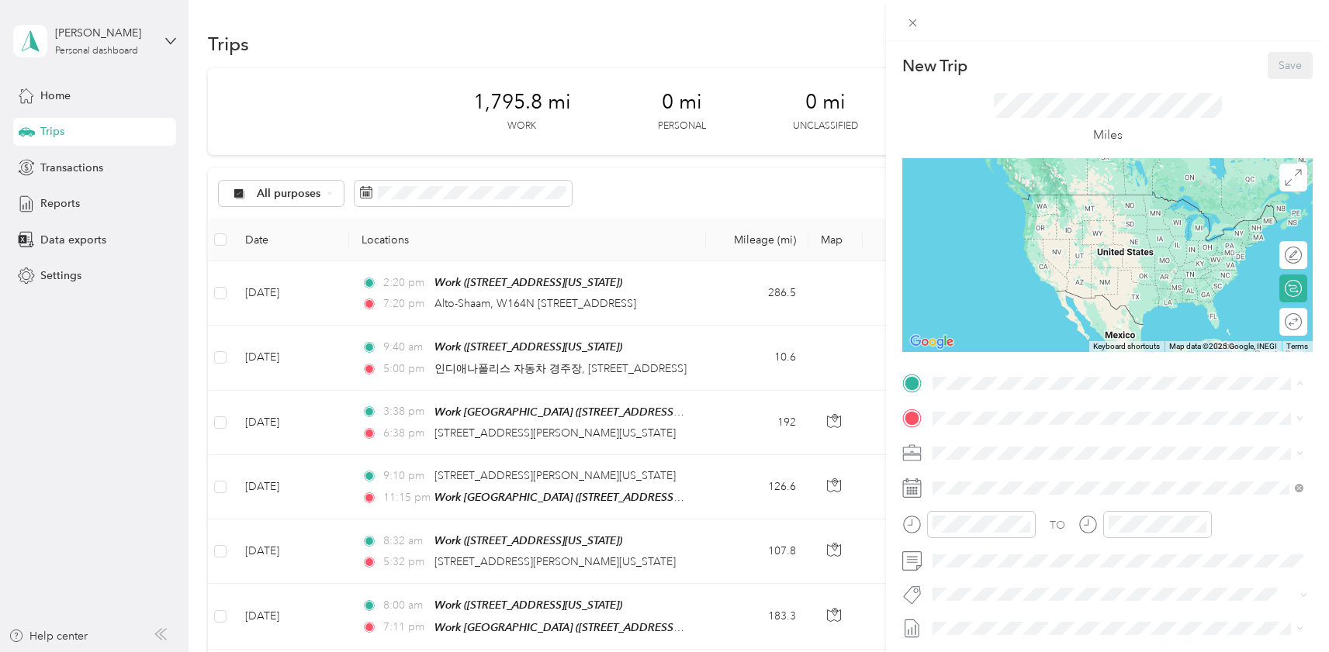
click at [1020, 444] on div "Work" at bounding box center [1039, 445] width 155 height 14
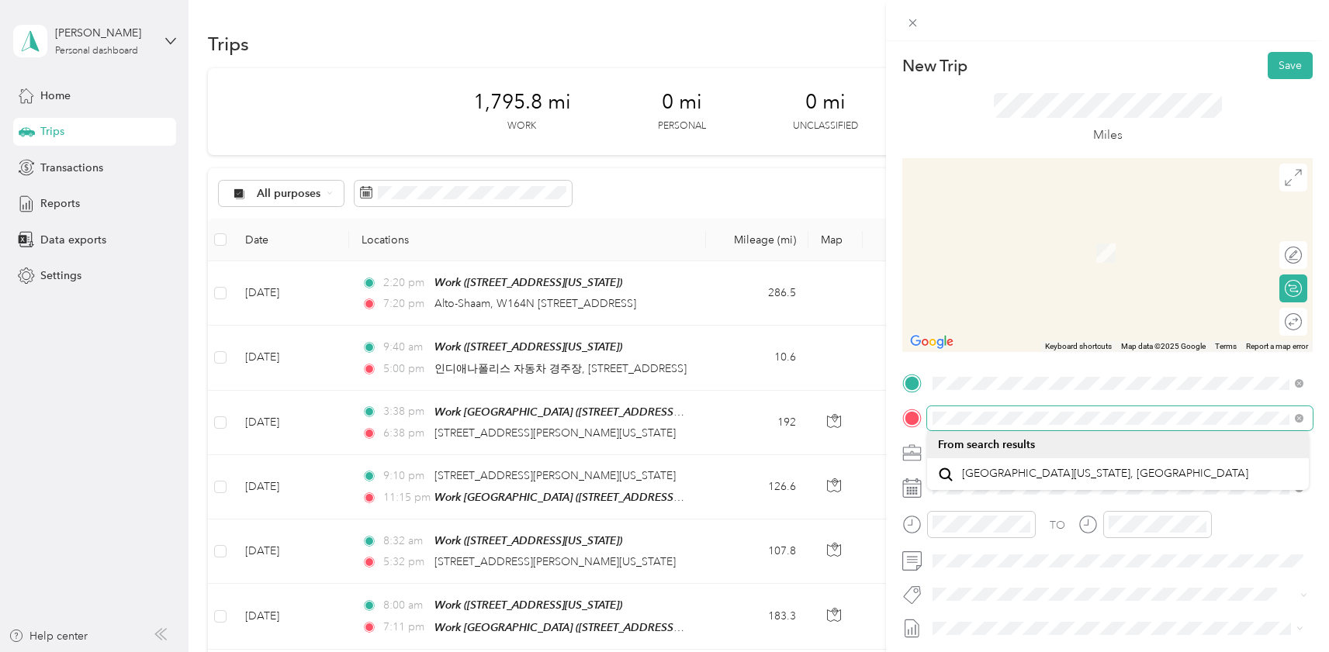
click at [852, 413] on div "New Trip Save This trip cannot be edited because it is either under review, app…" at bounding box center [664, 326] width 1329 height 652
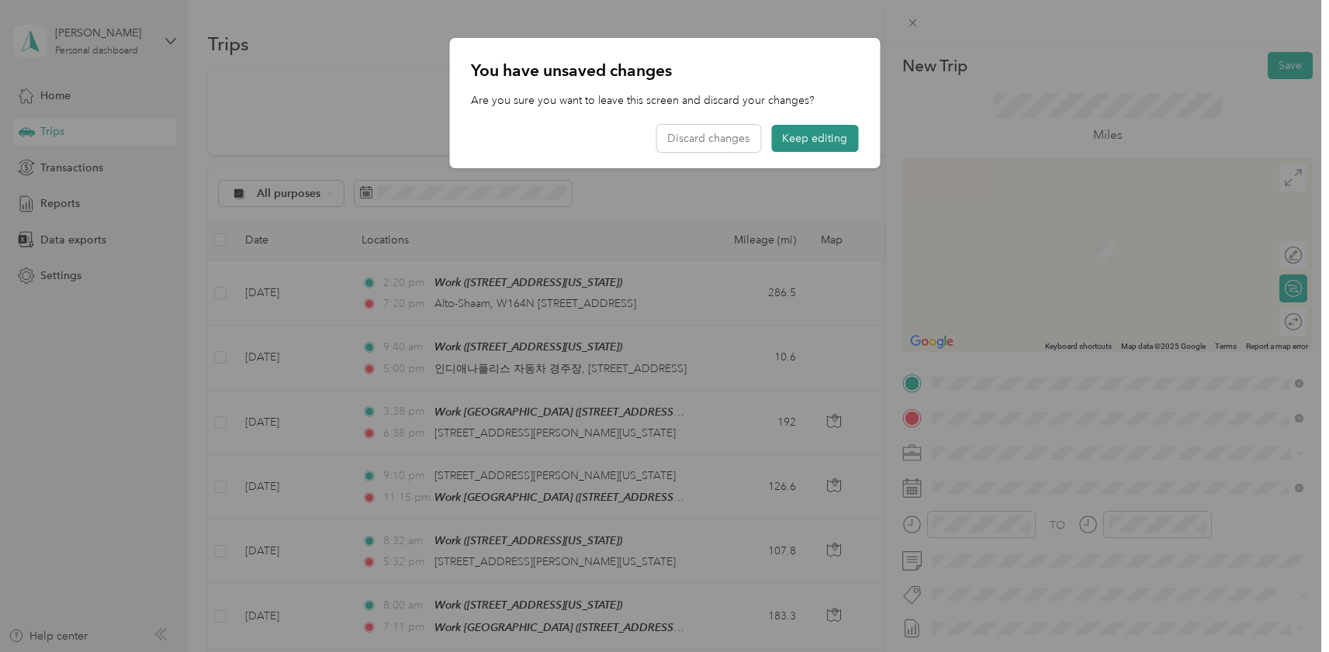
click at [811, 143] on button "Keep editing" at bounding box center [814, 138] width 87 height 27
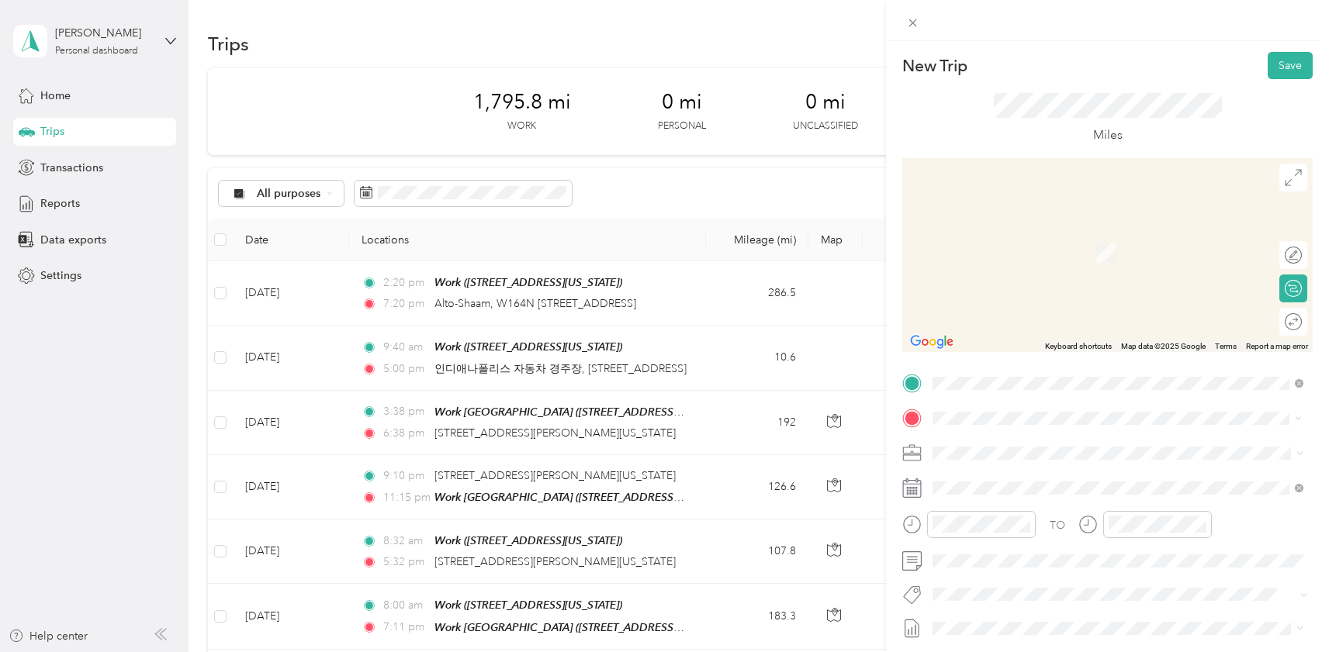
click at [1117, 481] on span "24101 West 9 Mile Road Southfield, Michigan 48033, United States" at bounding box center [1039, 474] width 155 height 14
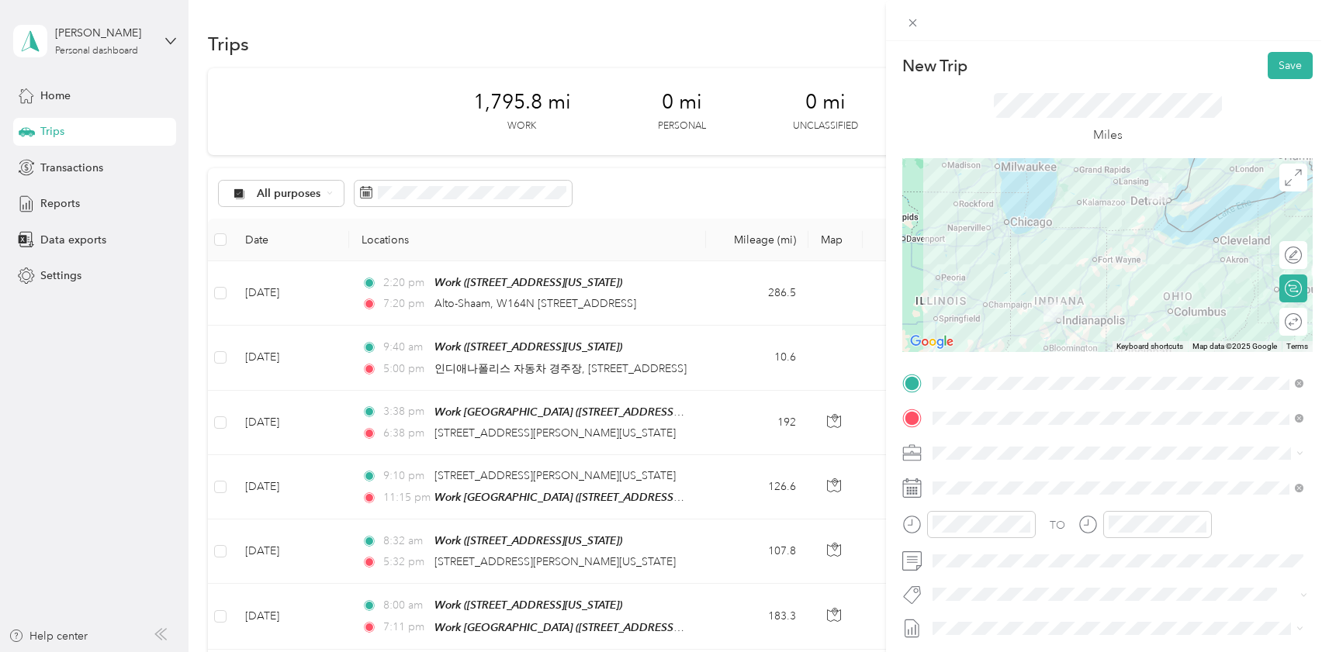
click at [920, 486] on icon at bounding box center [911, 488] width 19 height 19
click at [915, 490] on icon at bounding box center [911, 488] width 19 height 19
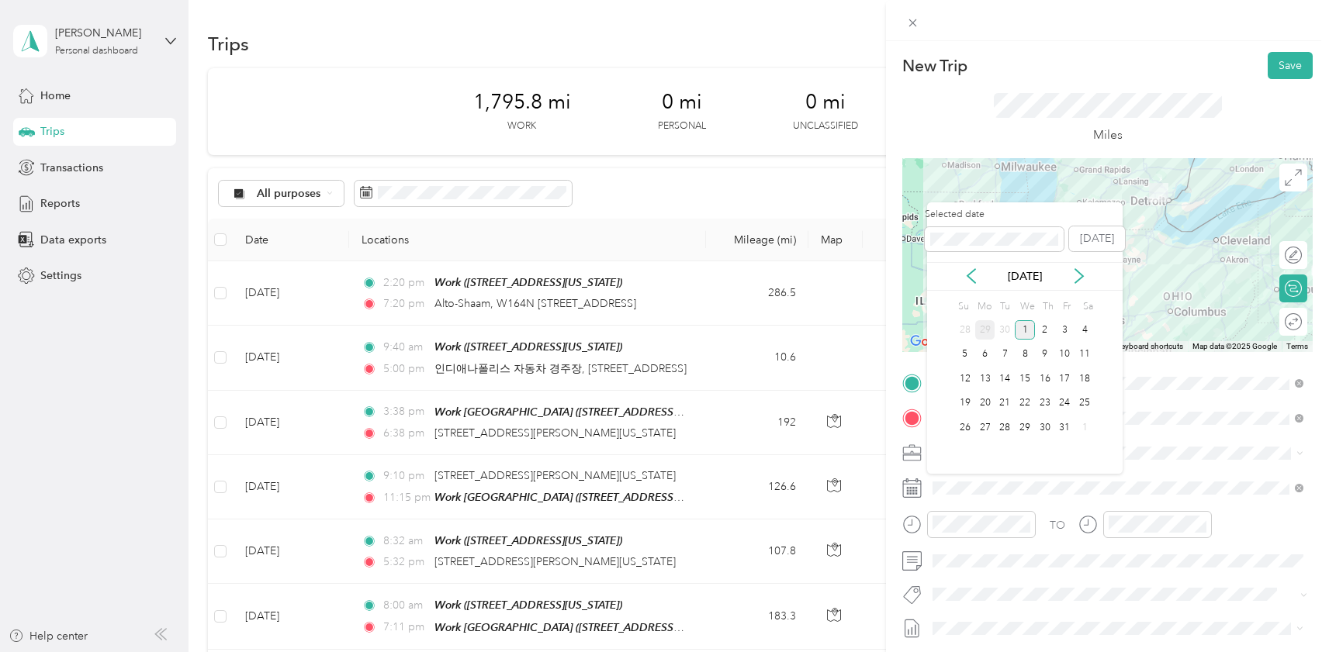
click at [983, 327] on div "29" at bounding box center [985, 329] width 20 height 19
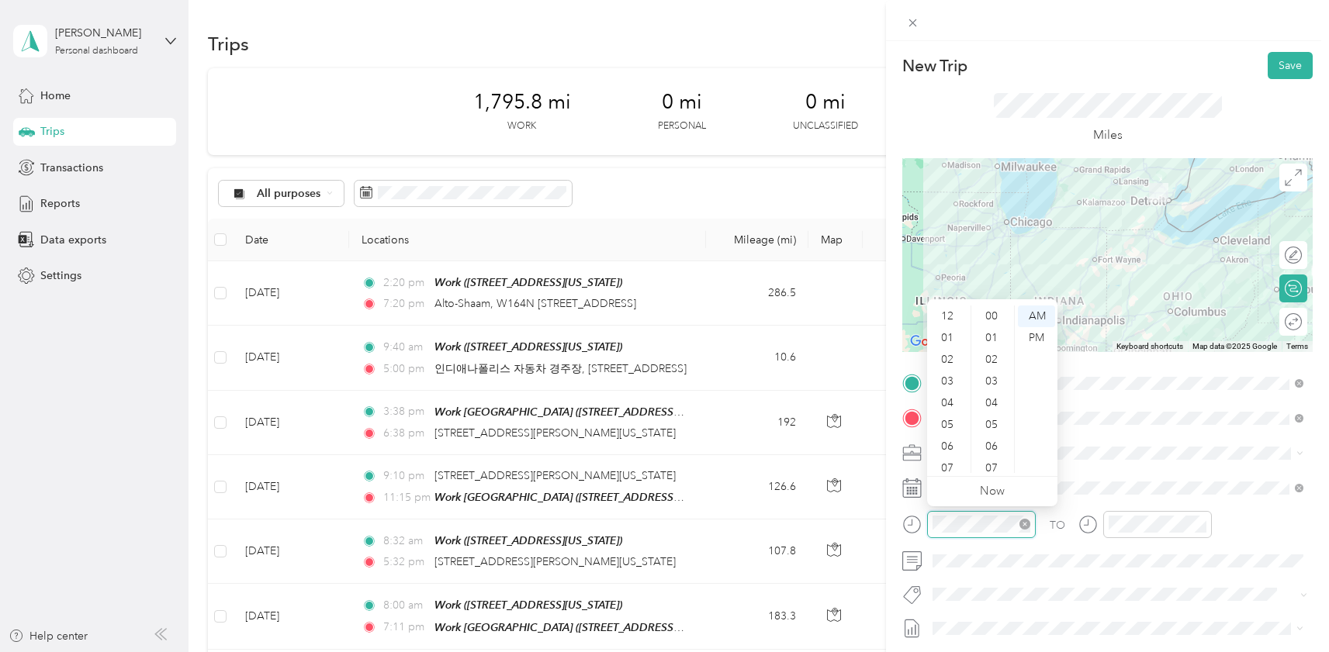
scroll to position [93, 0]
click at [891, 525] on form "New Trip Save This trip cannot be edited because it is either under review, app…" at bounding box center [1107, 397] width 443 height 691
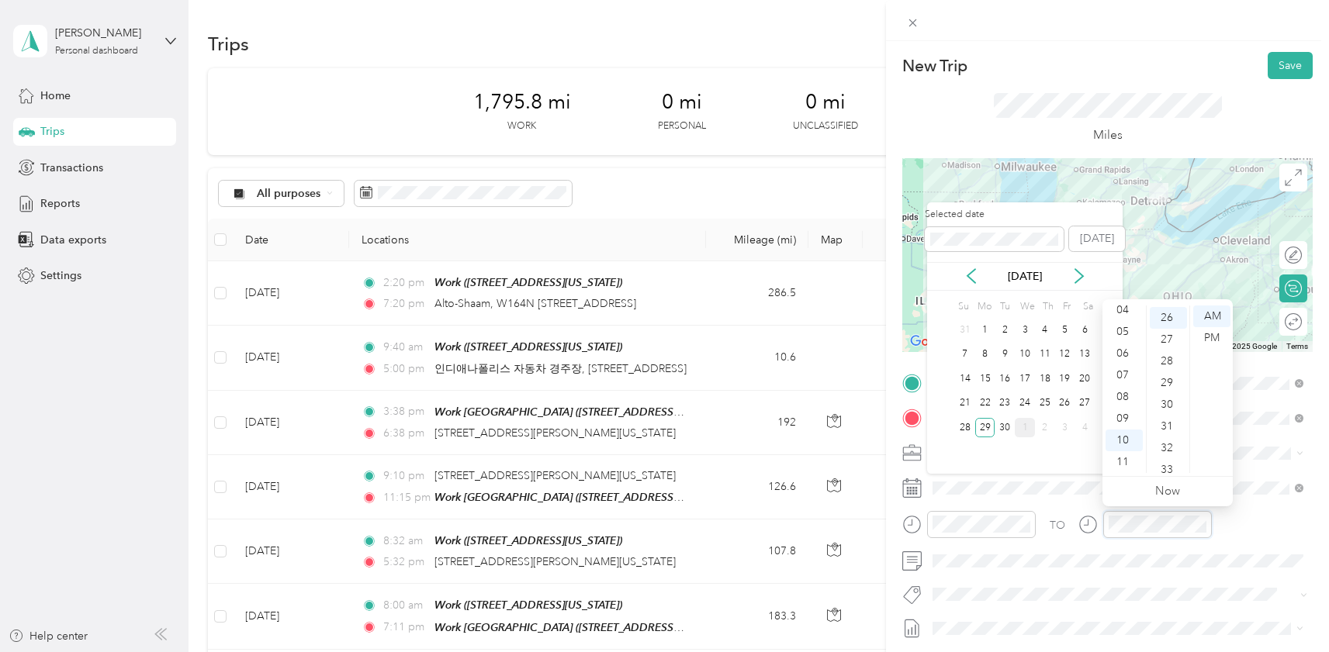
click at [1083, 525] on div at bounding box center [1144, 524] width 133 height 27
click at [1103, 527] on div at bounding box center [1157, 524] width 109 height 27
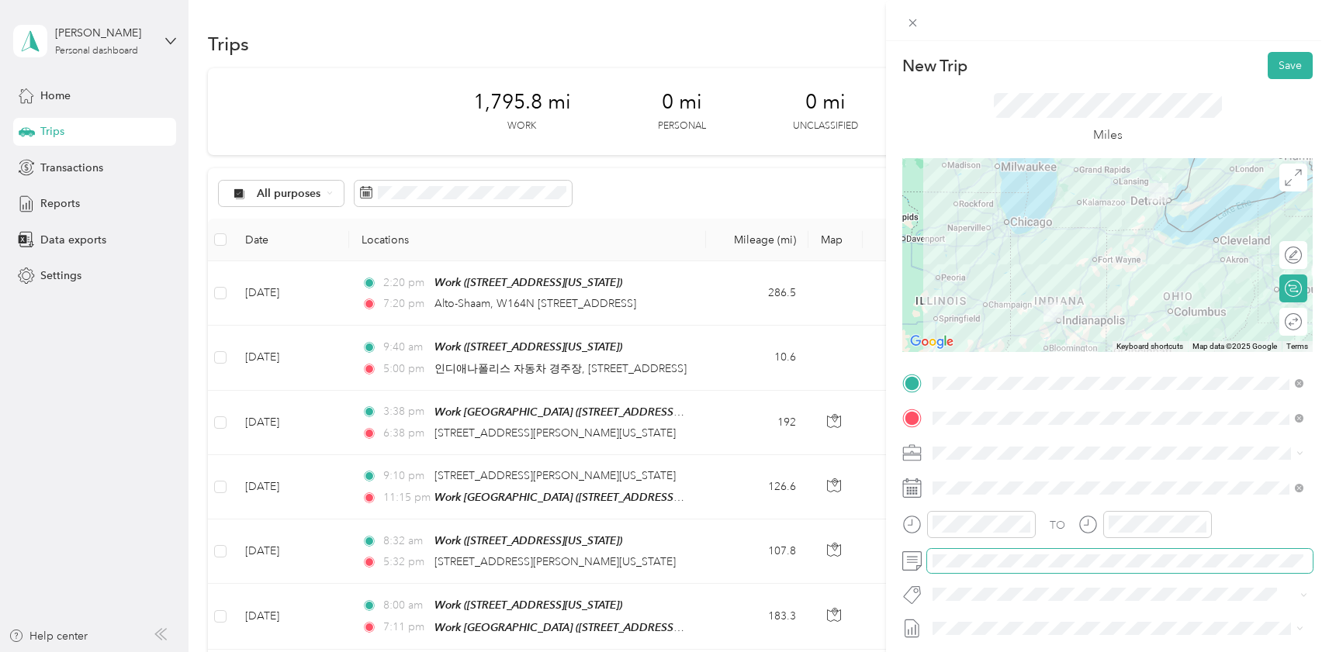
click at [1077, 552] on span at bounding box center [1120, 561] width 386 height 24
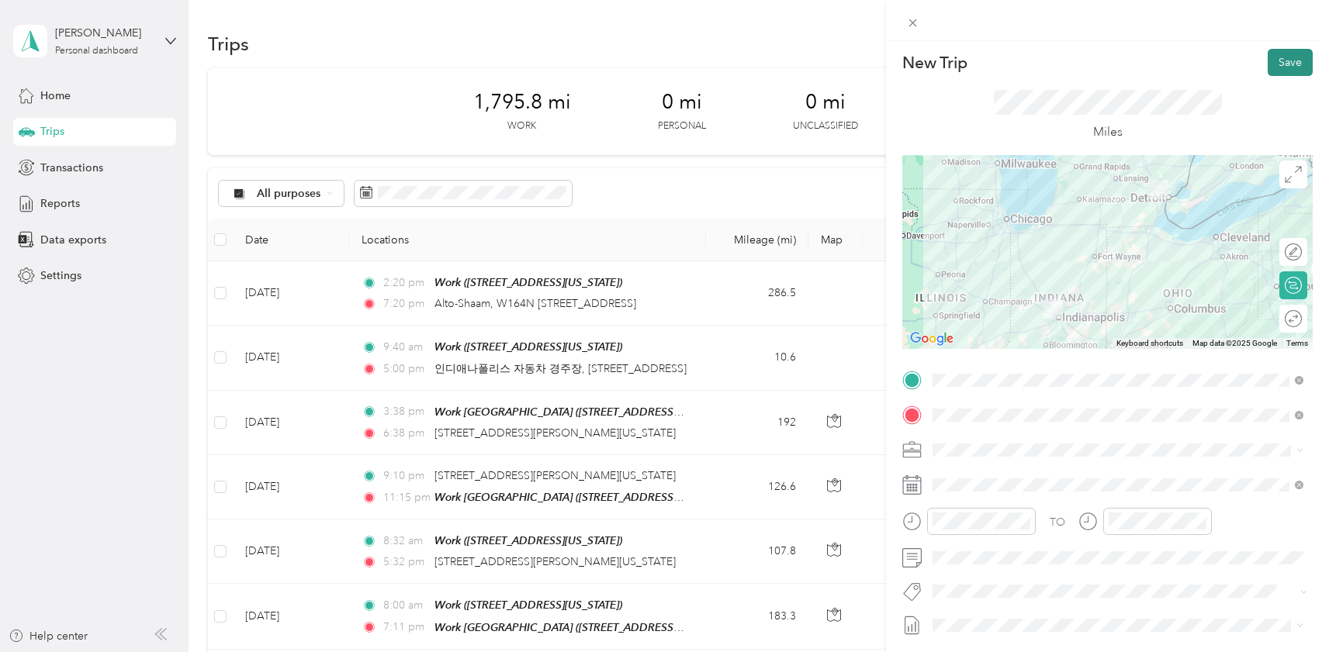
click at [1280, 64] on button "Save" at bounding box center [1290, 62] width 45 height 27
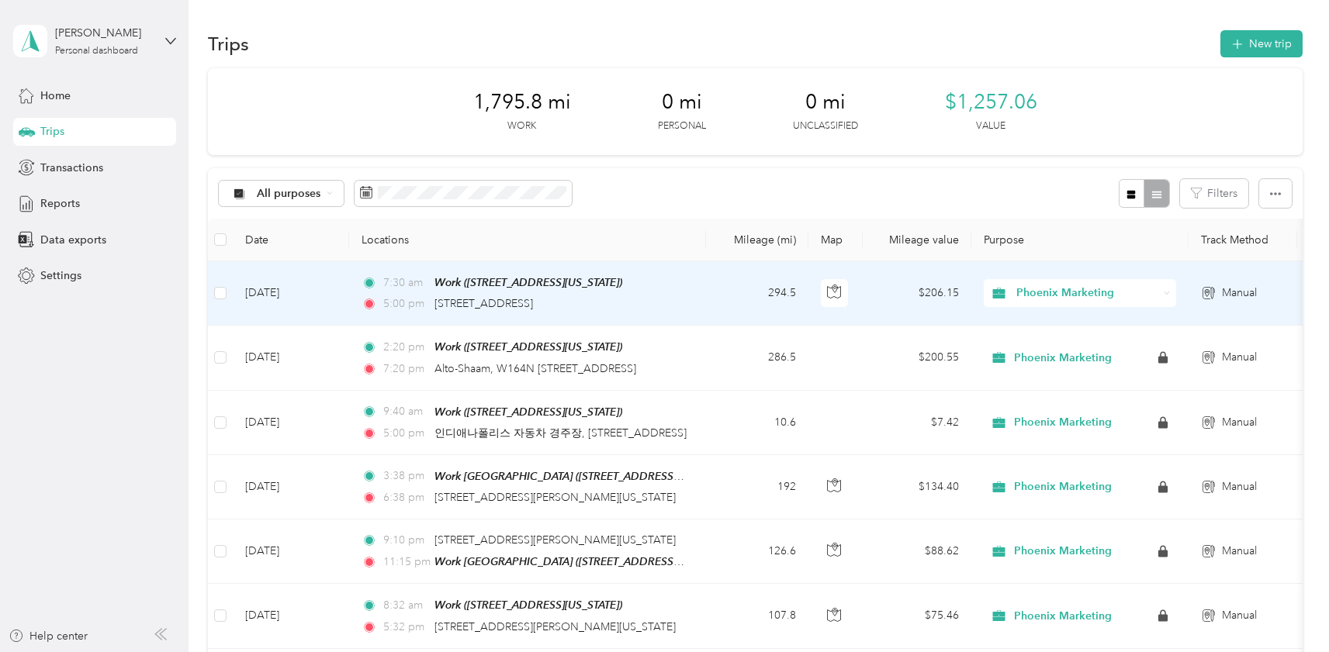
click at [876, 299] on td "$206.15" at bounding box center [917, 293] width 109 height 64
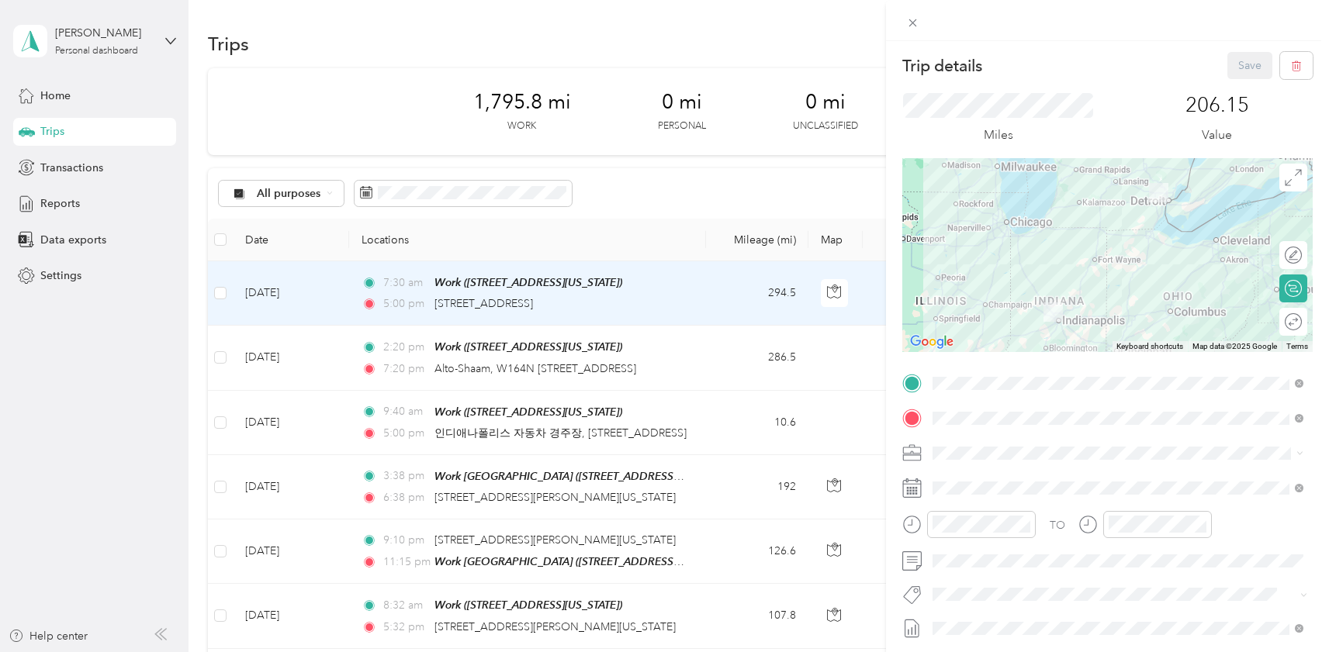
scroll to position [151, 0]
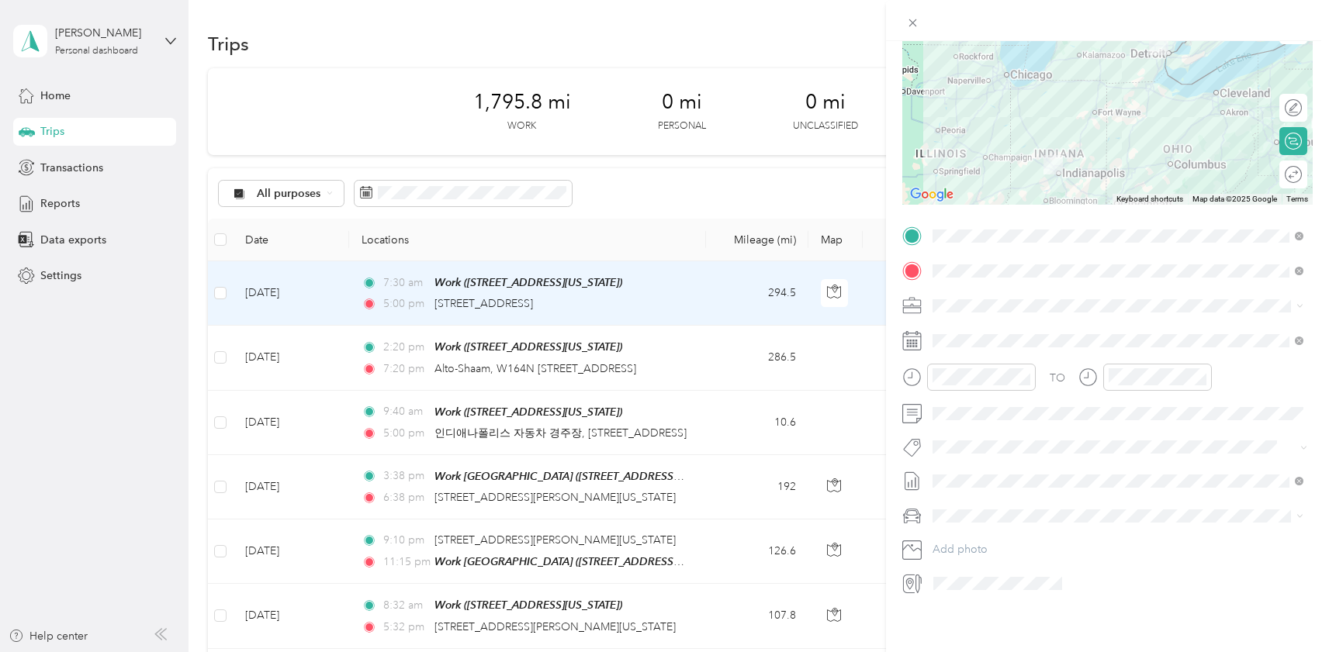
click at [49, 172] on div "Trip details Save This trip cannot be edited because it is either under review,…" at bounding box center [664, 326] width 1329 height 652
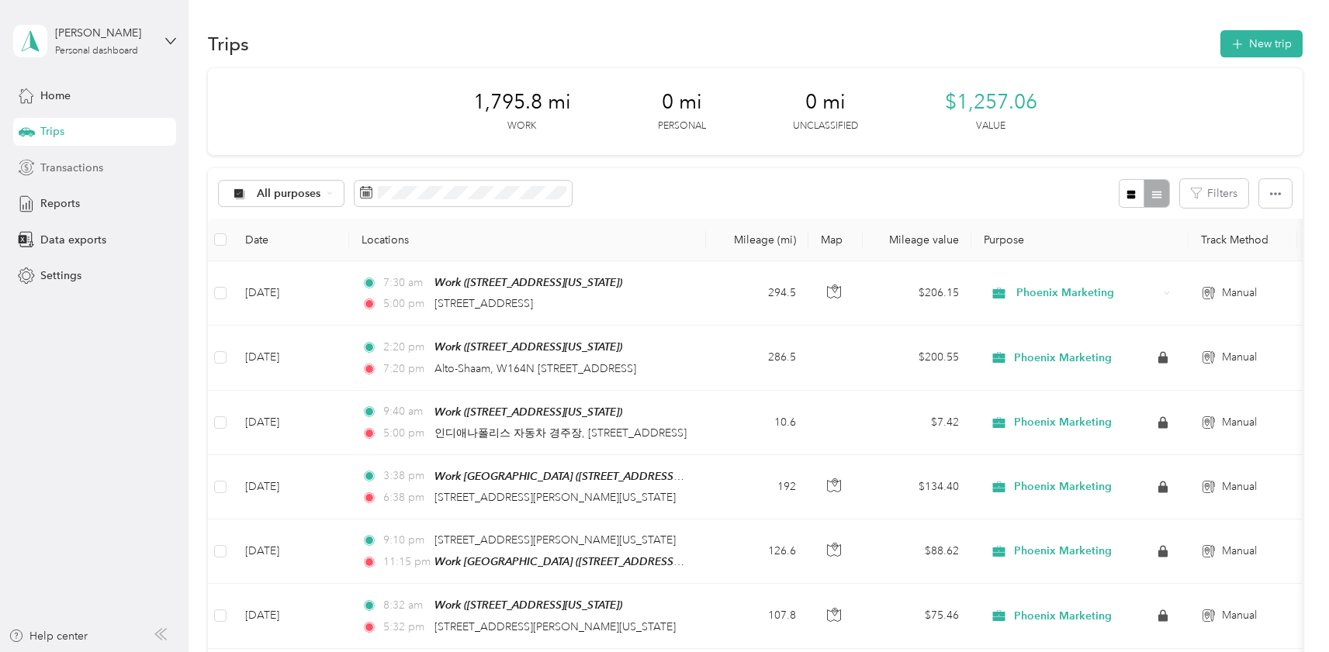
click at [50, 169] on span "Transactions" at bounding box center [71, 168] width 63 height 16
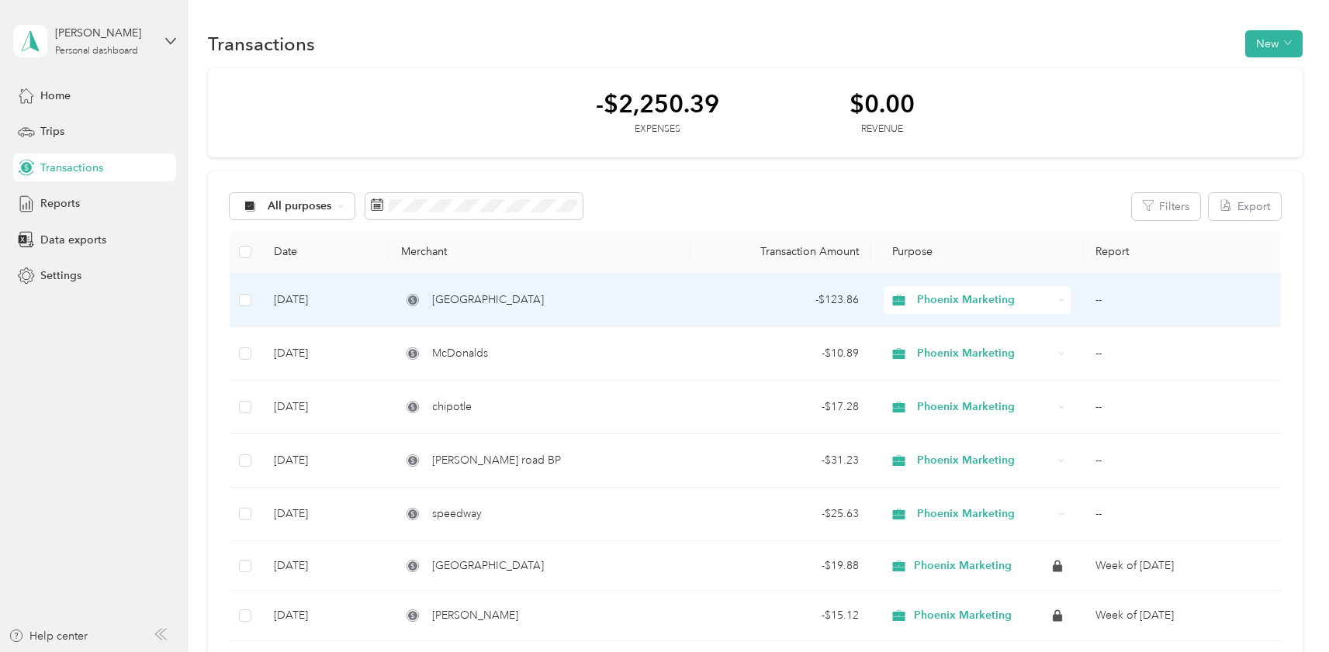
click at [1140, 298] on td "--" at bounding box center [1184, 301] width 202 height 54
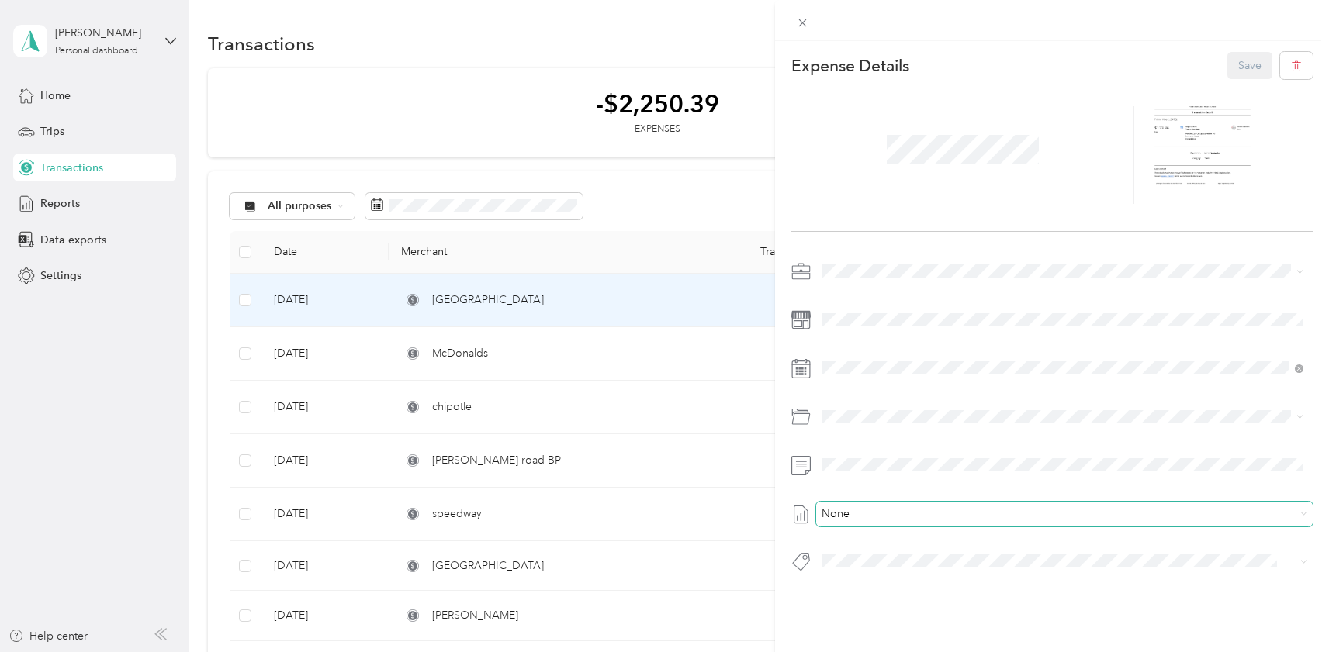
click at [904, 514] on span "None" at bounding box center [1061, 514] width 468 height 14
click at [929, 441] on li "Week of September 29 2025 Draft" at bounding box center [1062, 436] width 493 height 25
click at [488, 353] on div "This expense cannot be edited because it is either under review, approved, or p…" at bounding box center [664, 326] width 1329 height 652
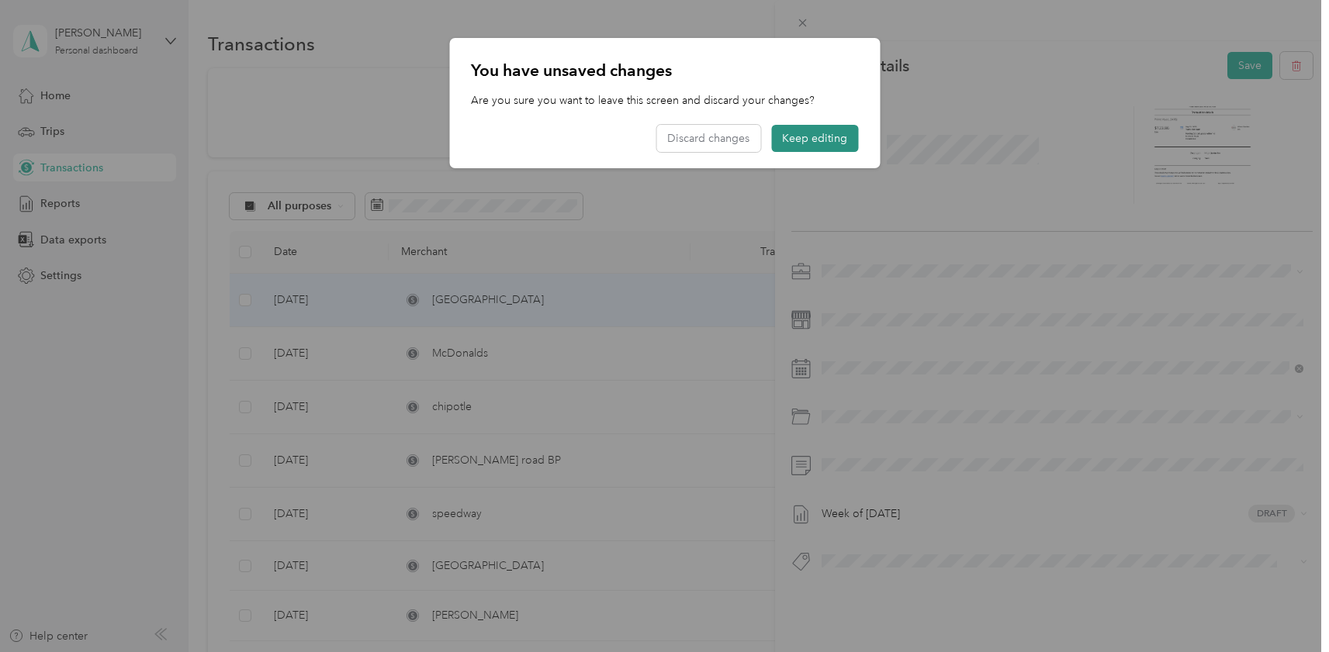
click at [811, 144] on button "Keep editing" at bounding box center [814, 138] width 87 height 27
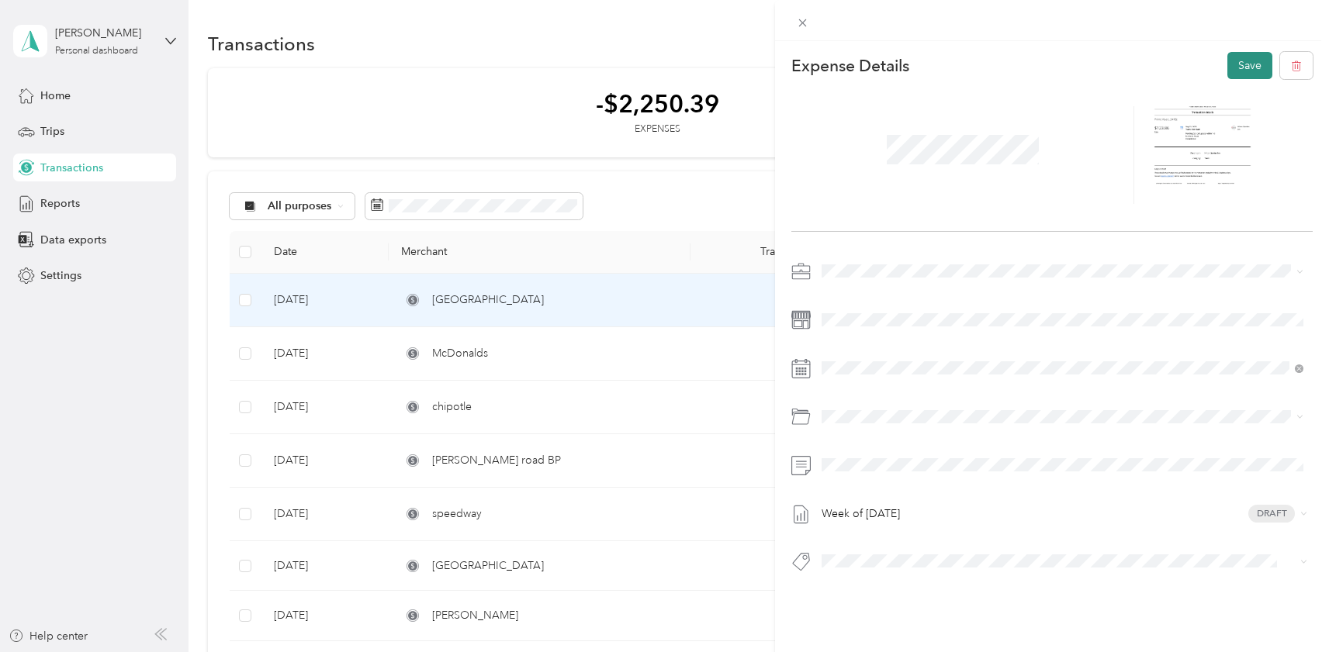
click at [1238, 74] on button "Save" at bounding box center [1249, 65] width 45 height 27
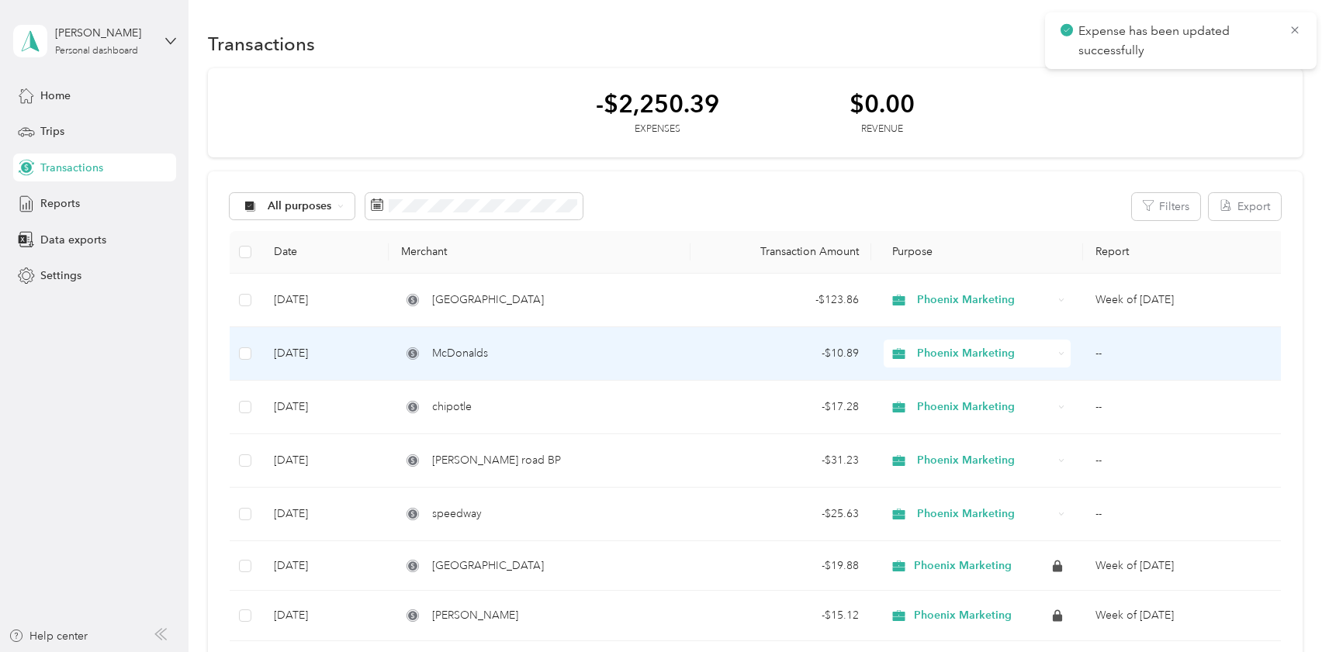
click at [619, 364] on td "McDonalds" at bounding box center [540, 354] width 302 height 54
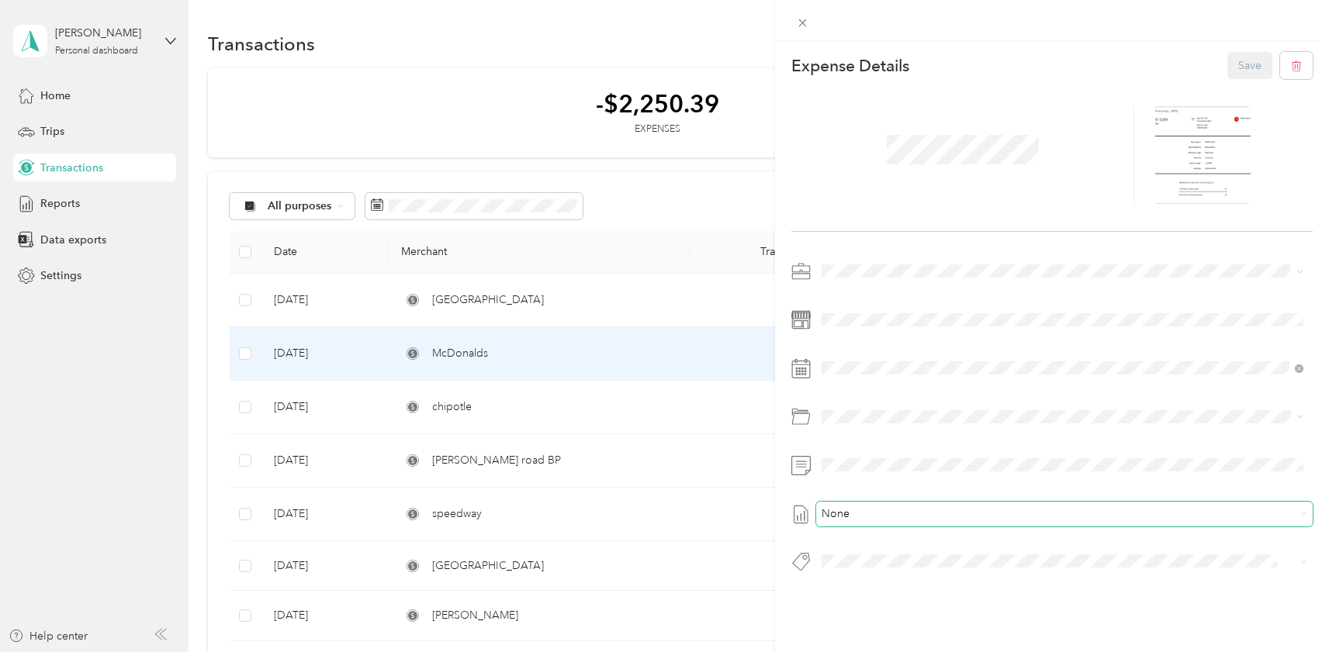
click at [956, 517] on span "None" at bounding box center [1061, 514] width 468 height 14
click at [935, 441] on ol "None FF43DF05-0018 Draft Week of September 29 2025 Draft Draft Draft" at bounding box center [1062, 437] width 493 height 125
click at [917, 514] on span "None" at bounding box center [1061, 514] width 468 height 14
click at [952, 442] on li "Week of September 29 2025 Draft" at bounding box center [1062, 437] width 493 height 25
click at [1255, 57] on button "Save" at bounding box center [1249, 65] width 45 height 27
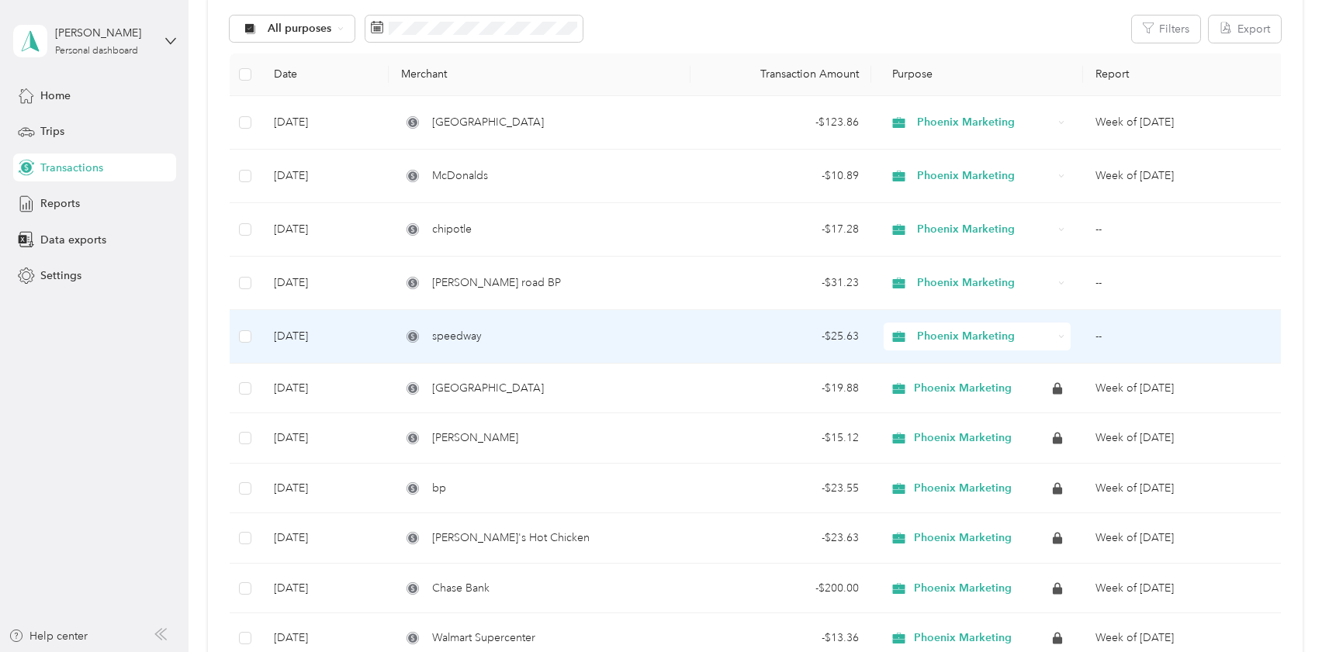
scroll to position [93, 0]
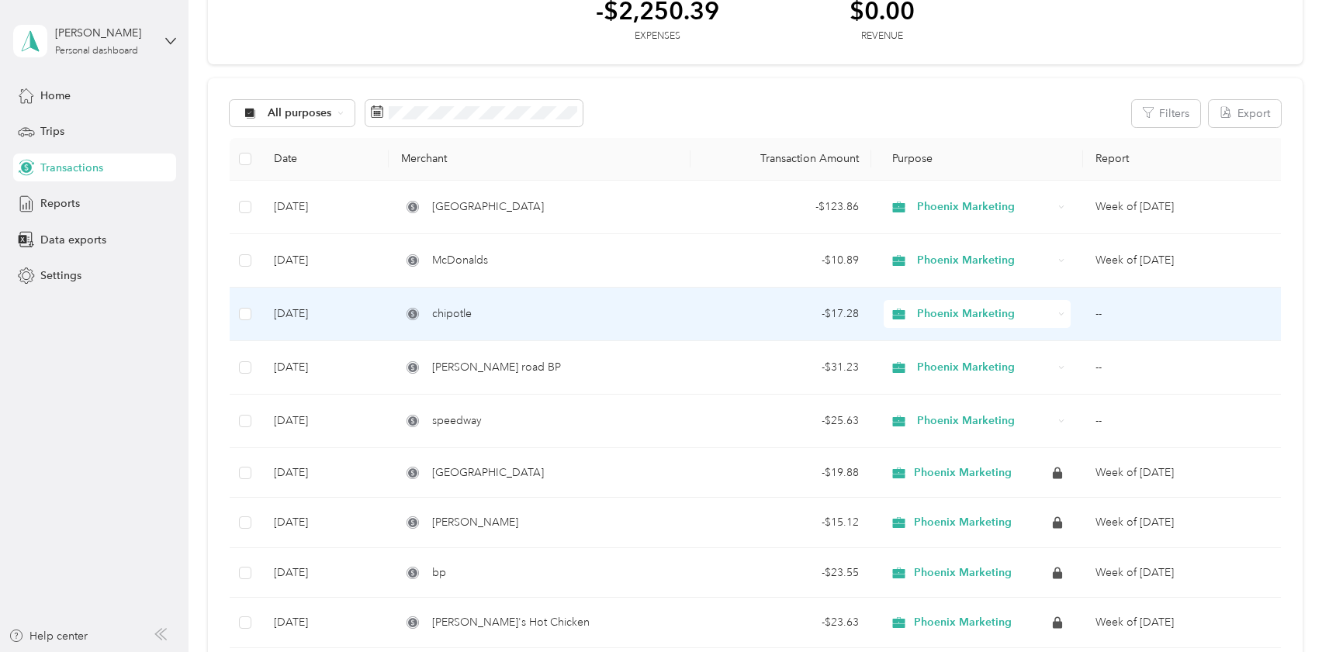
click at [1140, 325] on td "--" at bounding box center [1184, 315] width 202 height 54
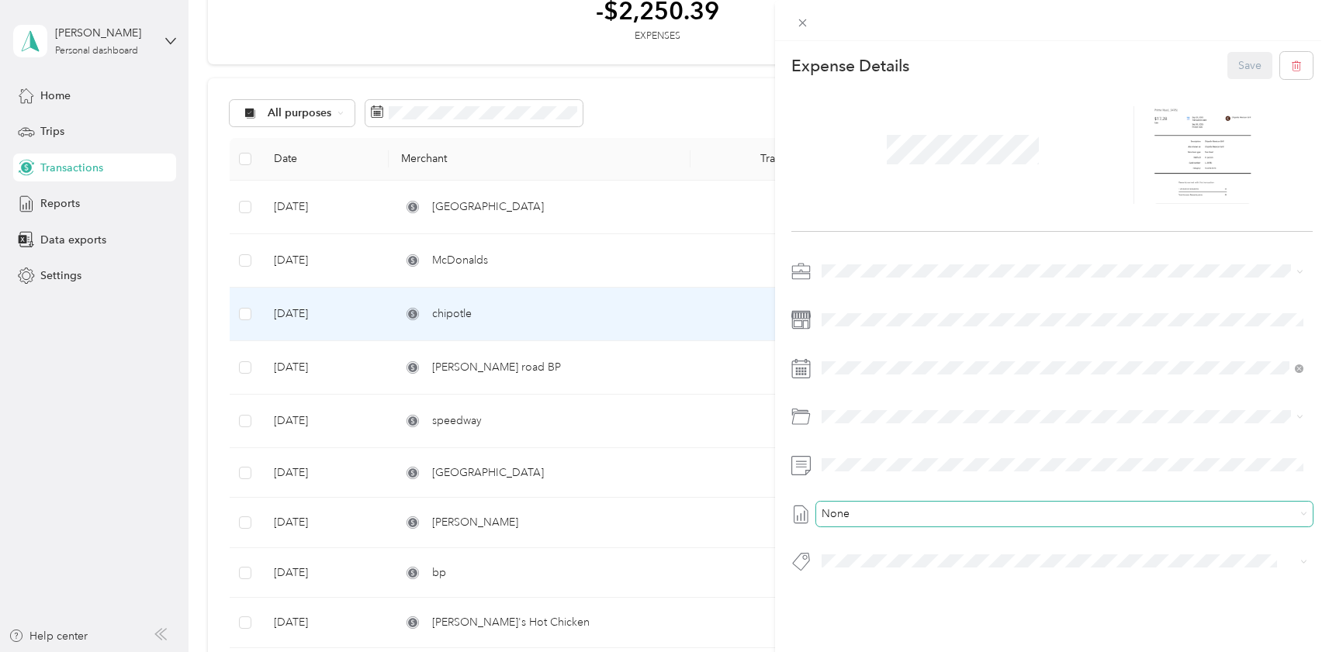
click at [923, 515] on span "None" at bounding box center [1061, 514] width 468 height 14
click at [900, 431] on span "Week of September 29 2025" at bounding box center [861, 438] width 78 height 16
click at [1228, 66] on button "Save" at bounding box center [1249, 65] width 45 height 27
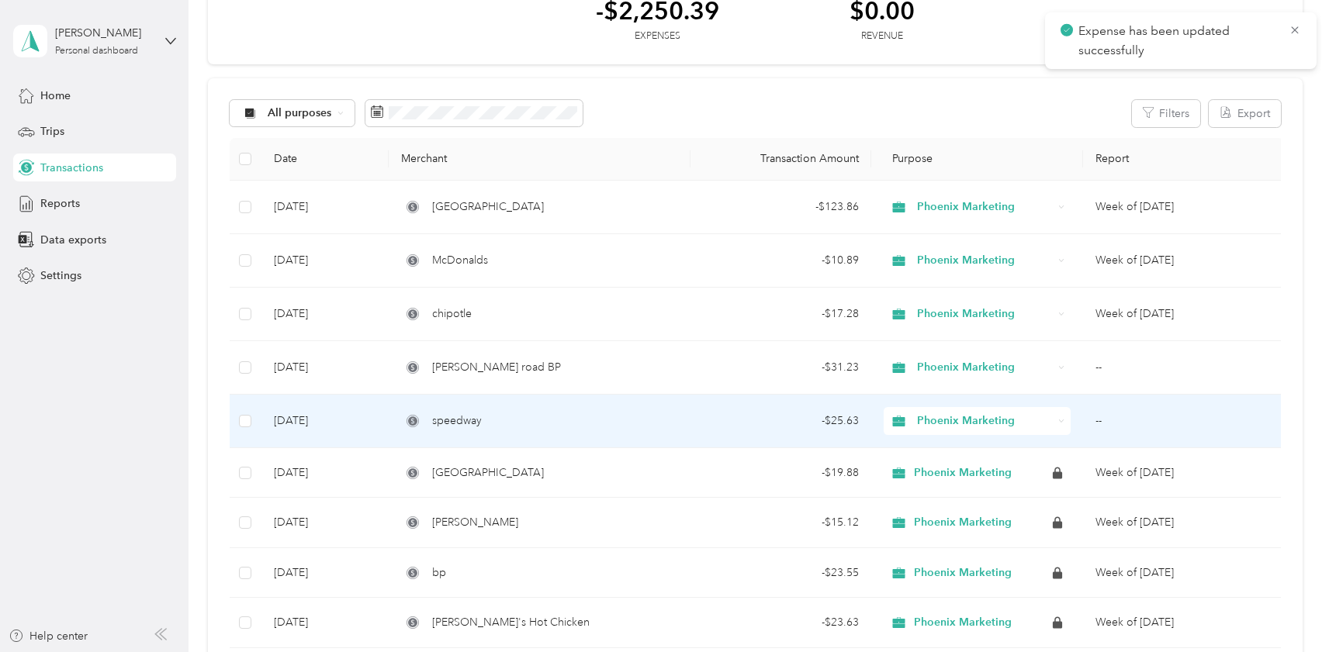
scroll to position [101, 0]
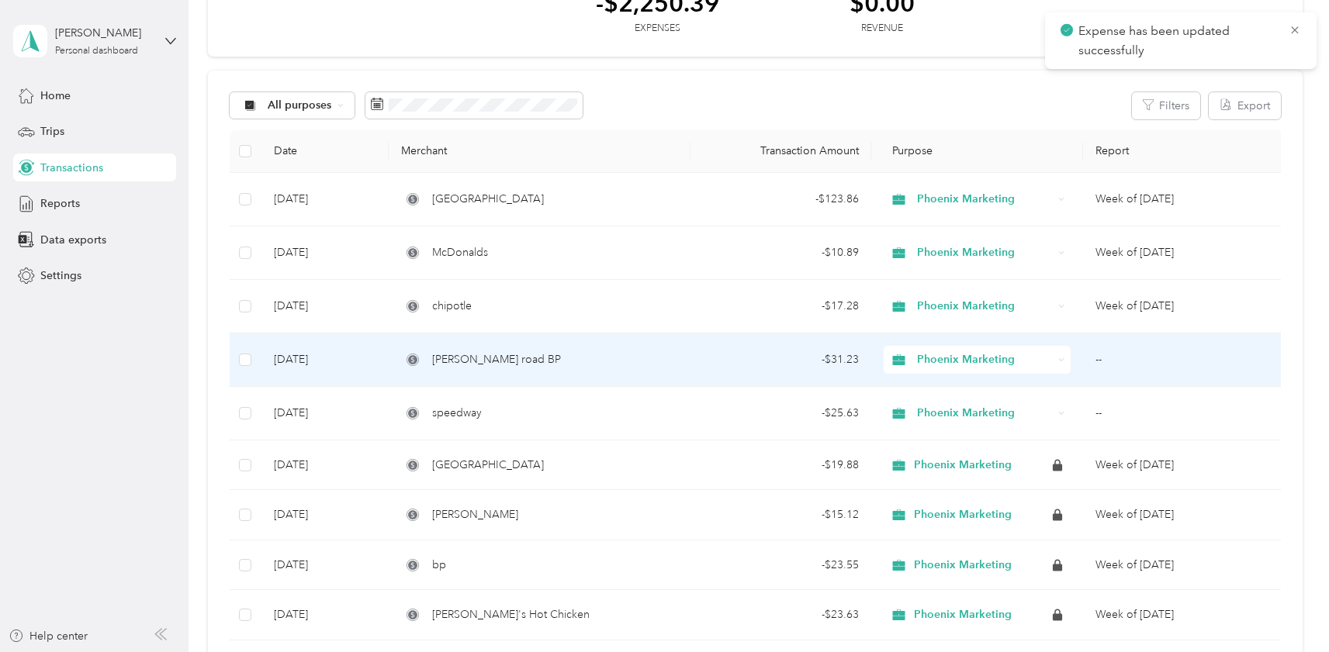
click at [1123, 362] on td "--" at bounding box center [1184, 361] width 202 height 54
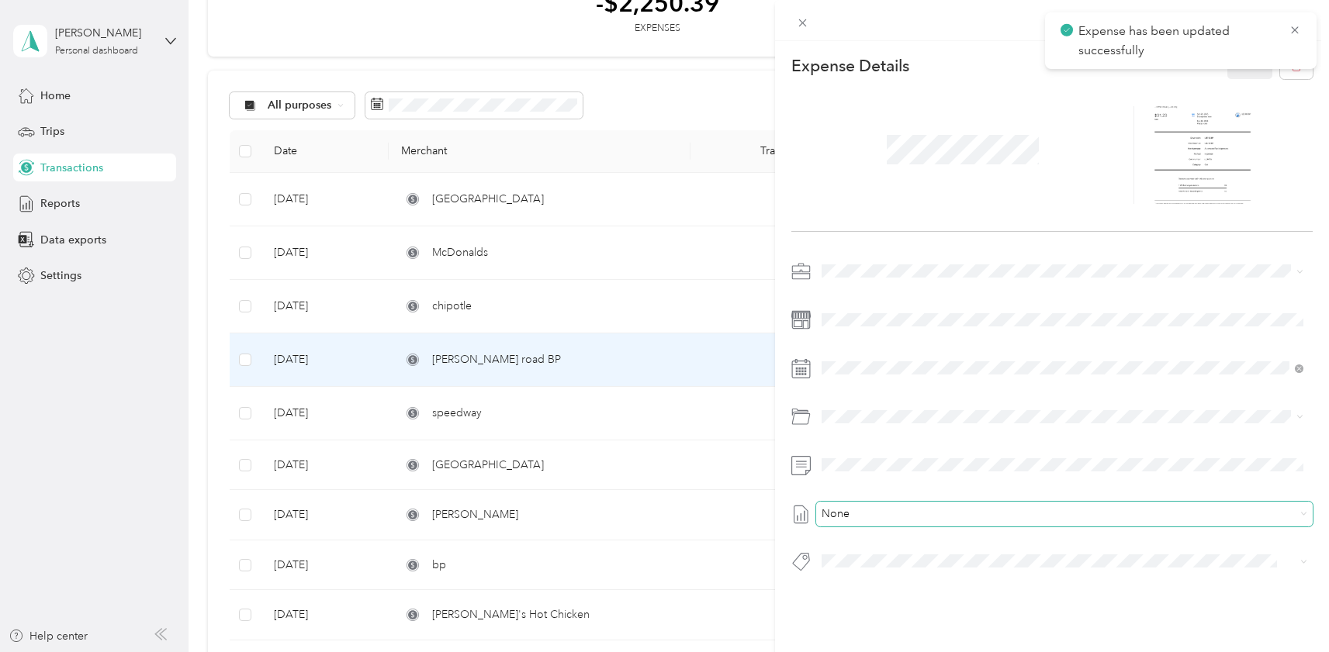
click at [823, 515] on span "None" at bounding box center [836, 514] width 28 height 11
click at [883, 443] on li "Week of September 29 2025 Draft" at bounding box center [1062, 437] width 493 height 25
click at [1228, 67] on button "Save" at bounding box center [1249, 65] width 45 height 27
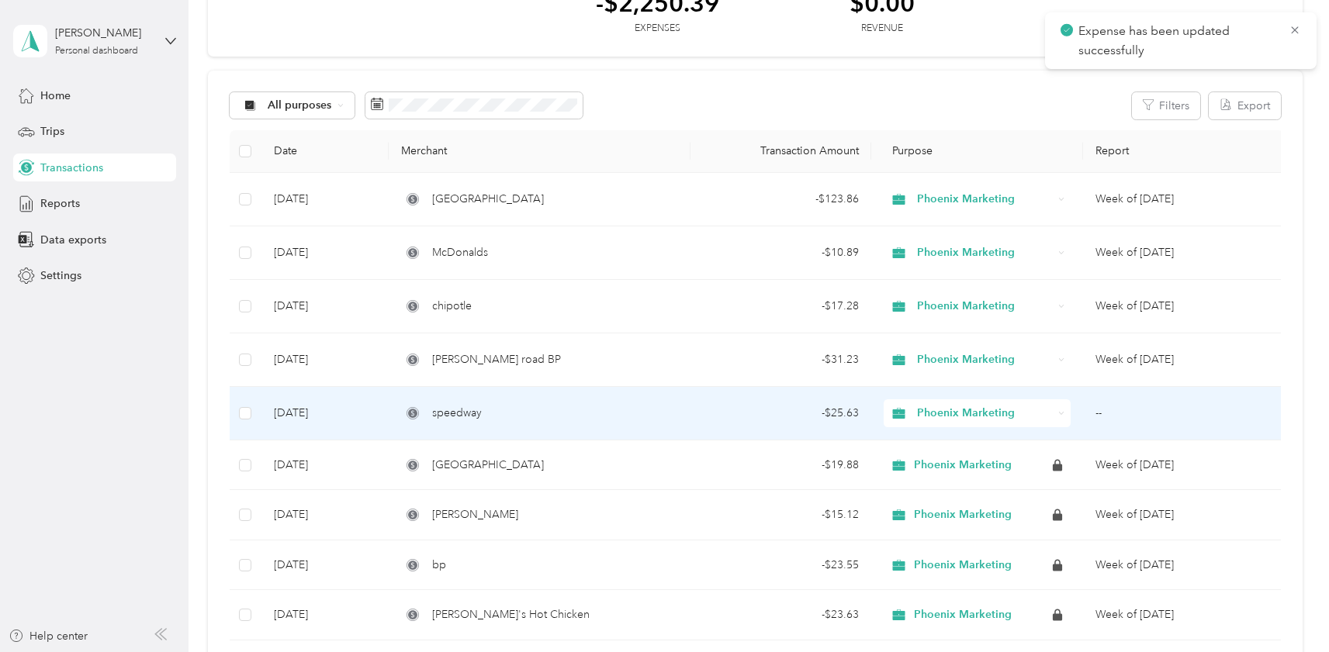
click at [1130, 421] on td "--" at bounding box center [1184, 414] width 202 height 54
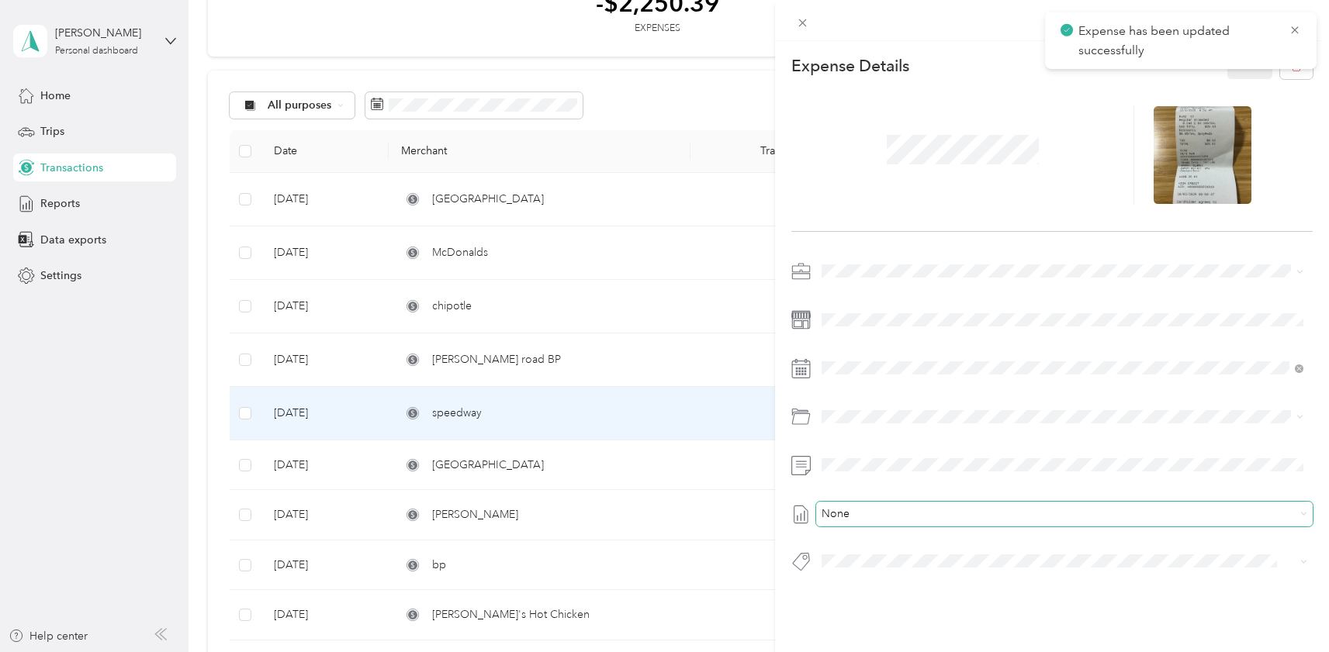
click at [818, 516] on div "None" at bounding box center [1064, 514] width 497 height 25
click at [900, 434] on span "Week of September 29 2025" at bounding box center [861, 438] width 78 height 16
click at [1254, 54] on button "Save" at bounding box center [1249, 65] width 45 height 27
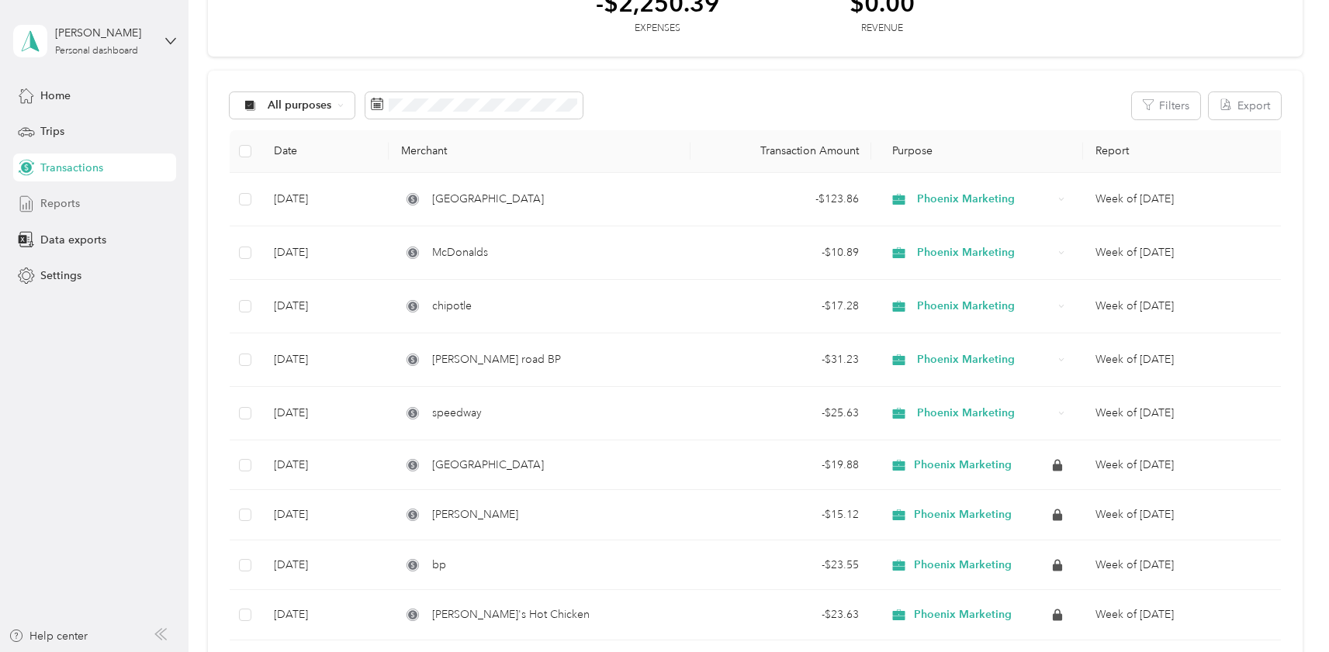
click at [70, 205] on span "Reports" at bounding box center [60, 204] width 40 height 16
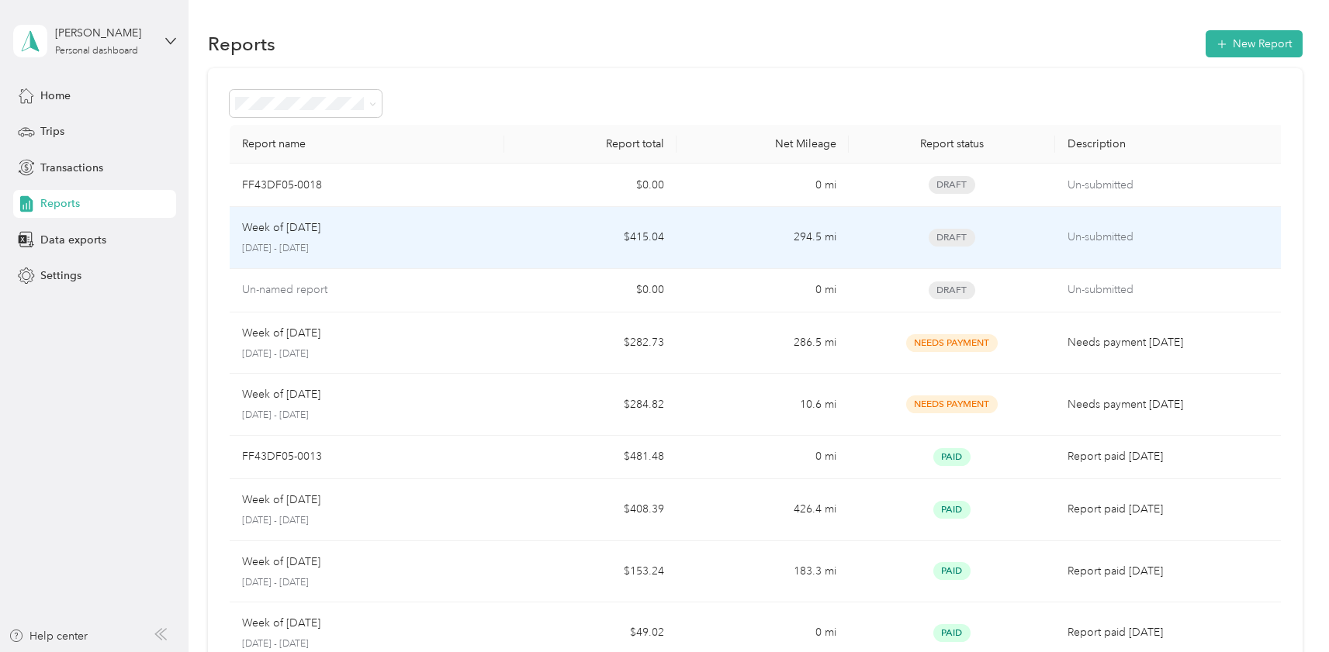
click at [485, 236] on div "Week of September 29 2025" at bounding box center [367, 228] width 251 height 17
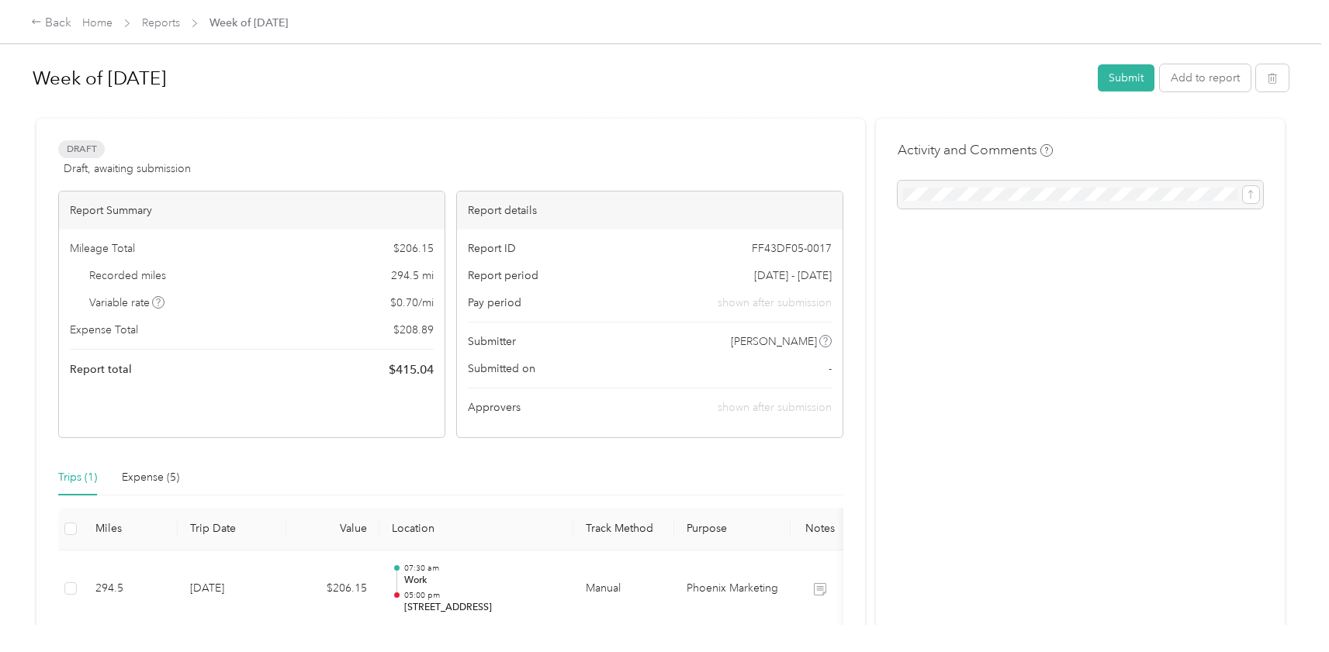
scroll to position [99, 0]
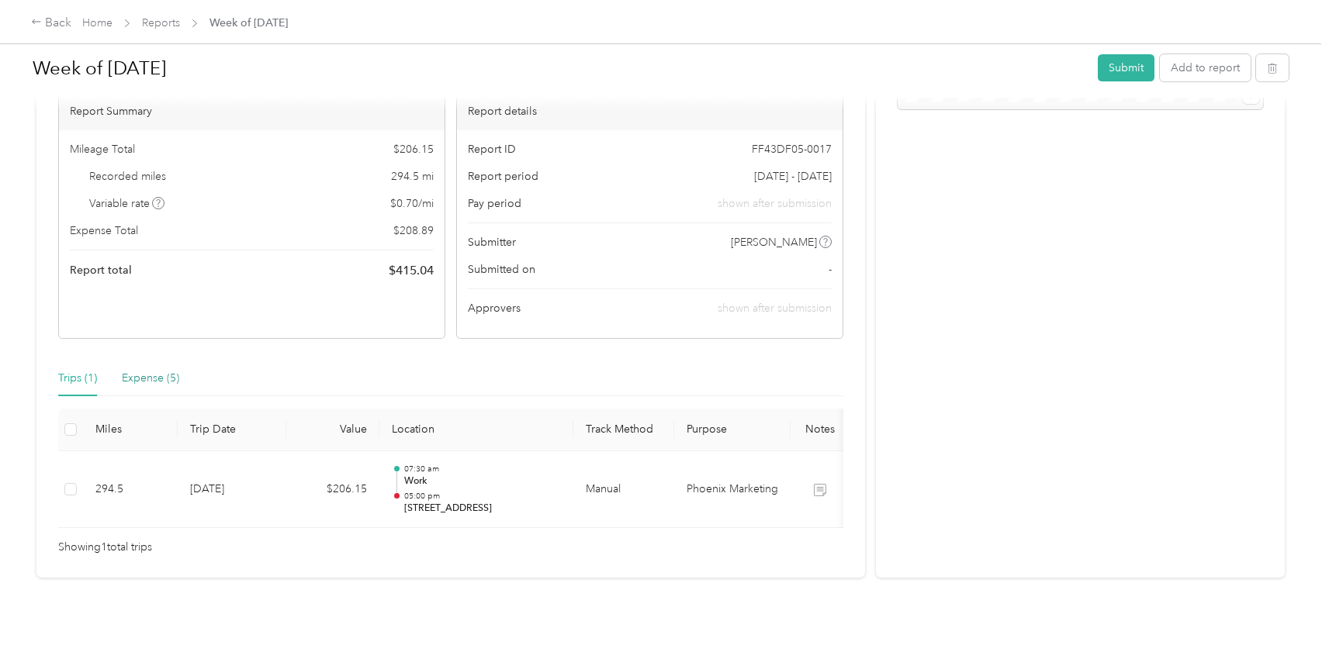
click at [156, 382] on div "Expense (5)" at bounding box center [150, 378] width 57 height 17
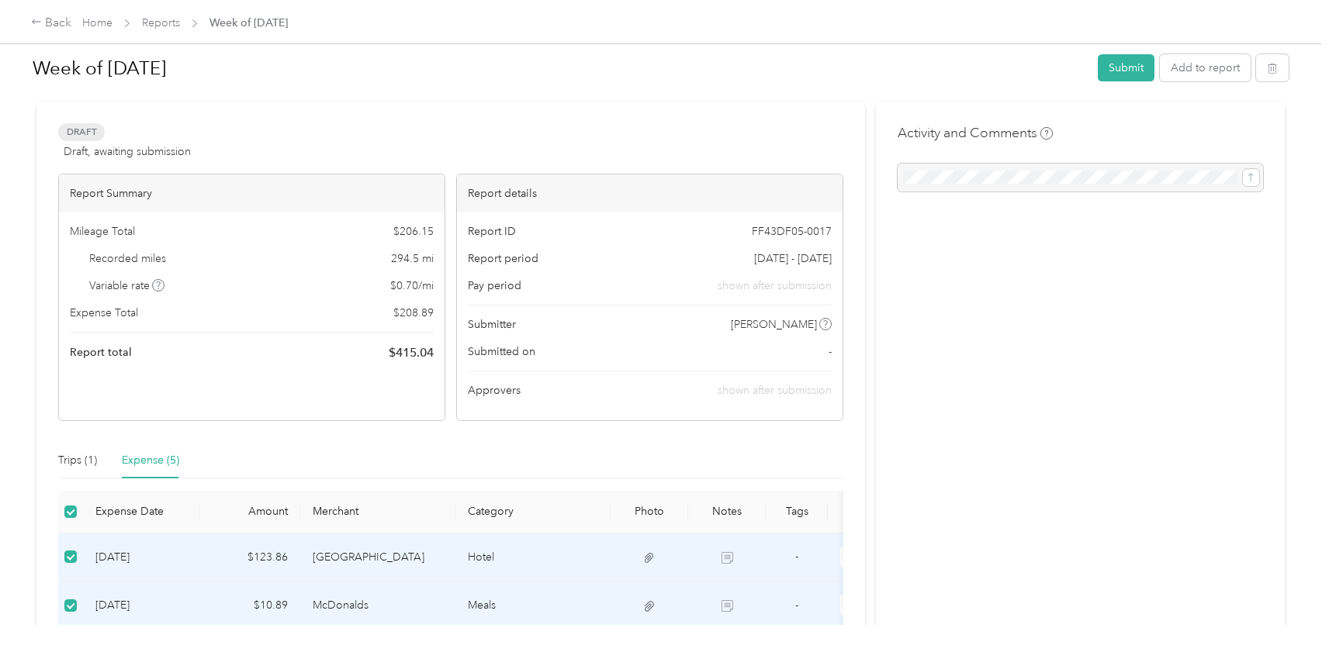
scroll to position [95, 0]
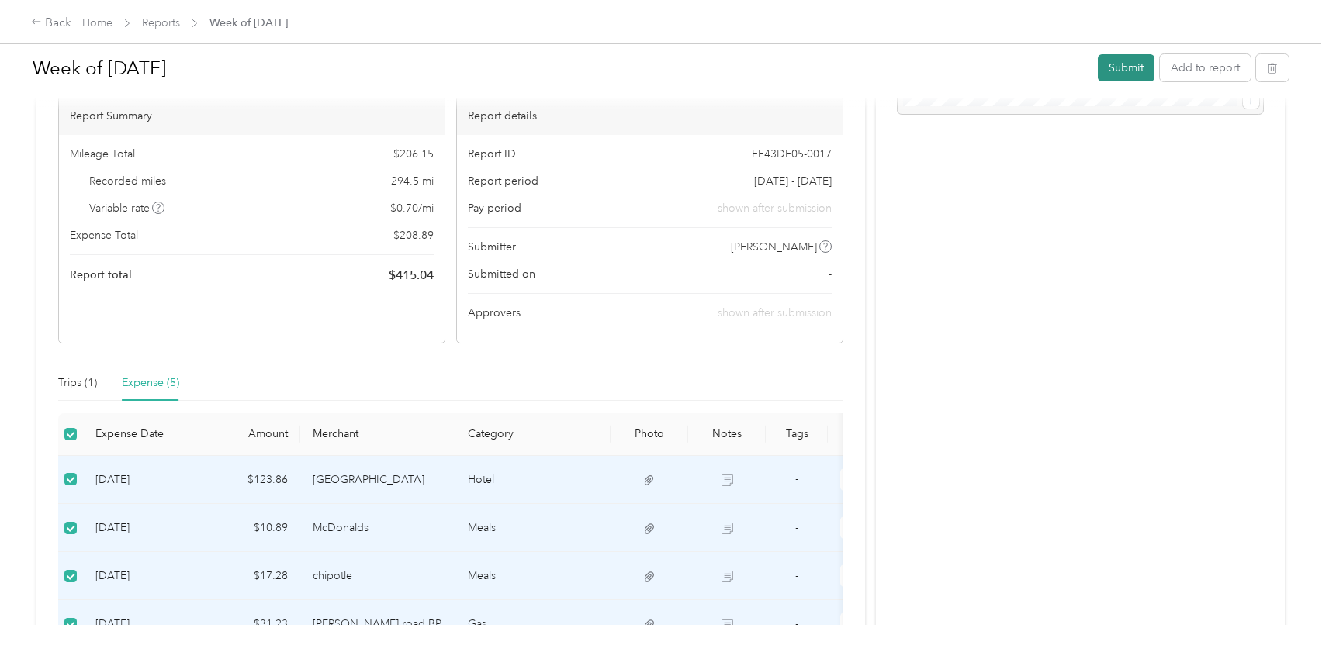
click at [1120, 74] on button "Submit" at bounding box center [1126, 67] width 57 height 27
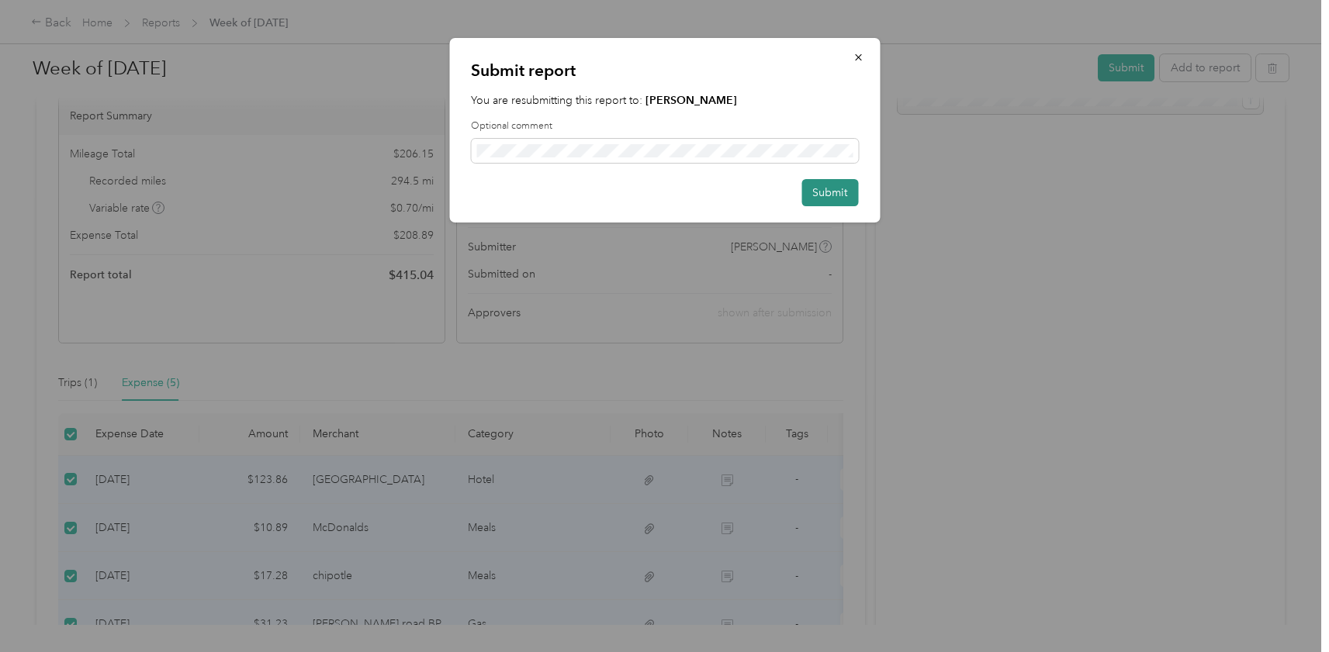
click at [828, 193] on button "Submit" at bounding box center [829, 192] width 57 height 27
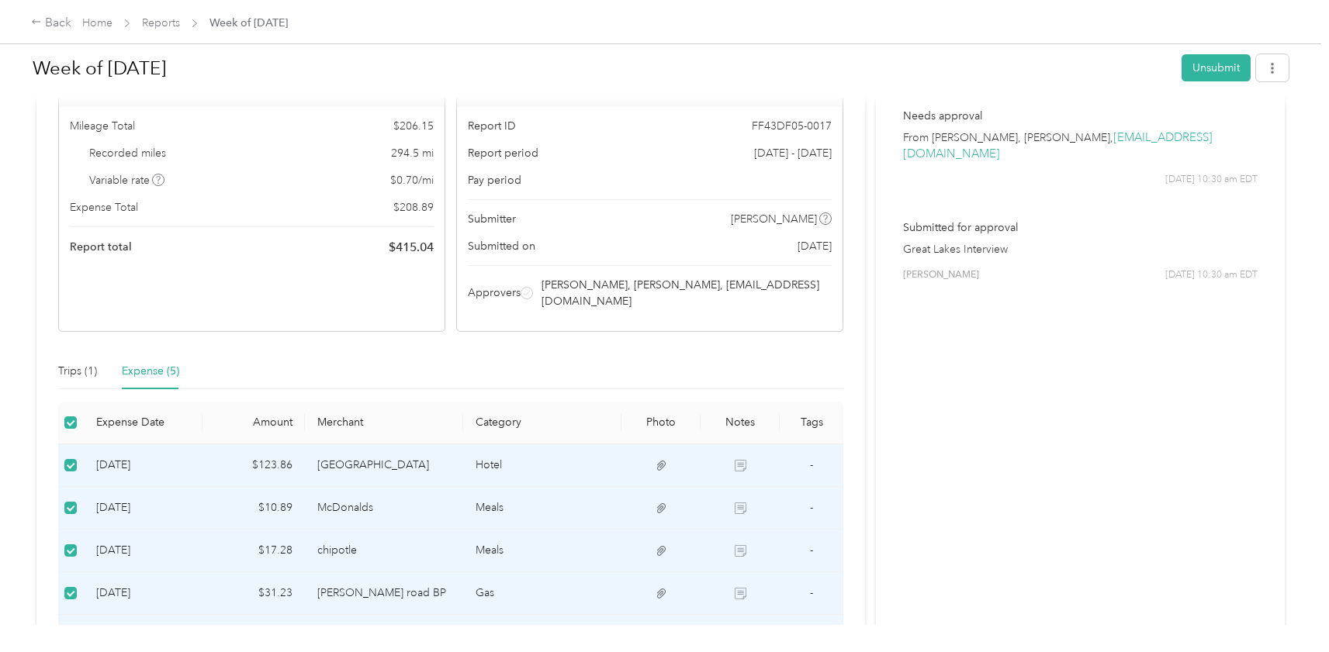
scroll to position [263, 0]
